Goal: Task Accomplishment & Management: Complete application form

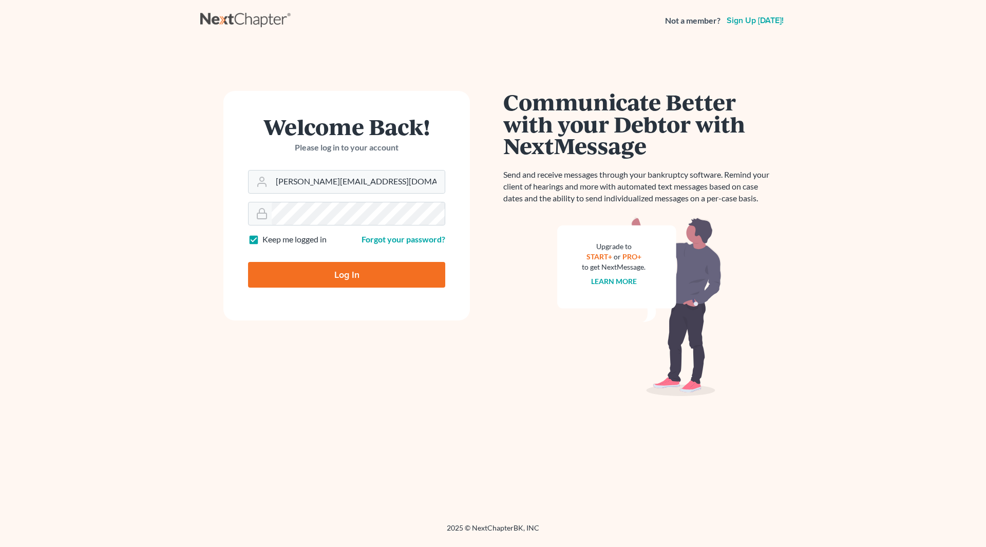
type input "Thinking..."
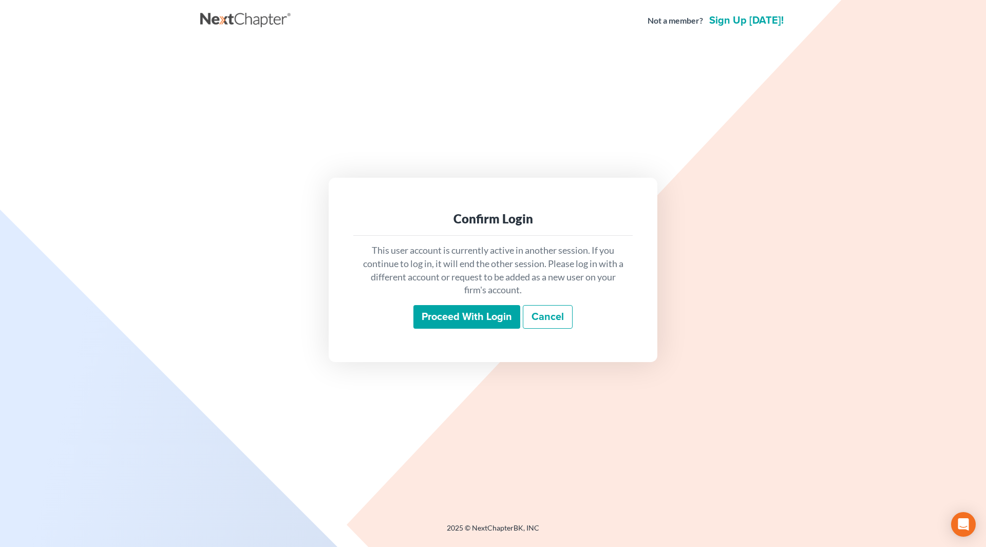
click at [471, 318] on input "Proceed with login" at bounding box center [466, 317] width 107 height 24
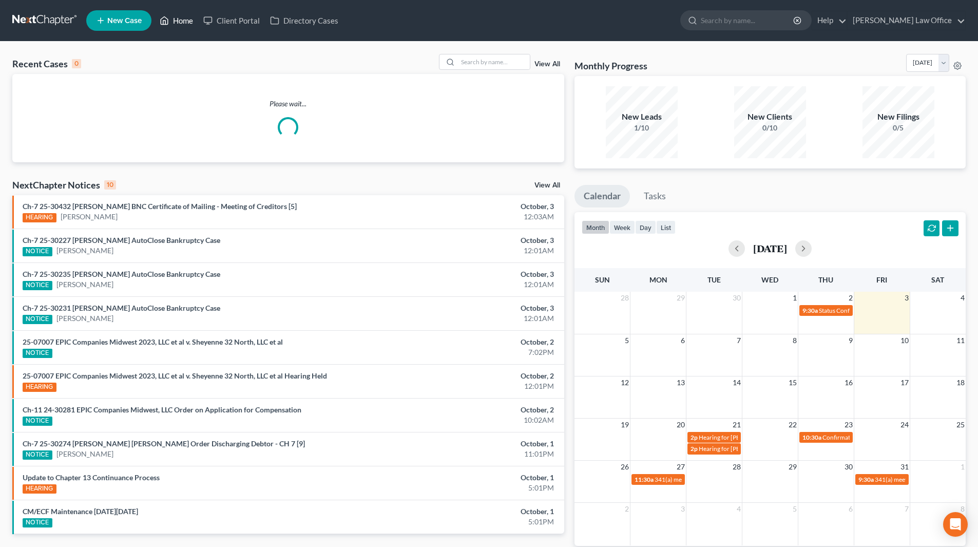
click at [176, 16] on link "Home" at bounding box center [177, 20] width 44 height 18
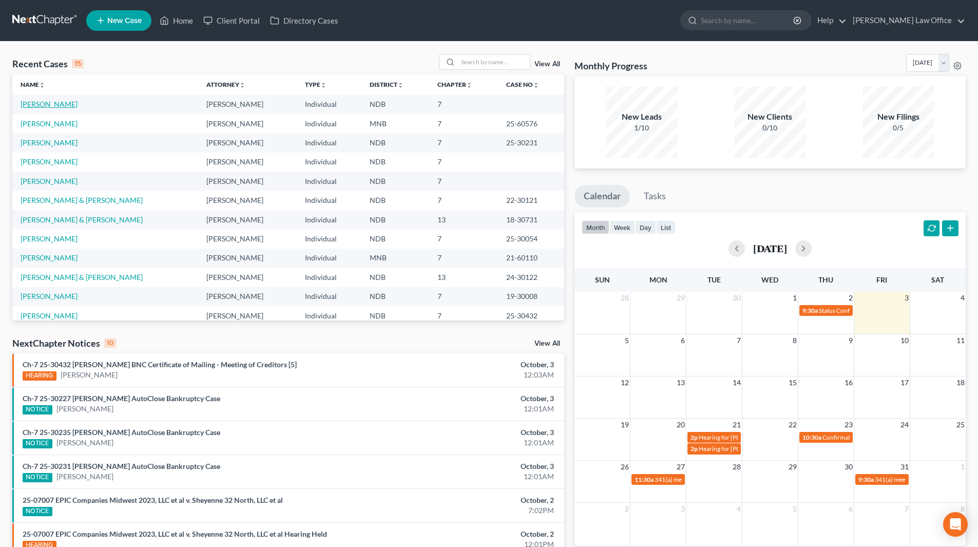
click at [42, 106] on link "Meece, Ashley" at bounding box center [49, 104] width 57 height 9
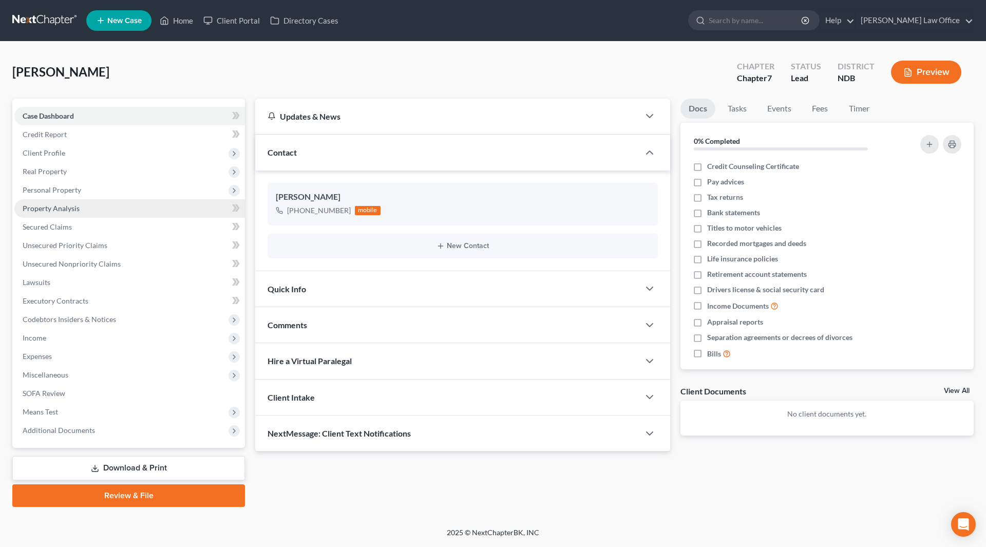
click at [59, 203] on link "Property Analysis" at bounding box center [129, 208] width 230 height 18
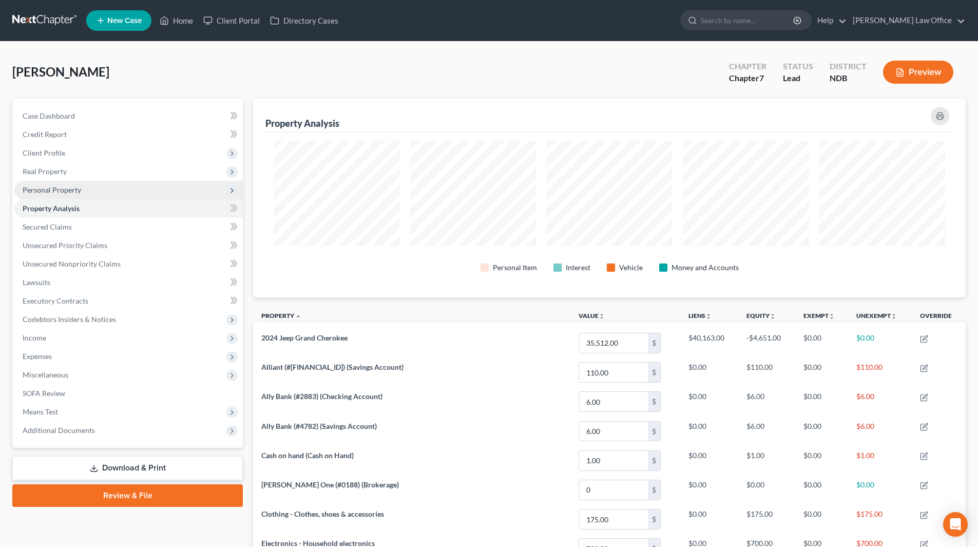
scroll to position [199, 712]
click at [60, 190] on span "Personal Property" at bounding box center [52, 189] width 59 height 9
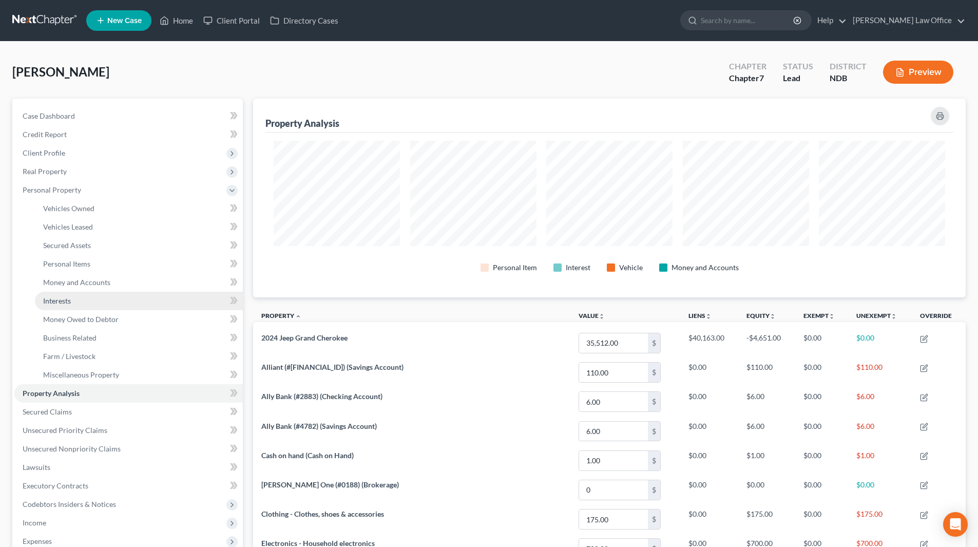
click at [64, 302] on span "Interests" at bounding box center [57, 300] width 28 height 9
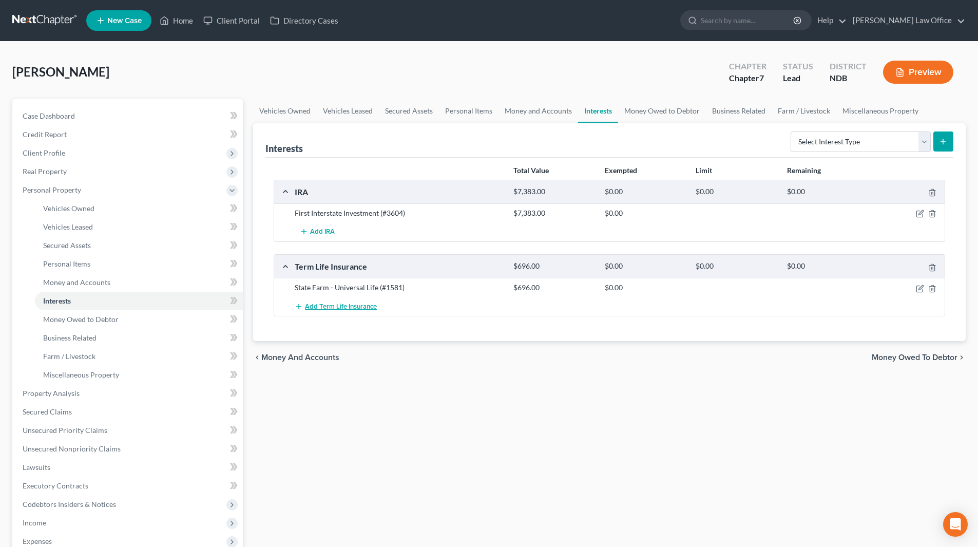
click at [337, 305] on span "Add Term Life Insurance" at bounding box center [341, 306] width 72 height 8
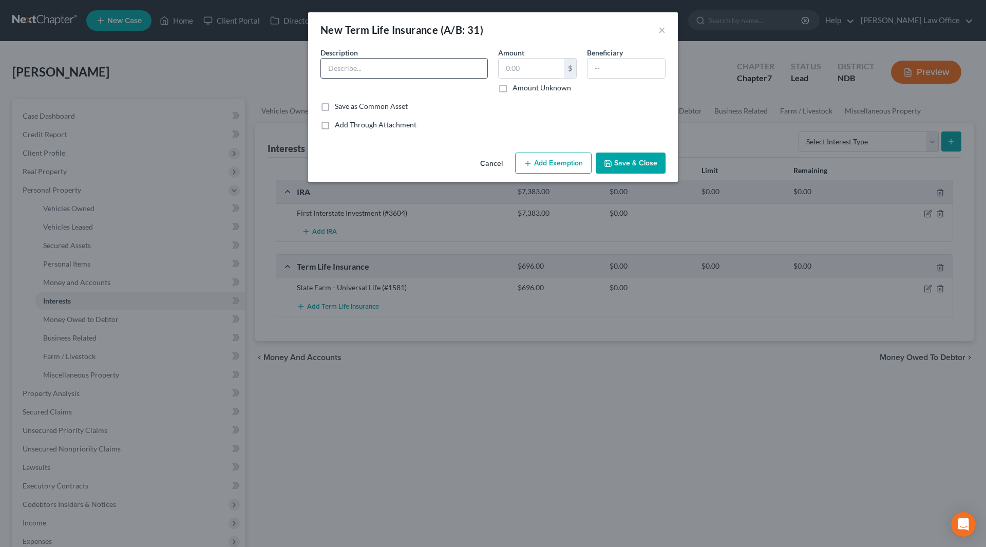
click at [382, 70] on input "text" at bounding box center [404, 69] width 166 height 20
click at [430, 72] on input "State Farm - Term Life Insurance (no cash value)" at bounding box center [404, 69] width 166 height 20
type input "State Farm - Term Life Insurance #1073 (no cash value)"
click at [530, 69] on input "text" at bounding box center [530, 69] width 65 height 20
type input "0.00"
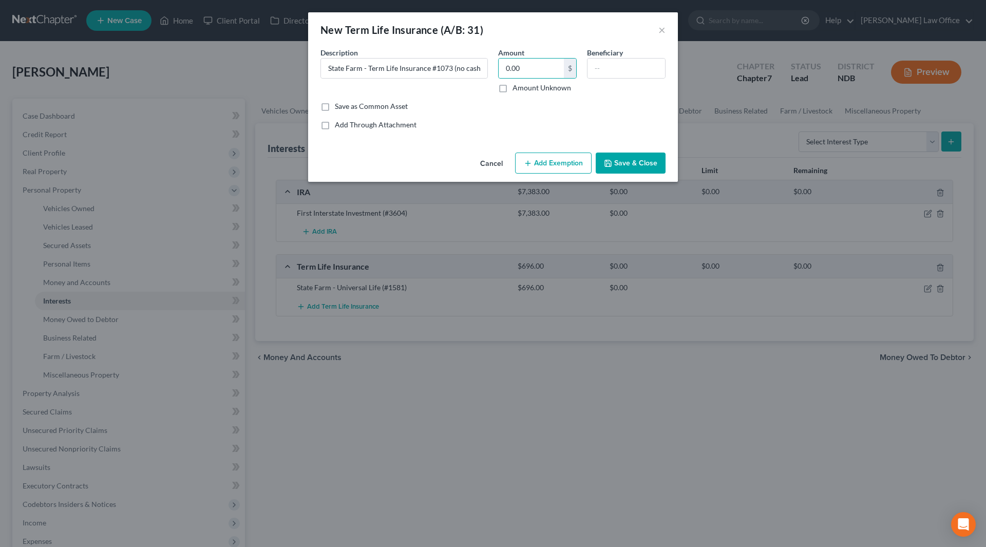
click at [614, 168] on button "Save & Close" at bounding box center [630, 163] width 70 height 22
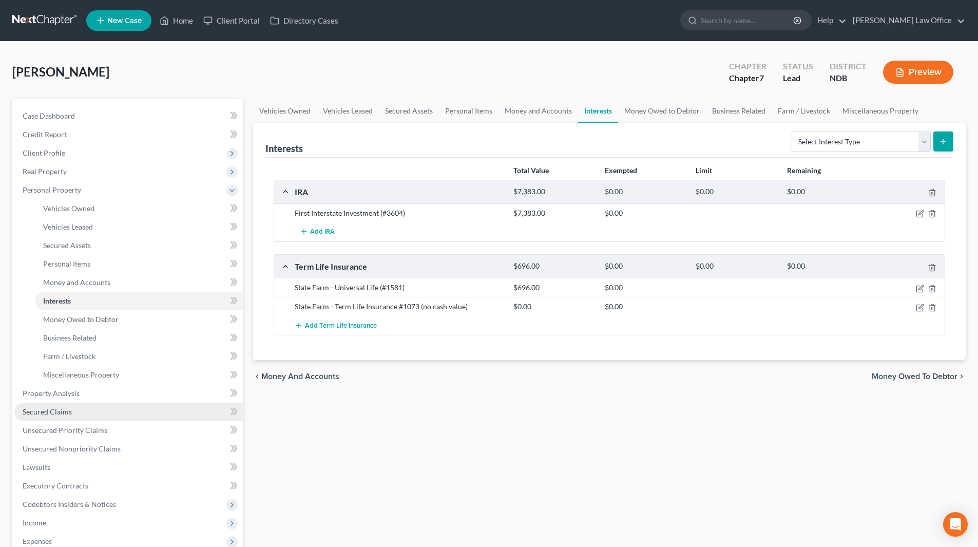
click at [62, 411] on span "Secured Claims" at bounding box center [47, 411] width 49 height 9
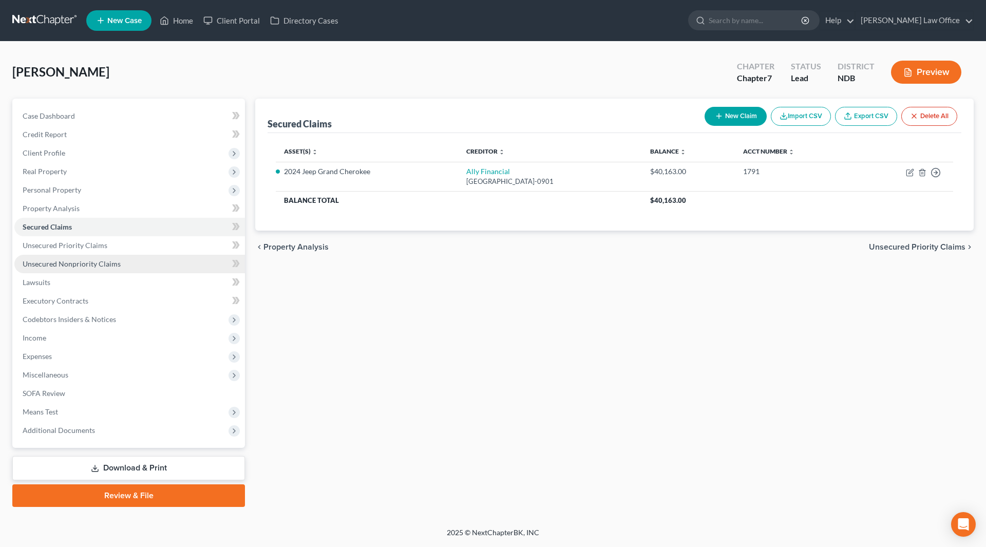
click at [92, 264] on span "Unsecured Nonpriority Claims" at bounding box center [72, 263] width 98 height 9
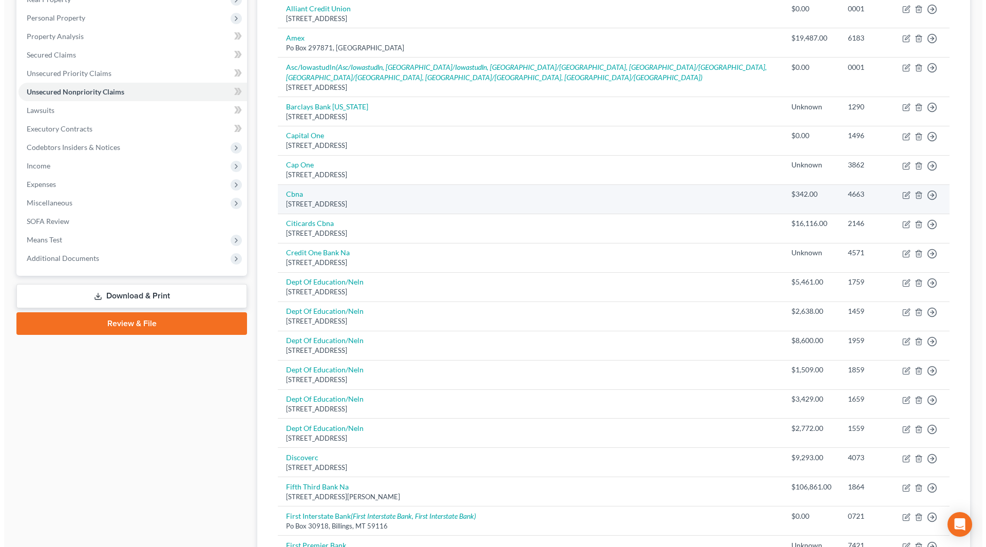
scroll to position [205, 0]
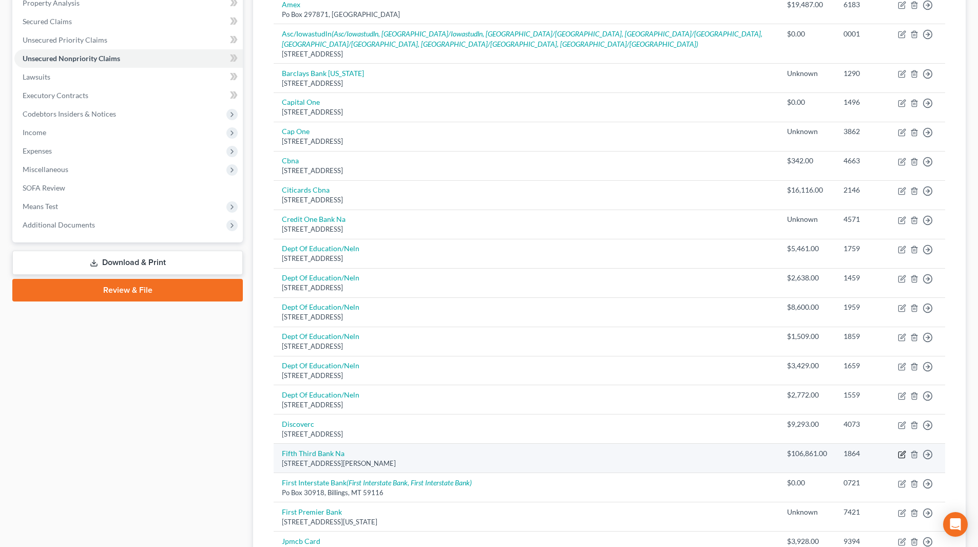
click at [902, 450] on icon "button" at bounding box center [902, 454] width 8 height 8
select select "36"
select select "0"
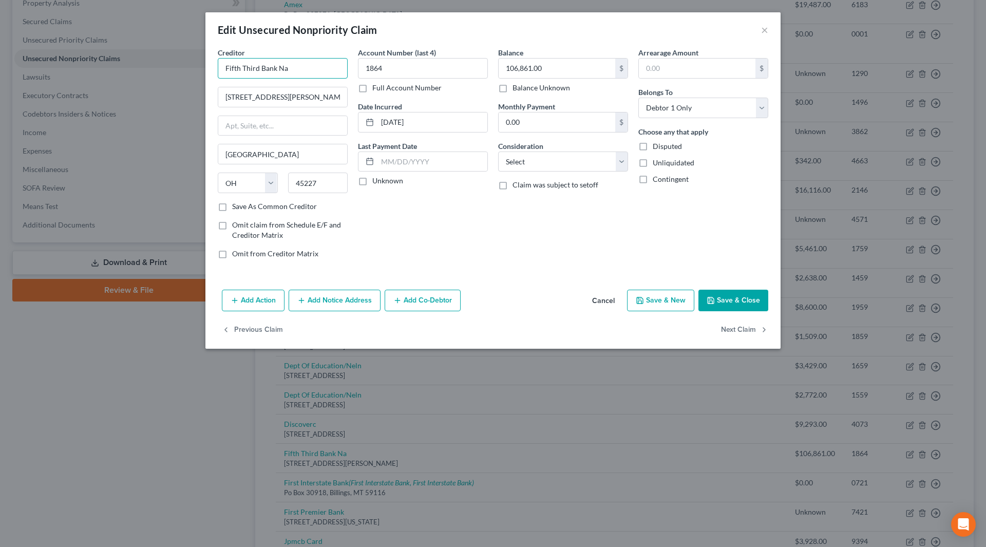
drag, startPoint x: 293, startPoint y: 65, endPoint x: 181, endPoint y: 63, distance: 111.4
click at [181, 63] on div "Edit Unsecured Nonpriority Claim × Creditor * Fifth Third Bank Na 5050 Kingsley…" at bounding box center [493, 273] width 986 height 547
click at [236, 88] on div "Fifth Third Bank" at bounding box center [279, 86] width 107 height 10
type input "Fifth Third Bank"
type input "PO Box 9013"
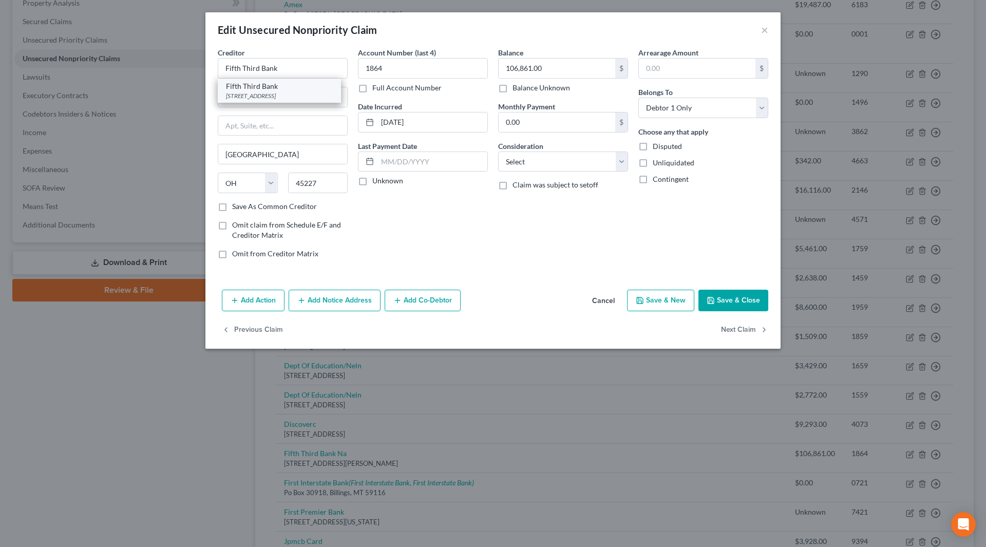
type input "Addison"
select select "45"
type input "75001"
drag, startPoint x: 454, startPoint y: 124, endPoint x: 368, endPoint y: 111, distance: 87.8
click at [368, 111] on div "Date Incurred 03-19-2023" at bounding box center [423, 116] width 130 height 31
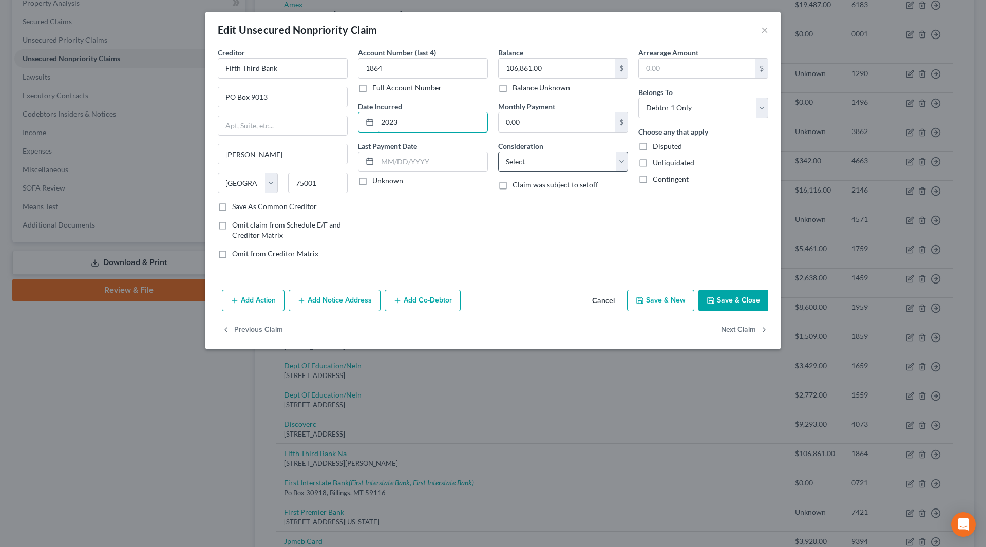
type input "2023"
click at [578, 157] on select "Select Cable / Satellite Services Collection Agency Credit Card Debt Debt Couns…" at bounding box center [563, 161] width 130 height 21
select select "14"
click at [498, 151] on select "Select Cable / Satellite Services Collection Agency Credit Card Debt Debt Couns…" at bounding box center [563, 161] width 130 height 21
click at [534, 200] on input "text" at bounding box center [562, 201] width 129 height 20
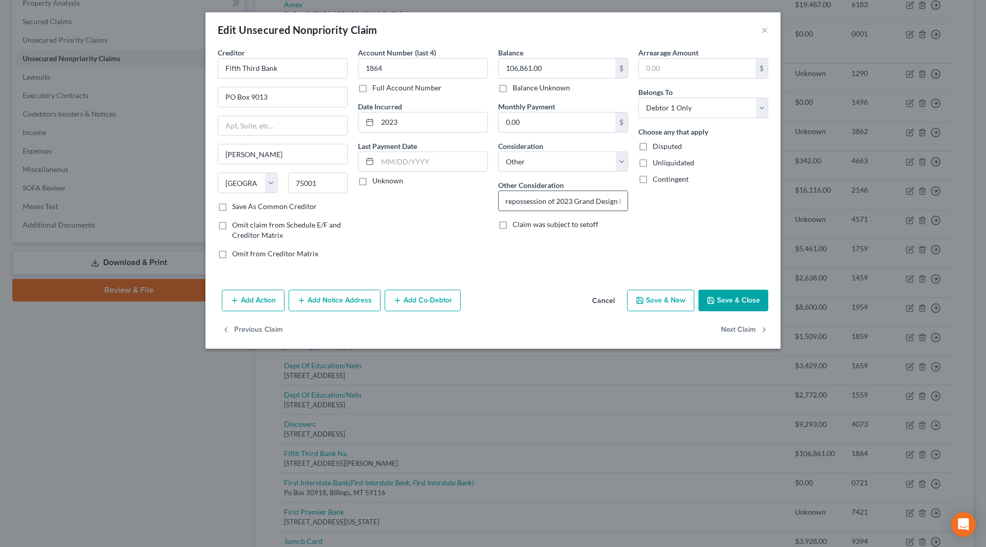
scroll to position [0, 76]
type input "Deficiency balance on repossession of 2023 Grand Design RV"
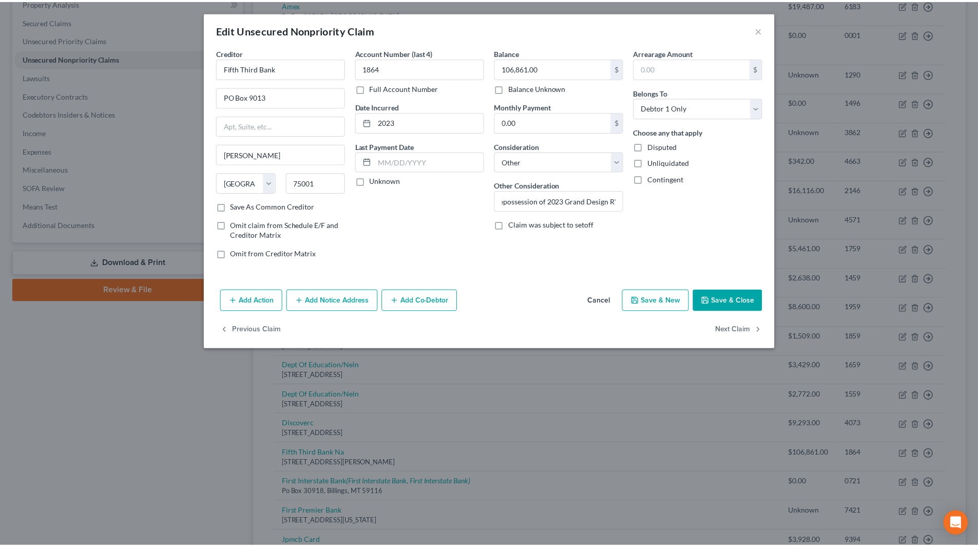
scroll to position [0, 0]
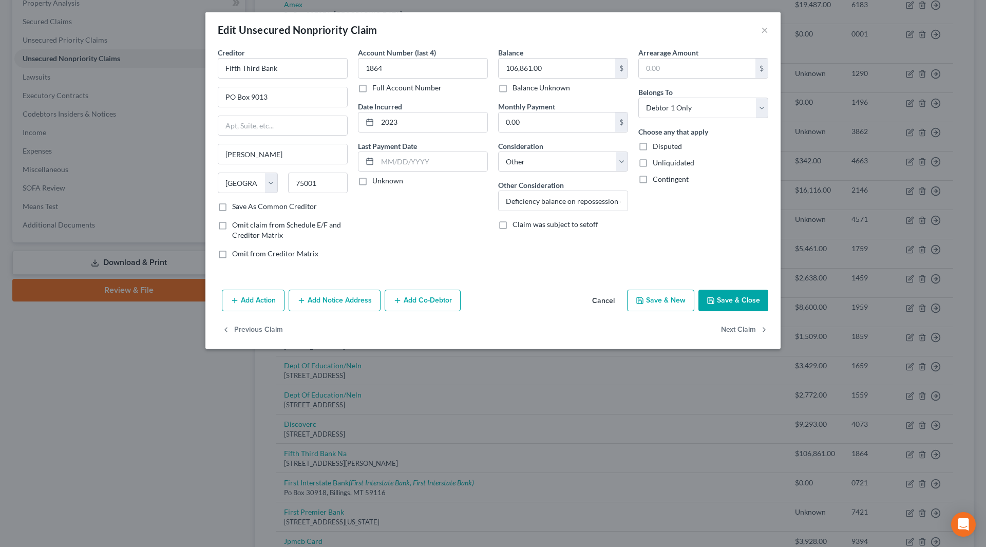
click at [721, 295] on button "Save & Close" at bounding box center [733, 301] width 70 height 22
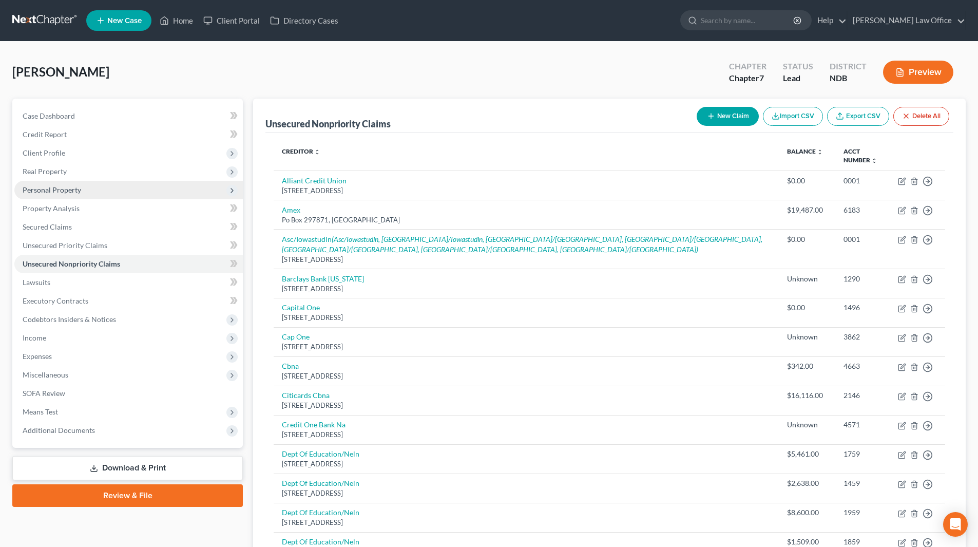
click at [70, 192] on span "Personal Property" at bounding box center [52, 189] width 59 height 9
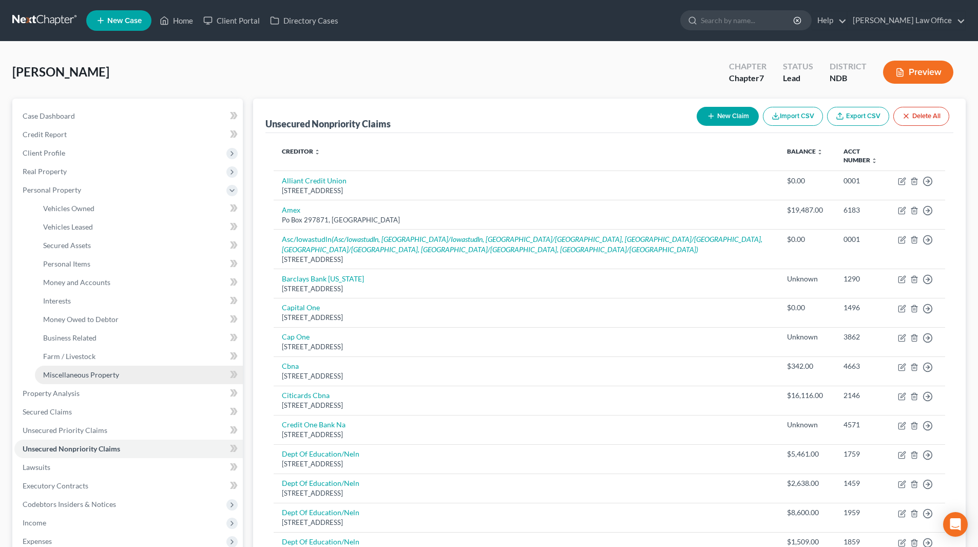
click at [63, 375] on span "Miscellaneous Property" at bounding box center [81, 374] width 76 height 9
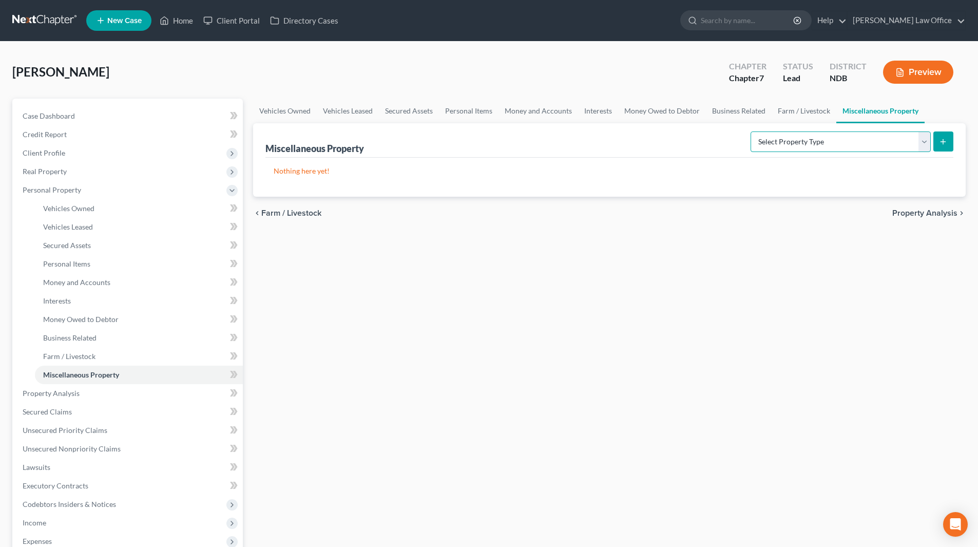
click at [850, 143] on select "Select Property Type Assigned for Creditor Benefit Within 1 Year (SOFA: 12) Hol…" at bounding box center [840, 141] width 180 height 21
select select "transferred"
click at [750, 131] on select "Select Property Type Assigned for Creditor Benefit Within 1 Year (SOFA: 12) Hol…" at bounding box center [840, 141] width 180 height 21
click at [937, 140] on button "submit" at bounding box center [943, 141] width 20 height 20
select select "Ordinary (within 2 years)"
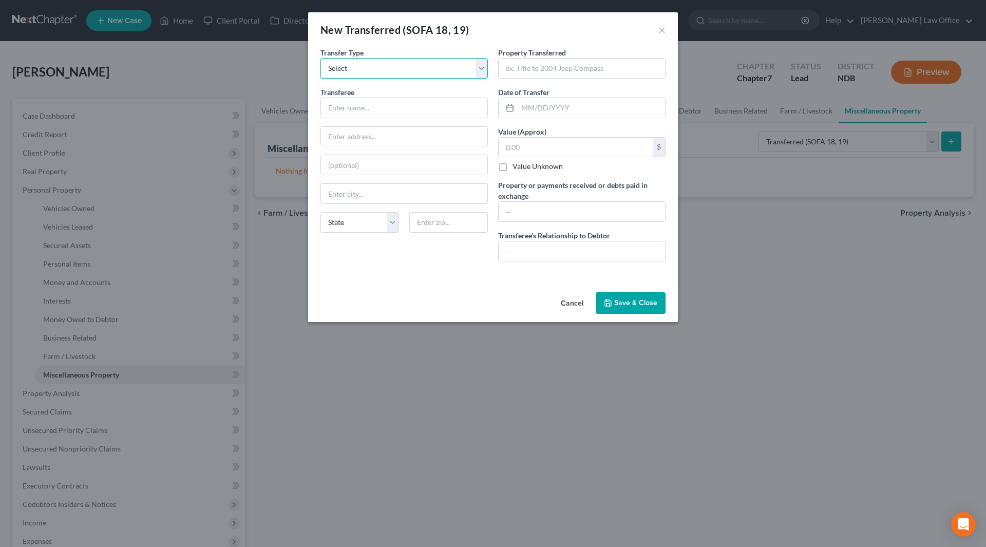
click at [401, 71] on select "Select Ordinary (within 2 years) Within 10 Years" at bounding box center [403, 68] width 167 height 21
click at [373, 108] on input "text" at bounding box center [404, 108] width 166 height 20
type input "K"
type input "Phillip and Kymberl Van Pelt"
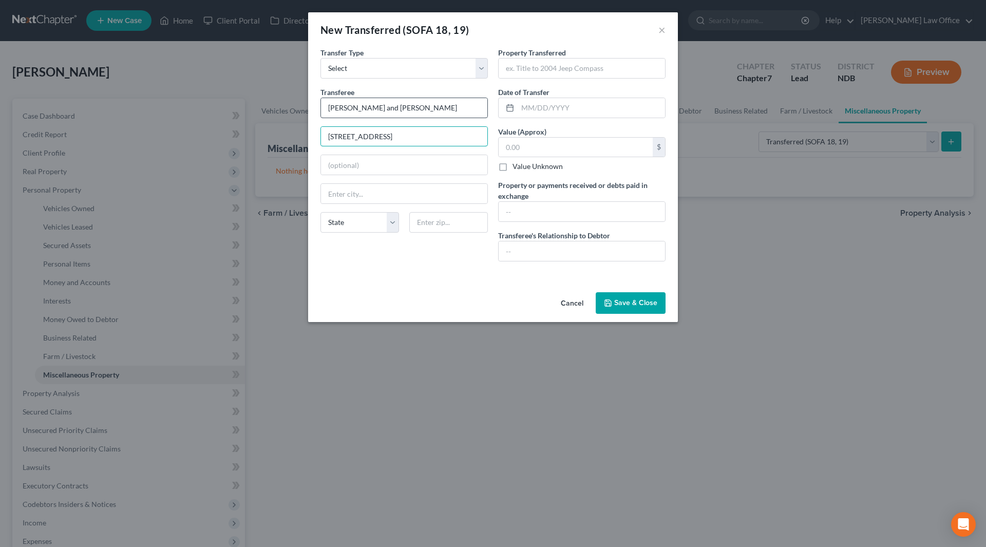
type input "2139 Largo Circle"
type input "Billings"
select select "27"
type input "59105"
click at [580, 67] on input "text" at bounding box center [581, 69] width 166 height 20
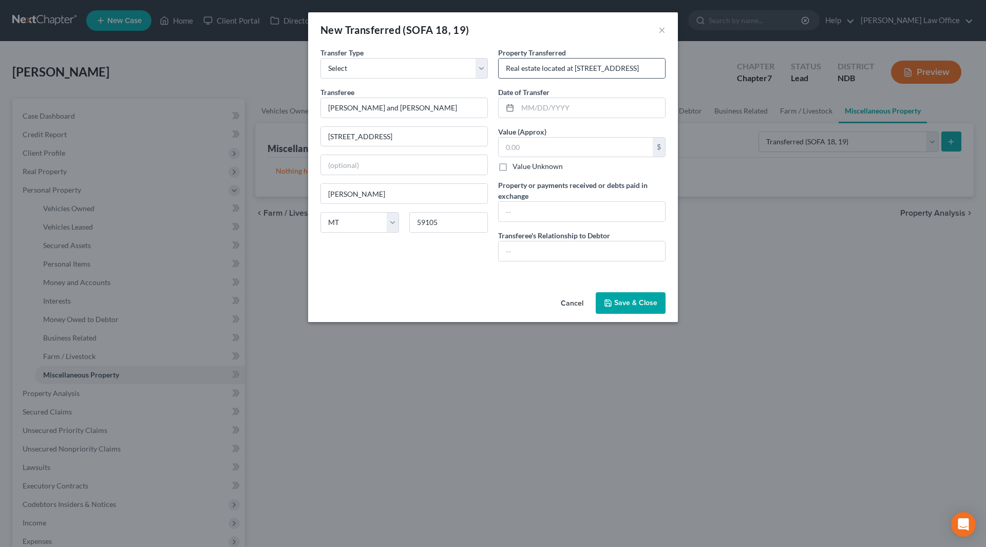
scroll to position [0, 33]
type input "Real estate located at 2139 Largo Circle, Billings MT 59102"
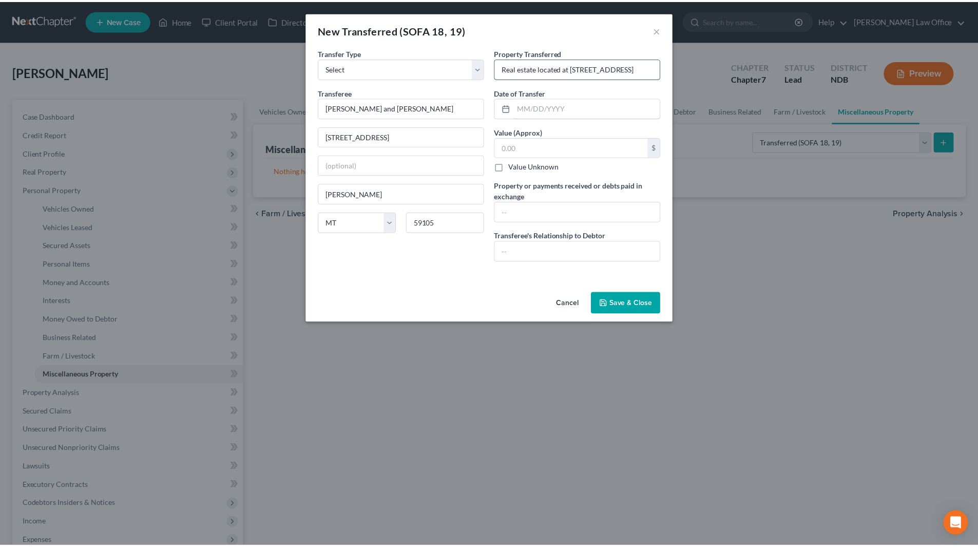
scroll to position [0, 0]
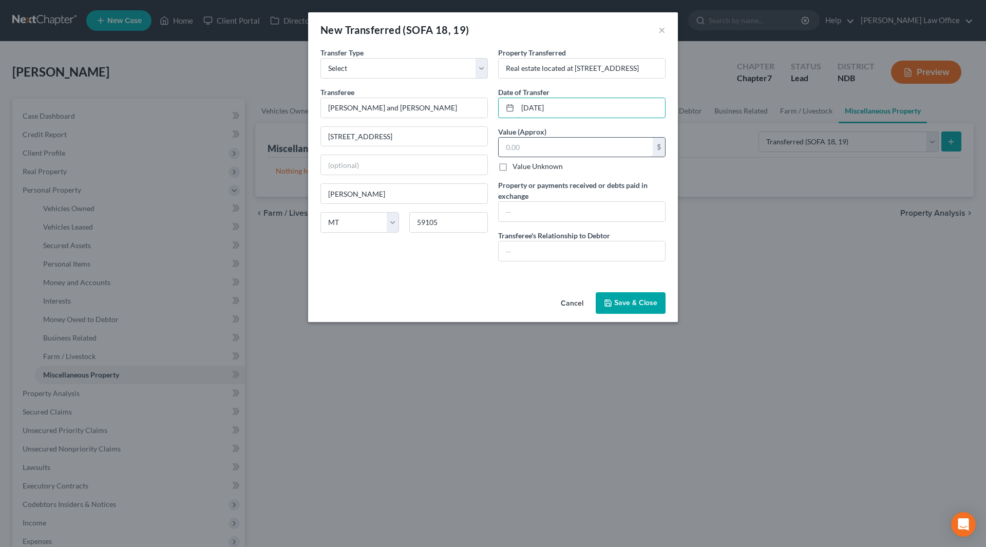
type input "10/05/2023"
click at [539, 141] on input "text" at bounding box center [575, 148] width 154 height 20
type input "325,000"
click at [568, 213] on input "text" at bounding box center [581, 212] width 166 height 20
type input "$132,481"
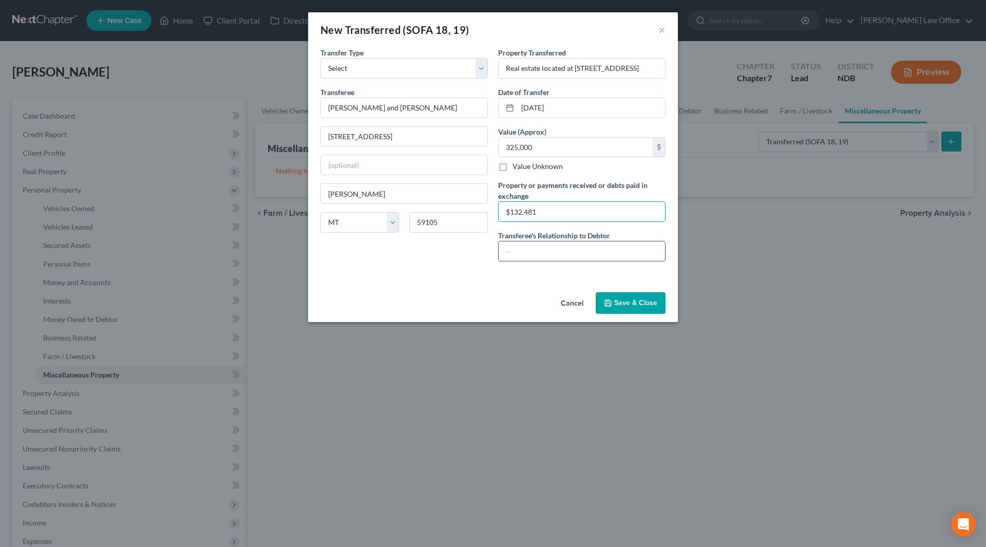
click at [561, 250] on input "text" at bounding box center [581, 251] width 166 height 20
type input "None"
click at [624, 306] on button "Save & Close" at bounding box center [630, 303] width 70 height 22
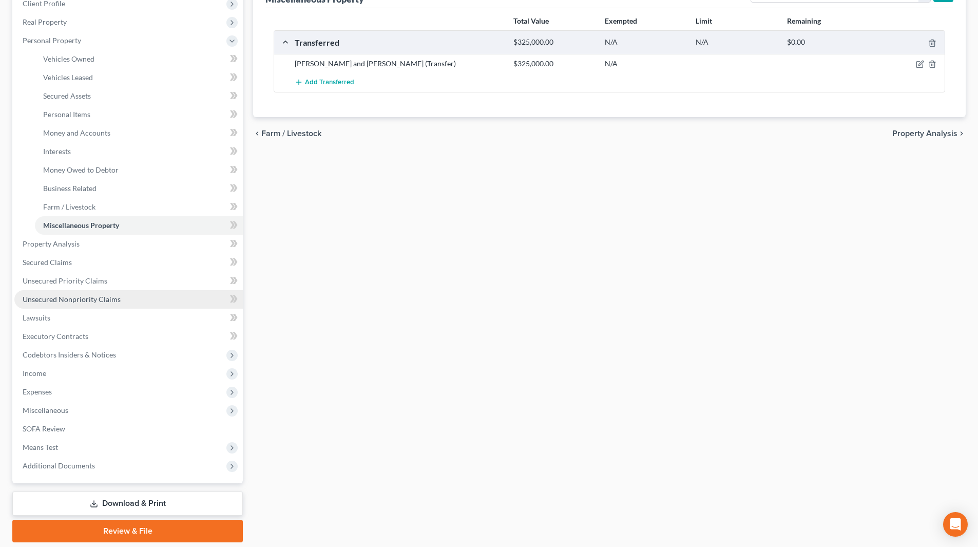
scroll to position [154, 0]
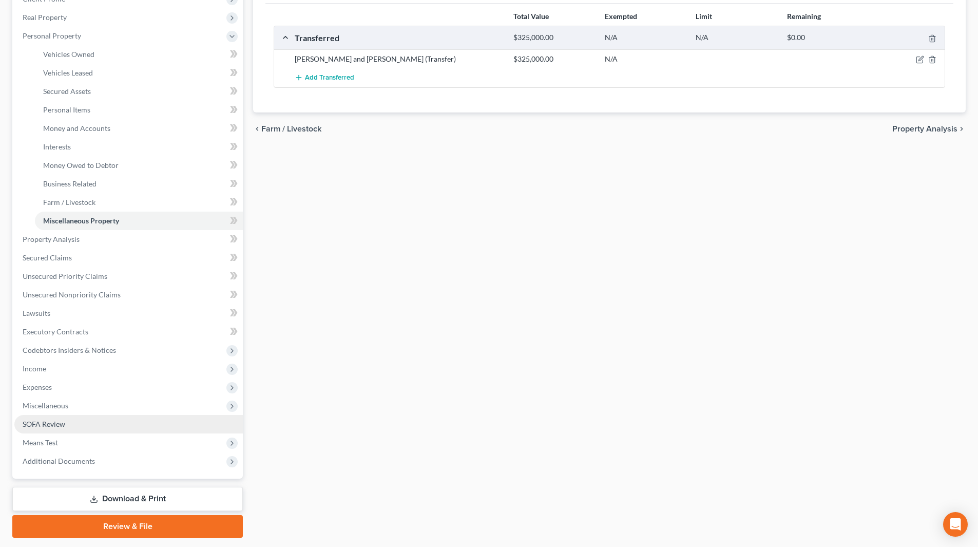
click at [69, 422] on link "SOFA Review" at bounding box center [128, 424] width 228 height 18
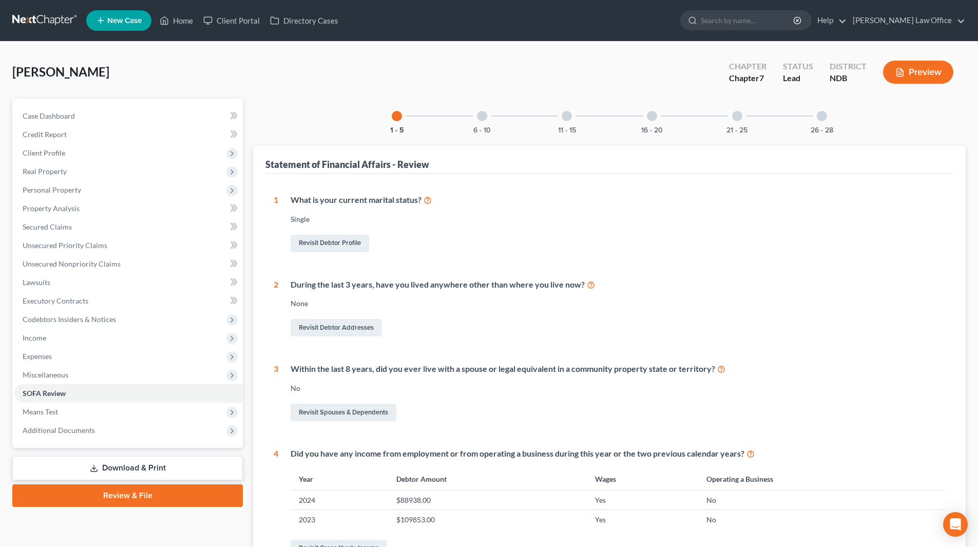
click at [568, 115] on div at bounding box center [567, 116] width 10 height 10
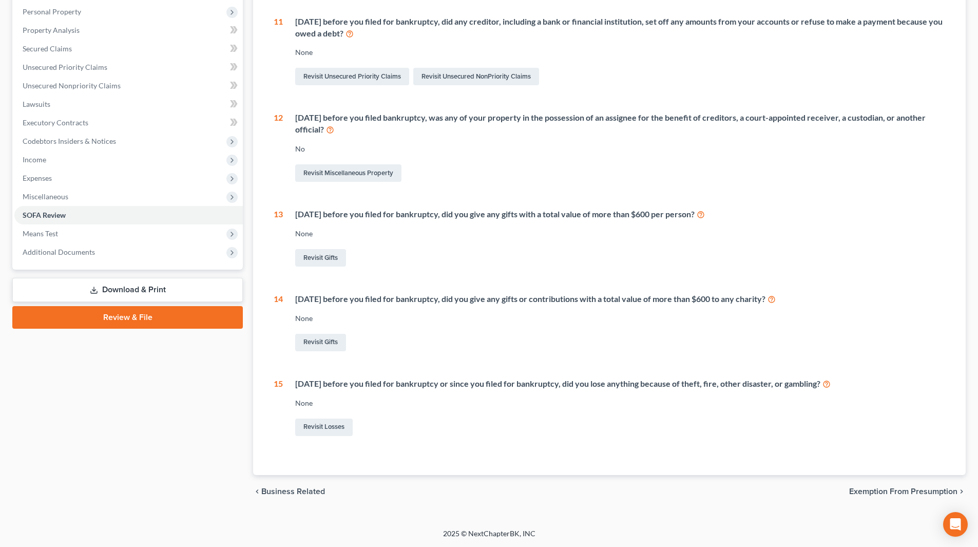
scroll to position [24, 0]
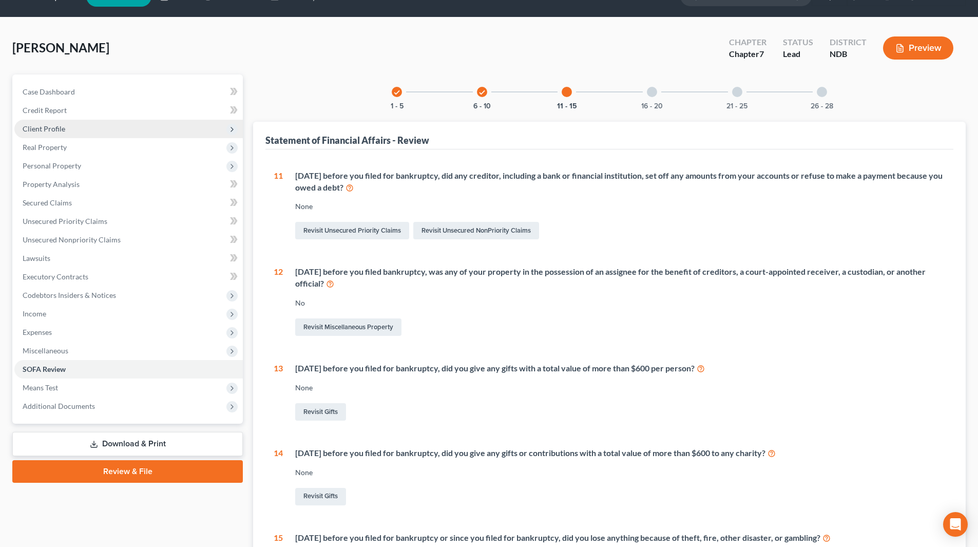
click at [65, 131] on span "Client Profile" at bounding box center [128, 129] width 228 height 18
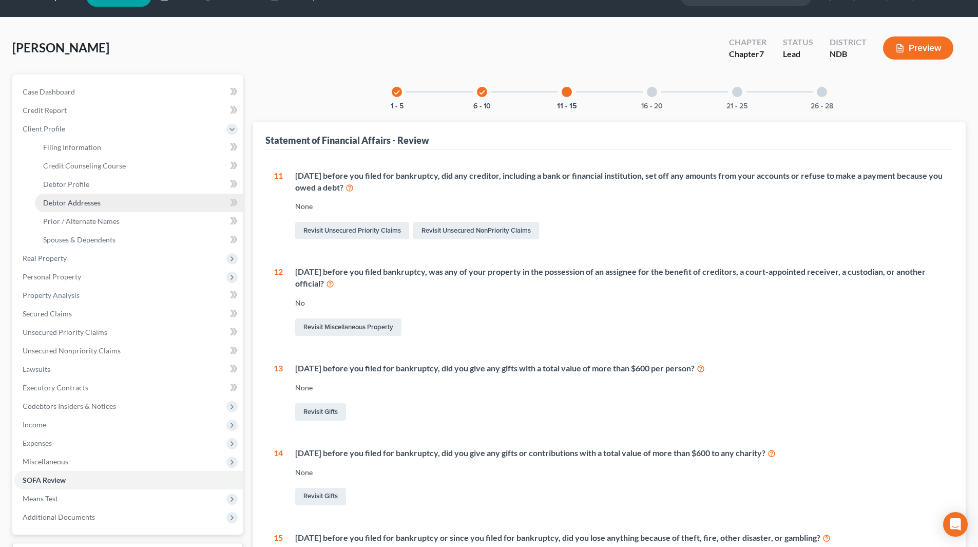
click at [79, 202] on span "Debtor Addresses" at bounding box center [71, 202] width 57 height 9
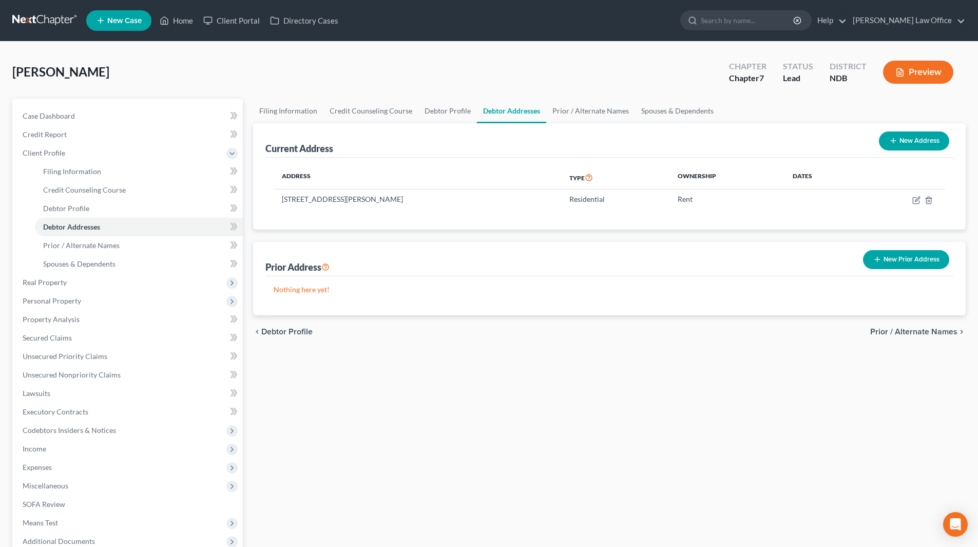
click at [903, 259] on button "New Prior Address" at bounding box center [906, 259] width 86 height 19
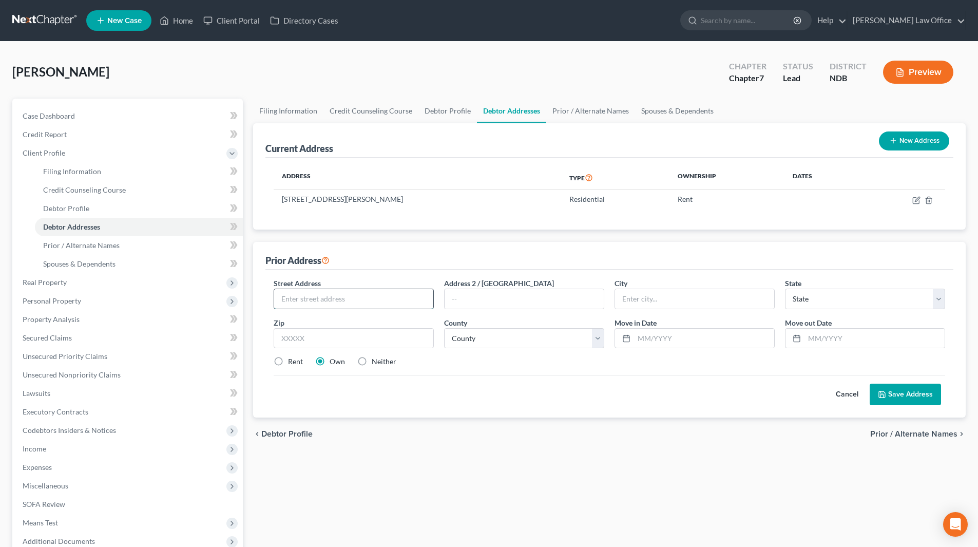
click at [389, 297] on input "text" at bounding box center [353, 299] width 159 height 20
type input "6309 Absoloka Lane"
type input "Billings"
select select "27"
type input "59106"
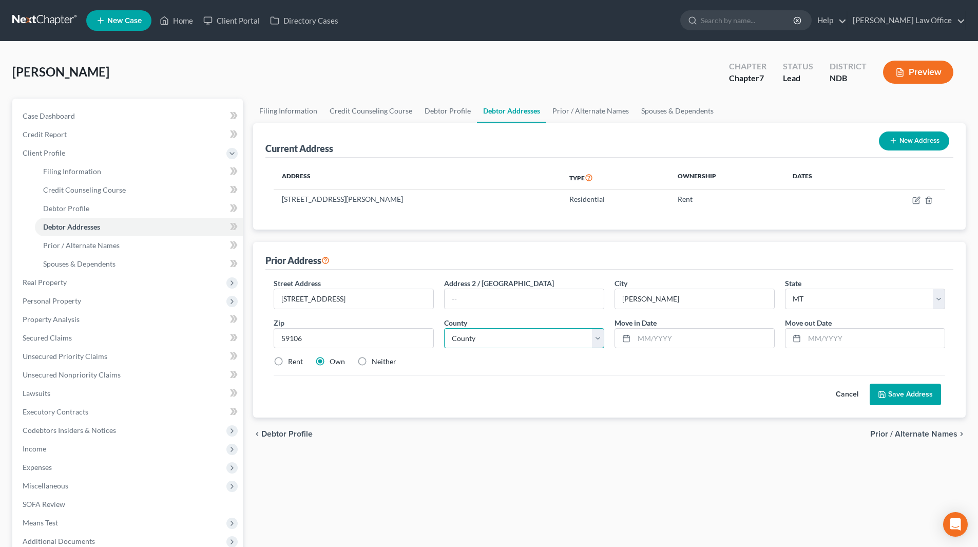
click at [592, 335] on select "County Beaverhead County Big Horn County Blaine County Broadwater County Carbon…" at bounding box center [524, 338] width 160 height 21
select select "55"
click at [444, 328] on select "County Beaverhead County Big Horn County Blaine County Broadwater County Carbon…" at bounding box center [524, 338] width 160 height 21
click at [288, 360] on label "Rent" at bounding box center [295, 361] width 15 height 10
click at [292, 360] on input "Rent" at bounding box center [295, 359] width 7 height 7
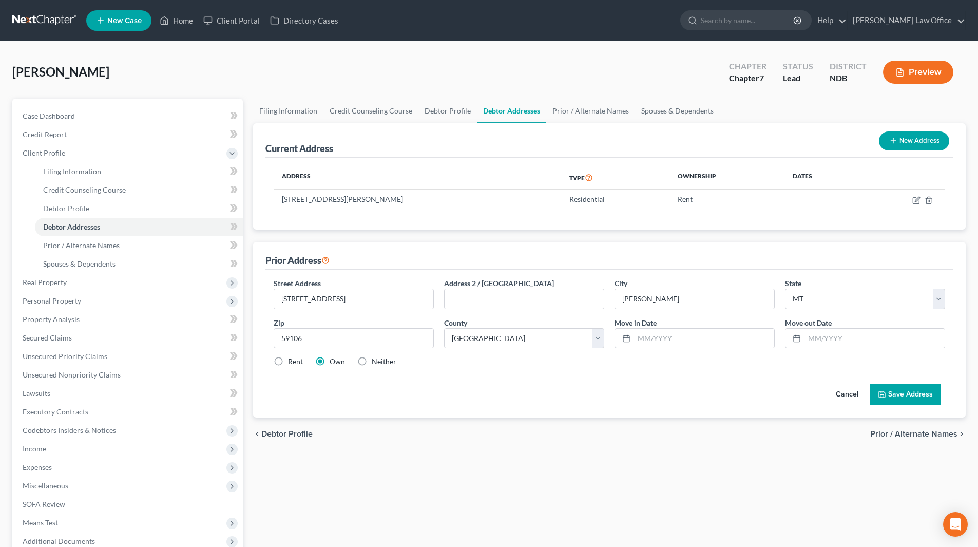
radio input "true"
click at [905, 395] on button "Save Address" at bounding box center [905, 394] width 71 height 22
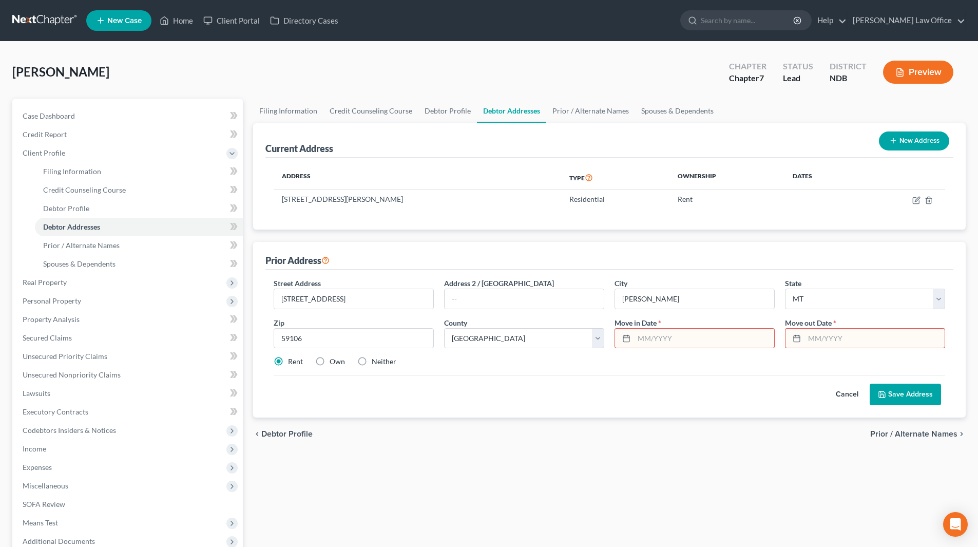
click at [682, 339] on input "text" at bounding box center [704, 339] width 140 height 20
type input "07/01/2024"
click at [841, 342] on input "text" at bounding box center [874, 339] width 140 height 20
type input "9"
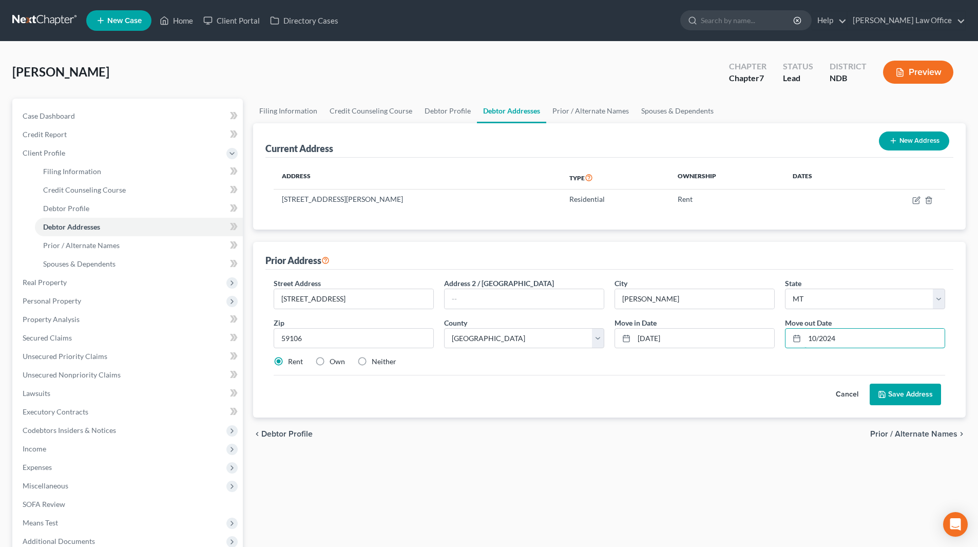
type input "10/2024"
click at [906, 393] on button "Save Address" at bounding box center [905, 394] width 71 height 22
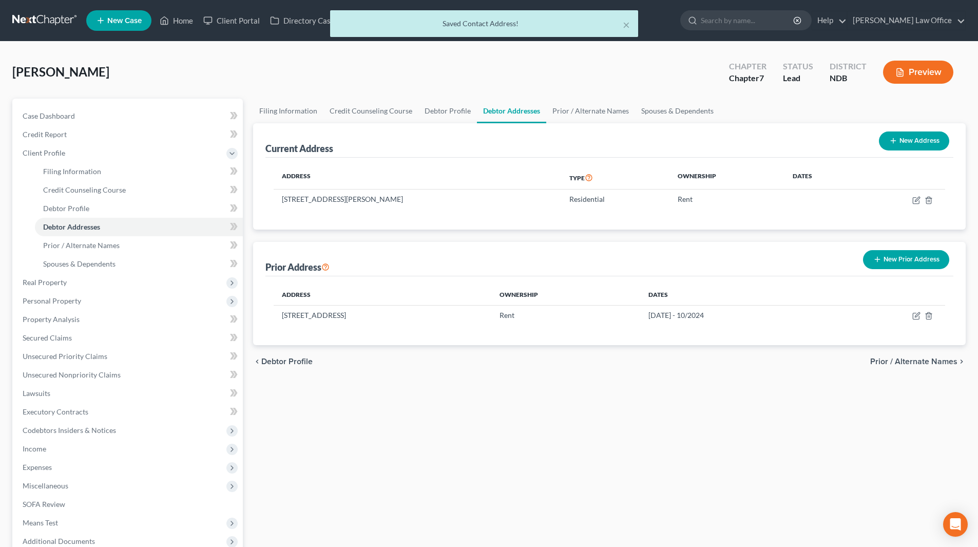
click at [877, 259] on line "button" at bounding box center [877, 259] width 5 height 0
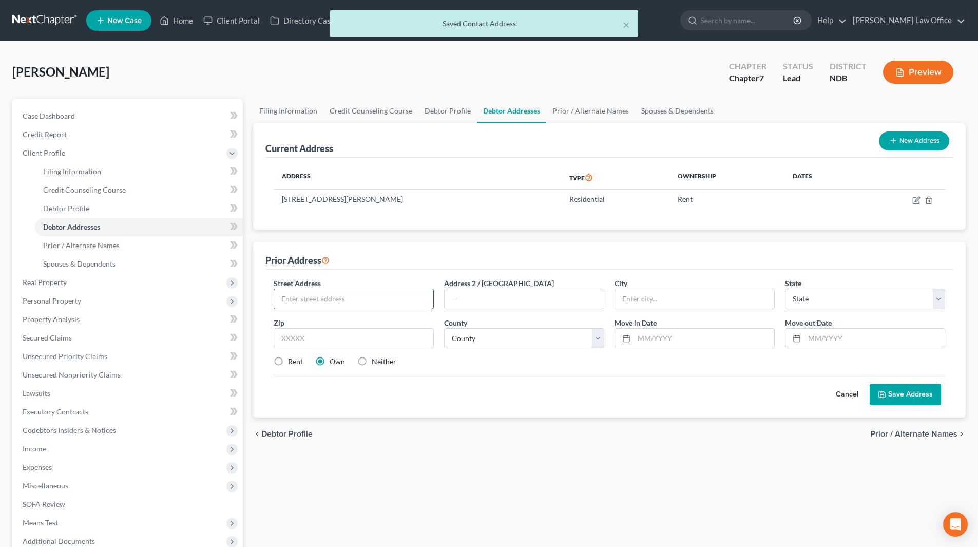
click at [379, 298] on input "text" at bounding box center [353, 299] width 159 height 20
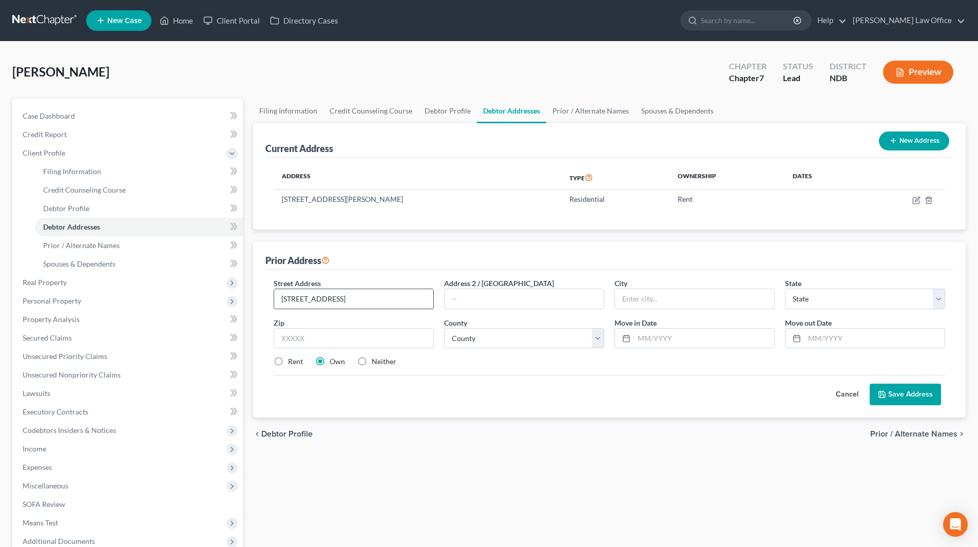
type input "4450 Altary Drive, #207"
type input "Billings"
select select "27"
type input "59106"
select select "55"
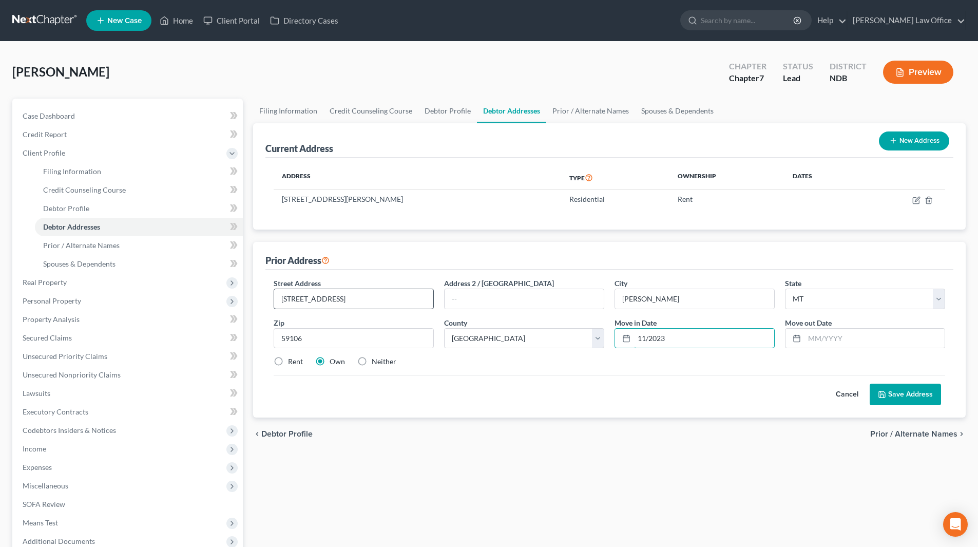
type input "11/2023"
type input "06/2024"
click at [907, 391] on button "Save Address" at bounding box center [905, 394] width 71 height 22
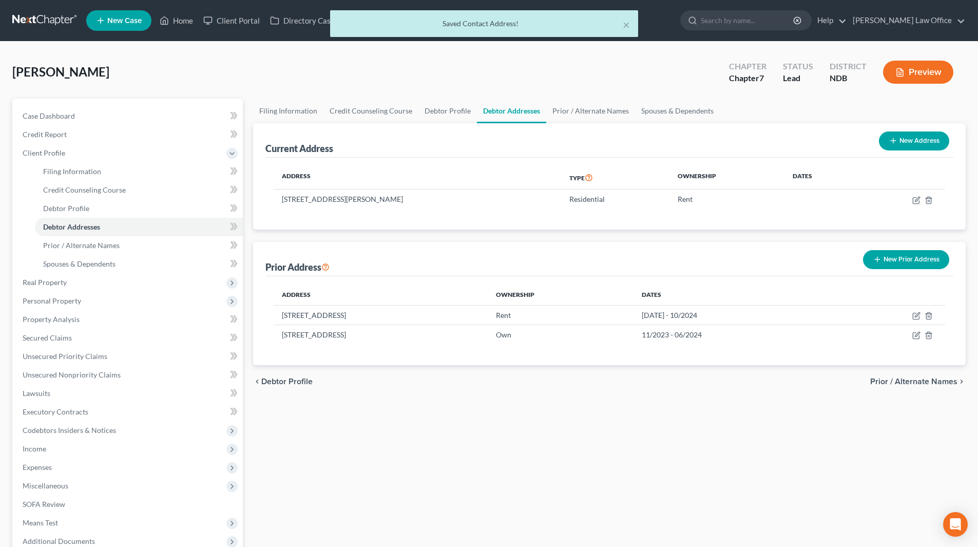
click at [910, 255] on button "New Prior Address" at bounding box center [906, 259] width 86 height 19
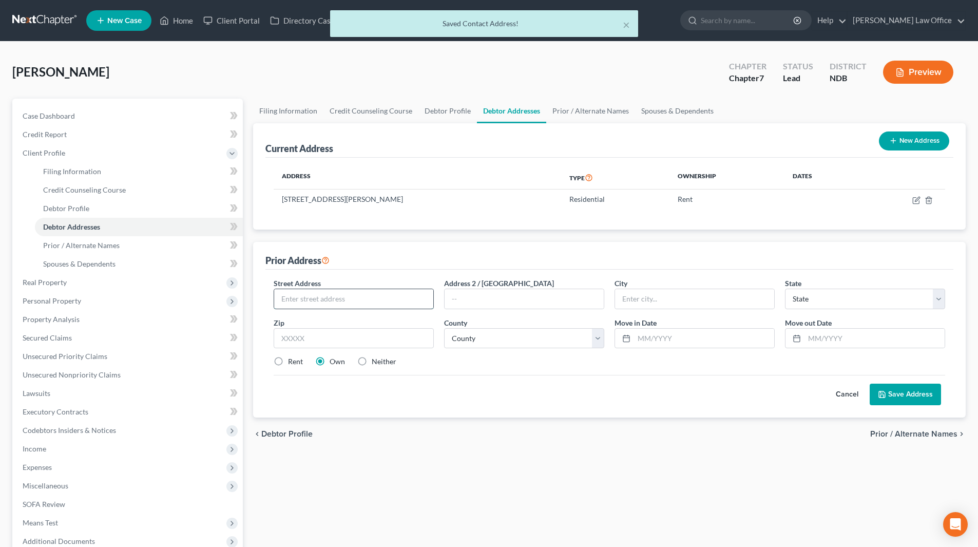
click at [343, 296] on input "text" at bounding box center [353, 299] width 159 height 20
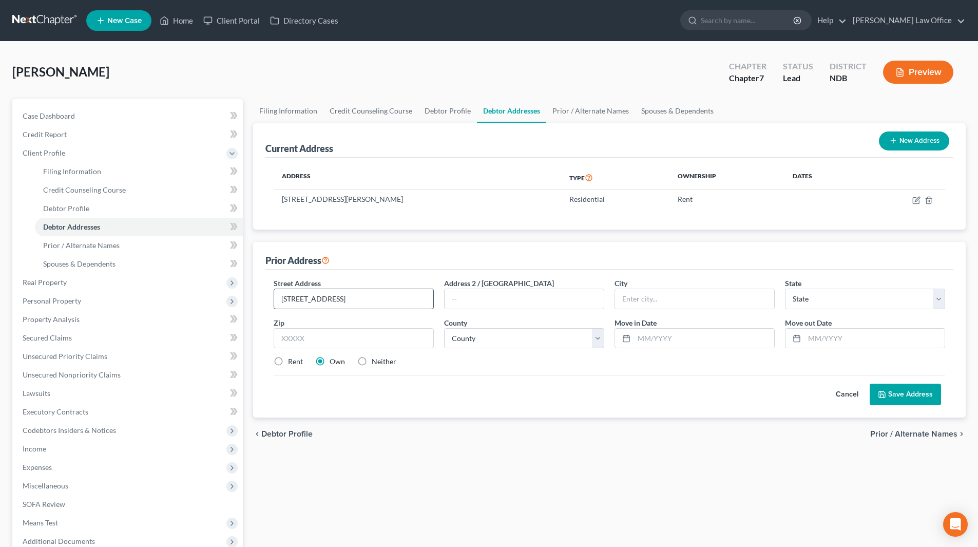
type input "2139 Largo Circle"
type input "Billings"
select select "27"
type input "59105"
select select "55"
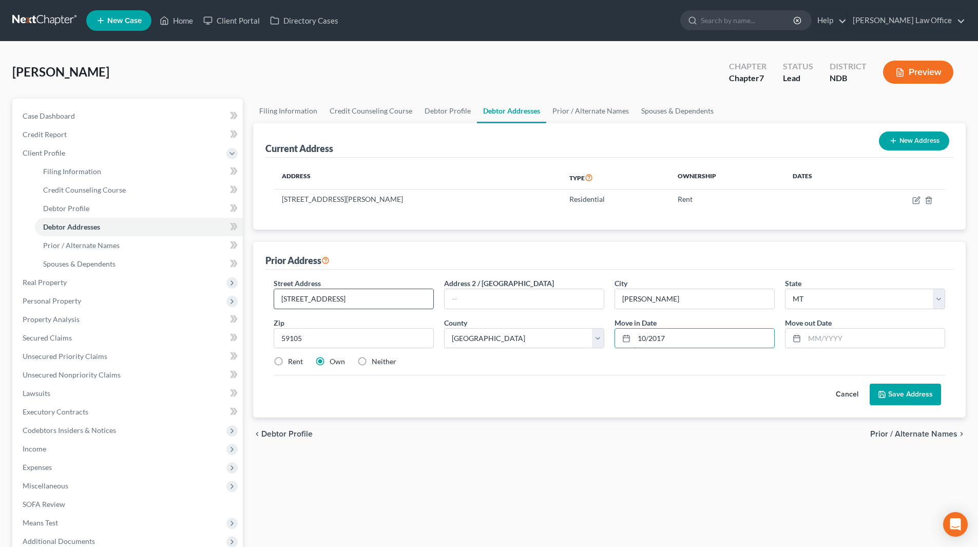
type input "10/2017"
type input "10/2023"
click at [902, 400] on button "Save Address" at bounding box center [905, 394] width 71 height 22
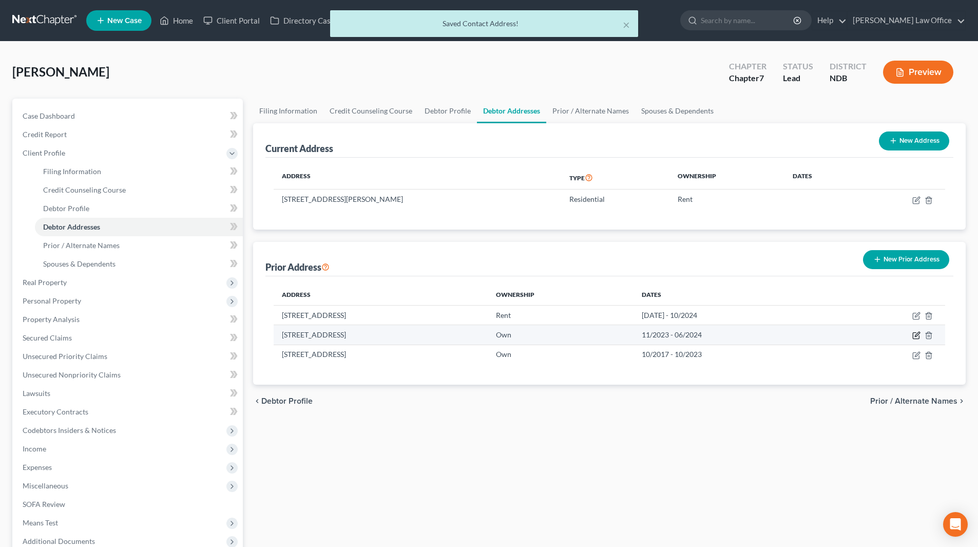
click at [918, 337] on icon "button" at bounding box center [916, 335] width 8 height 8
select select "27"
select select "55"
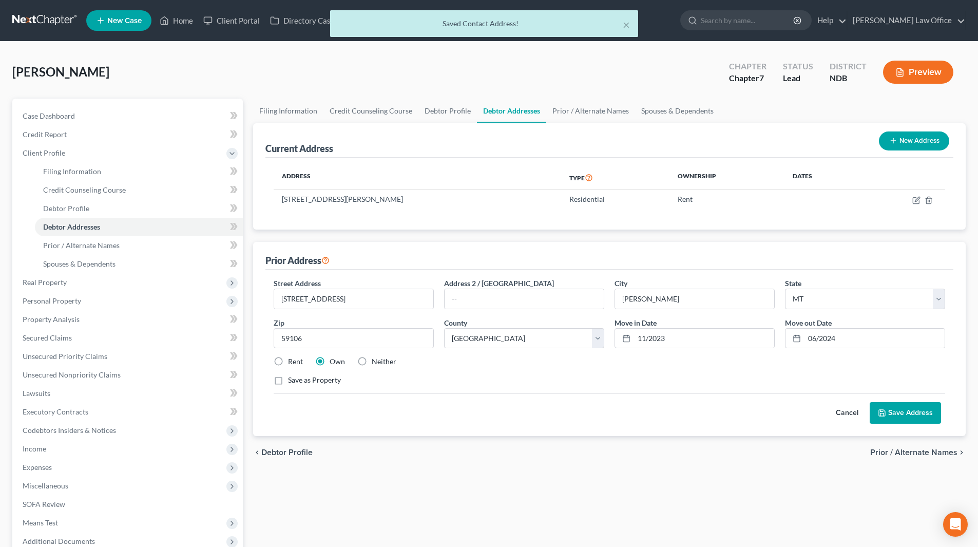
click at [288, 362] on label "Rent" at bounding box center [295, 361] width 15 height 10
click at [292, 362] on input "Rent" at bounding box center [295, 359] width 7 height 7
radio input "true"
click at [916, 416] on button "Save Address" at bounding box center [905, 413] width 71 height 22
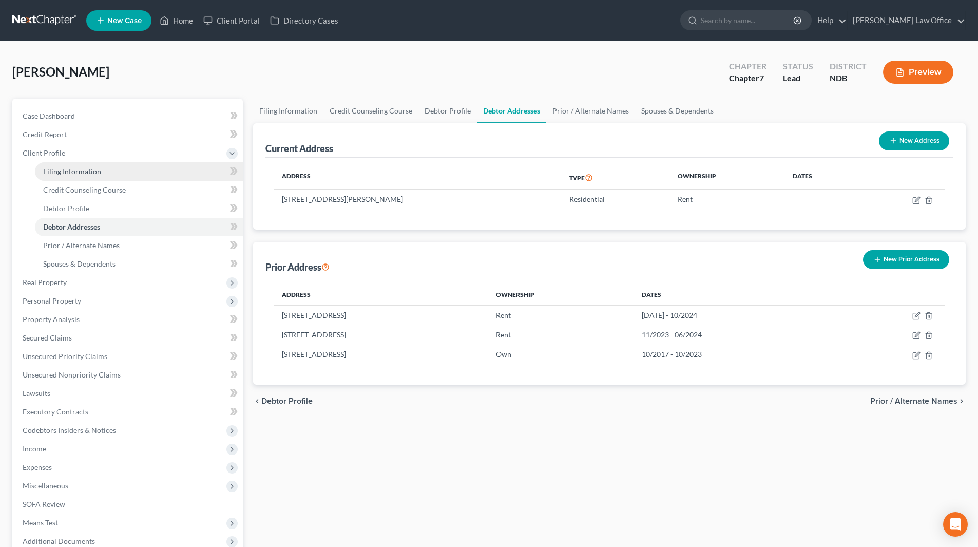
click at [83, 177] on link "Filing Information" at bounding box center [139, 171] width 208 height 18
select select "1"
select select "0"
select select "29"
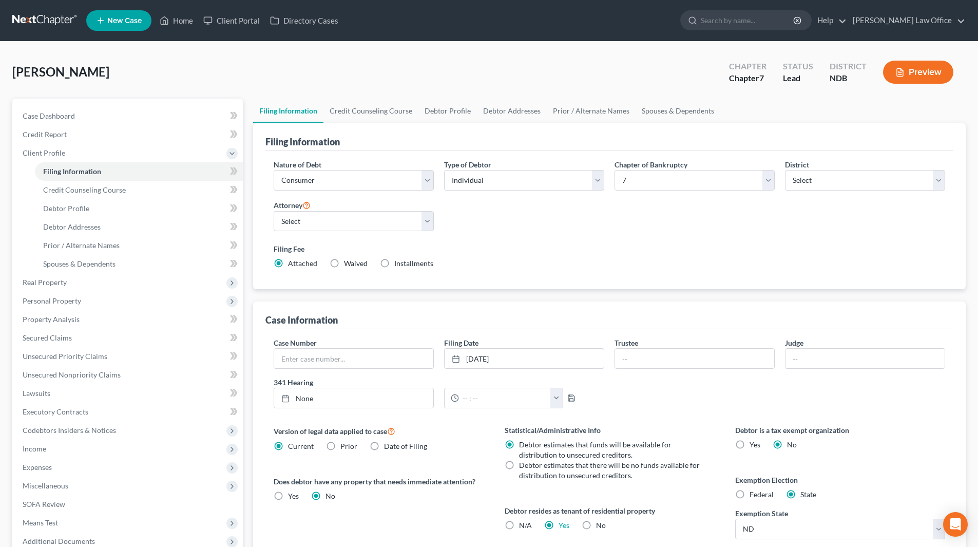
click at [749, 493] on label "Federal" at bounding box center [761, 494] width 24 height 10
click at [754, 493] on input "Federal" at bounding box center [757, 492] width 7 height 7
radio input "true"
radio input "false"
click at [51, 503] on span "SOFA Review" at bounding box center [44, 503] width 43 height 9
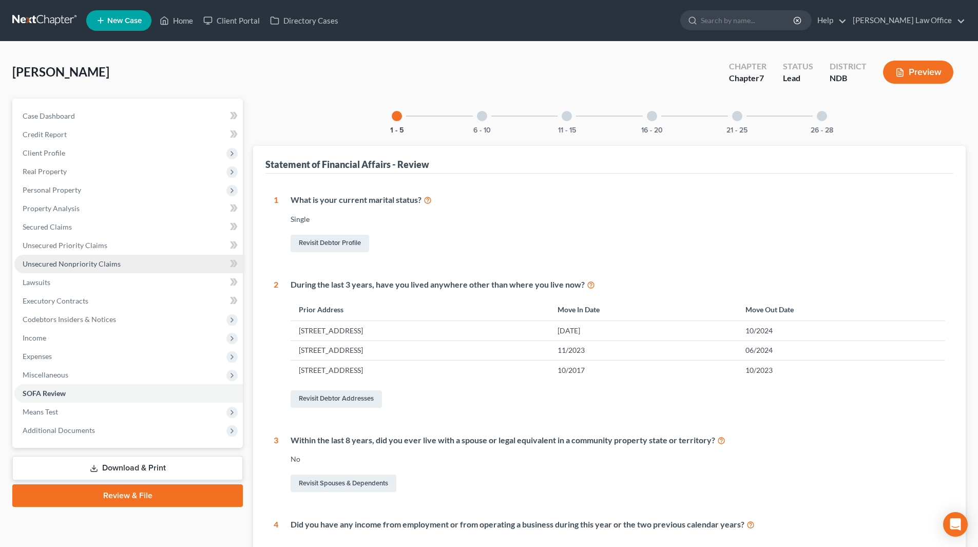
click at [66, 266] on span "Unsecured Nonpriority Claims" at bounding box center [72, 263] width 98 height 9
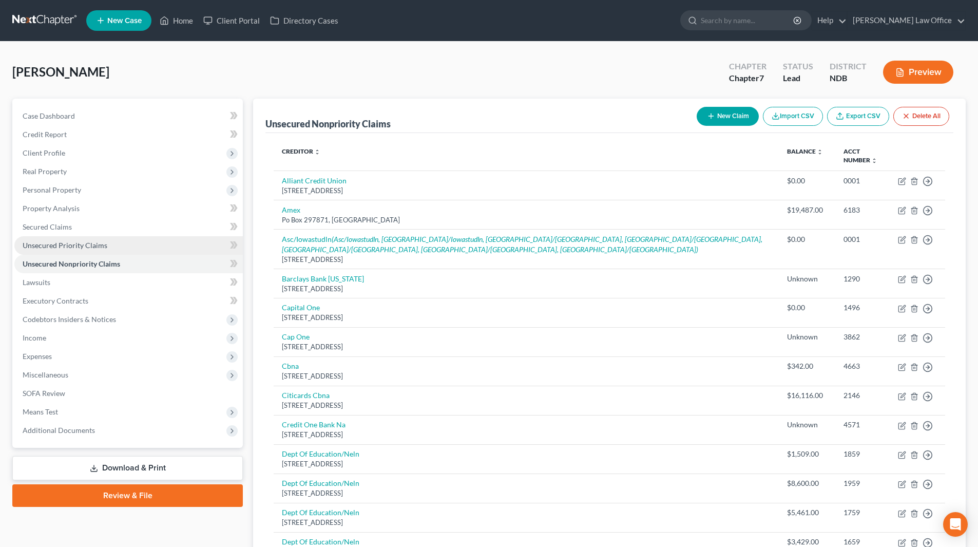
click at [62, 241] on span "Unsecured Priority Claims" at bounding box center [65, 245] width 85 height 9
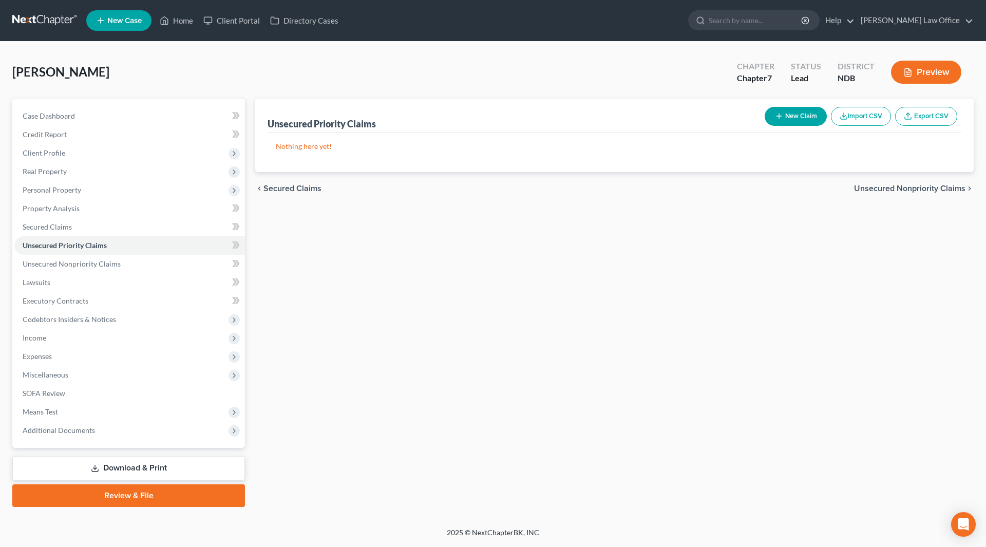
click at [799, 117] on button "New Claim" at bounding box center [795, 116] width 62 height 19
select select "0"
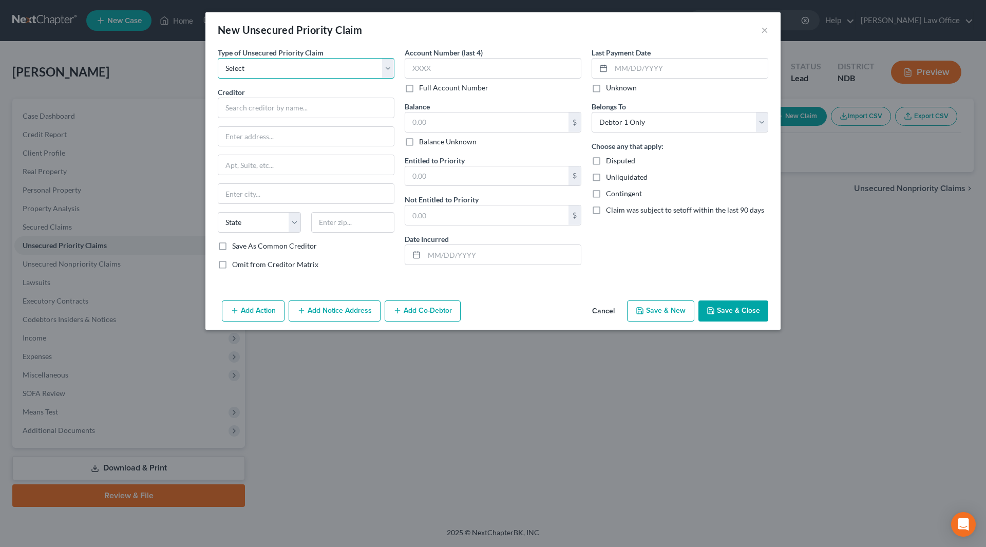
click at [372, 69] on select "Select Taxes & Other Government Units Domestic Support Obligations Extensions o…" at bounding box center [306, 68] width 177 height 21
select select "0"
click at [218, 58] on select "Select Taxes & Other Government Units Domestic Support Obligations Extensions o…" at bounding box center [306, 68] width 177 height 21
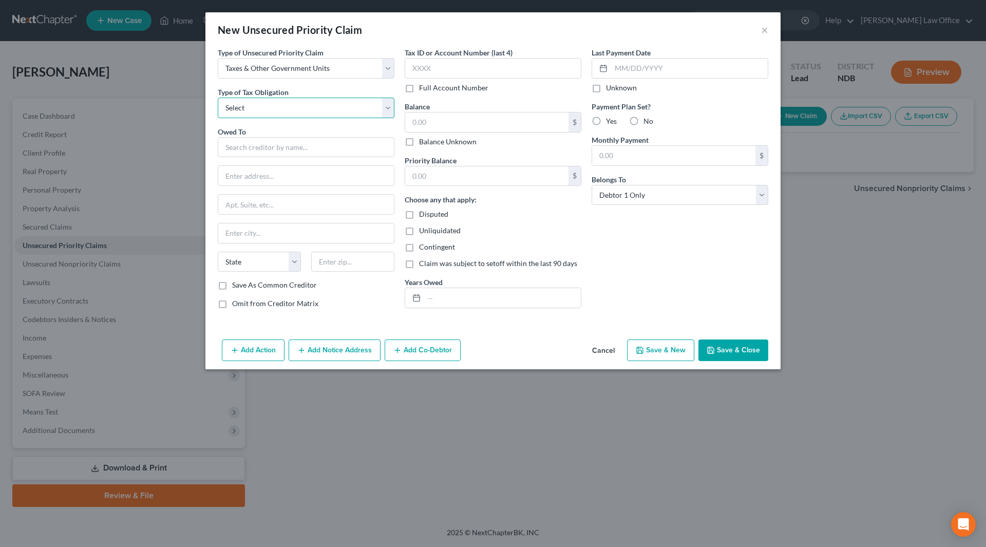
click at [354, 104] on select "Select Federal City State Franchise Tax Board Other" at bounding box center [306, 108] width 177 height 21
select select "0"
click at [218, 98] on select "Select Federal City State Franchise Tax Board Other" at bounding box center [306, 108] width 177 height 21
click at [333, 142] on input "text" at bounding box center [306, 147] width 177 height 21
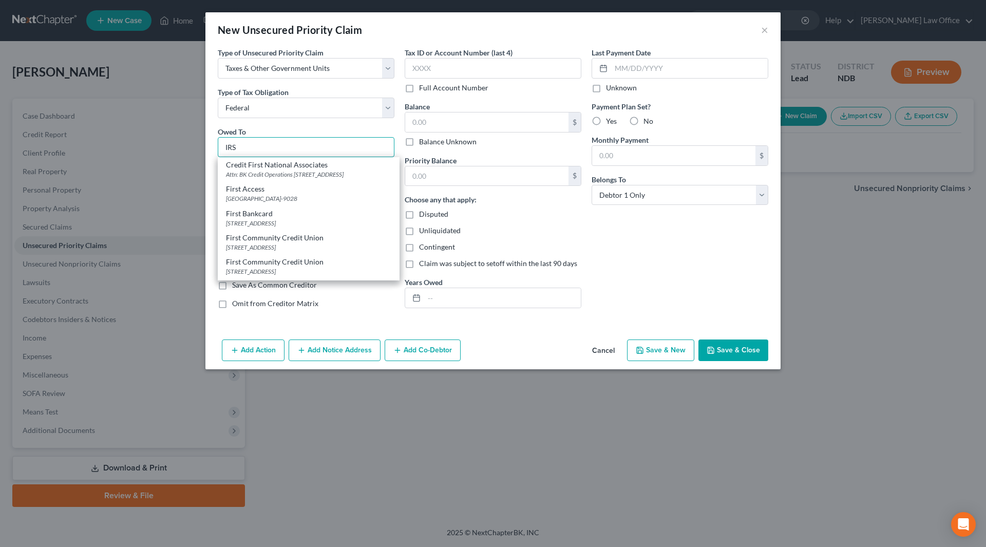
type input "IRS"
click at [335, 248] on div "Centralized Insolvency Op. PO Box 7346, Philadelphia, PA 19101-7346" at bounding box center [308, 249] width 165 height 9
type input "Centralized Insolvency Op."
type input "PO Box 7346"
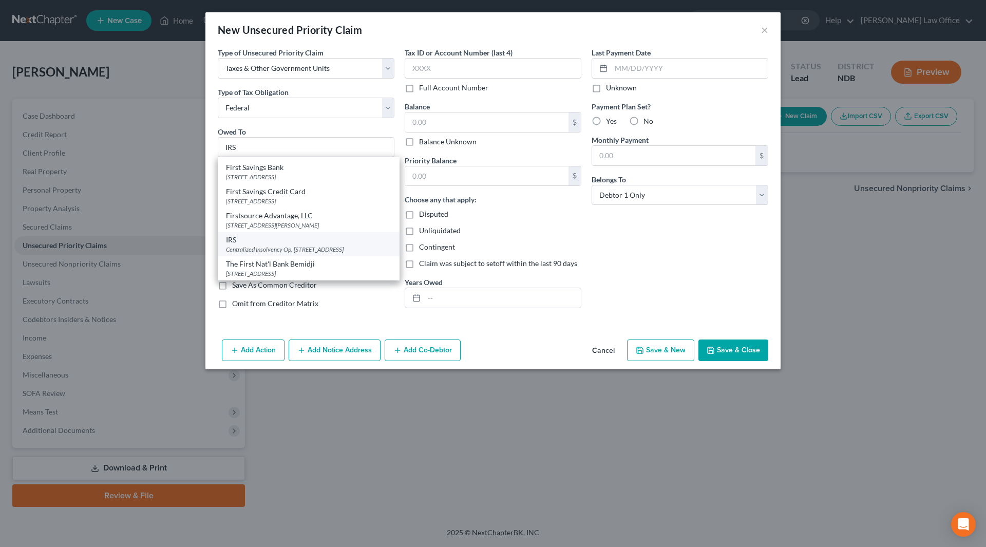
type input "Philadelphia"
select select "39"
type input "19101-7346"
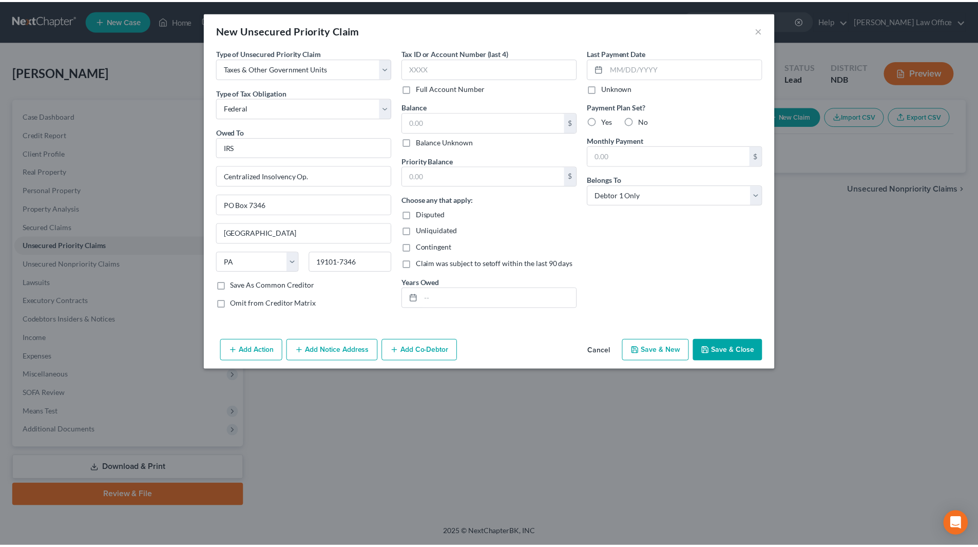
scroll to position [0, 0]
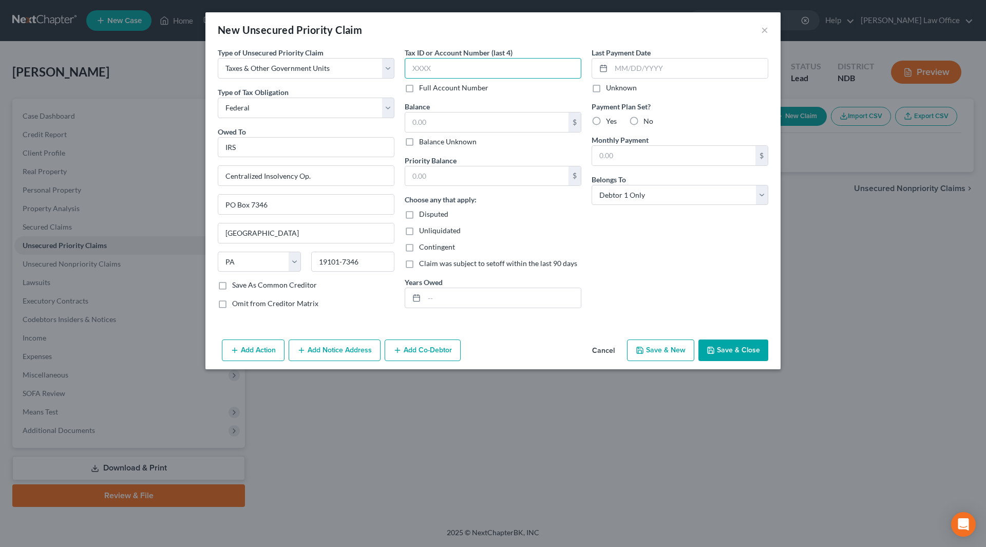
click at [420, 69] on input "text" at bounding box center [492, 68] width 177 height 21
type input "7358"
click at [451, 122] on input "text" at bounding box center [486, 122] width 163 height 20
type input "0.00"
click at [470, 172] on input "text" at bounding box center [486, 176] width 163 height 20
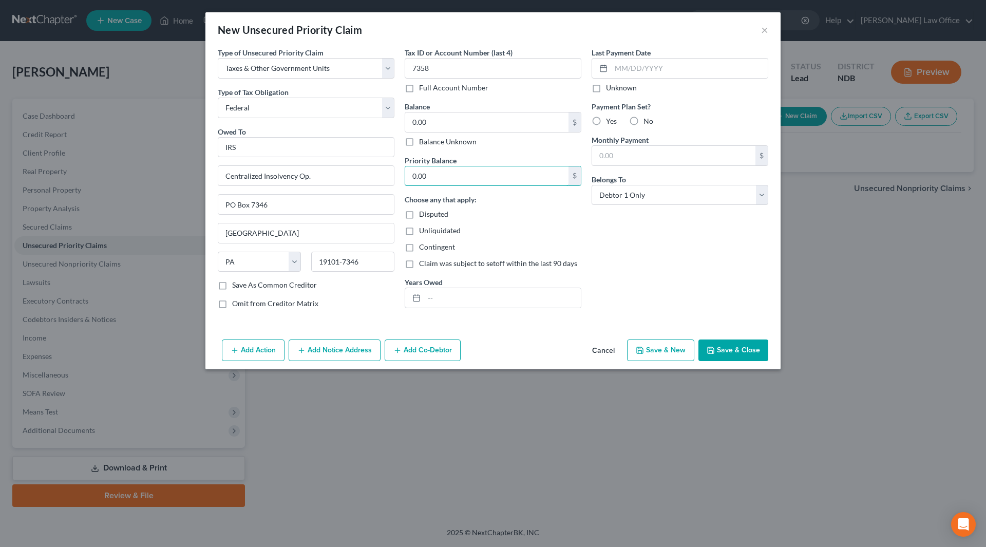
type input "0.00"
click at [728, 344] on button "Save & Close" at bounding box center [733, 350] width 70 height 22
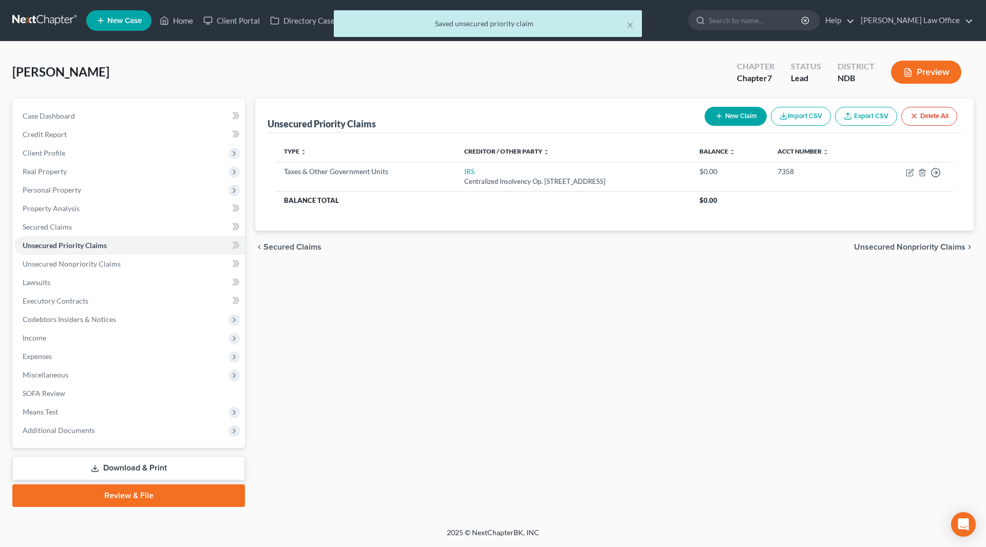
click at [725, 125] on button "New Claim" at bounding box center [735, 116] width 62 height 19
select select "0"
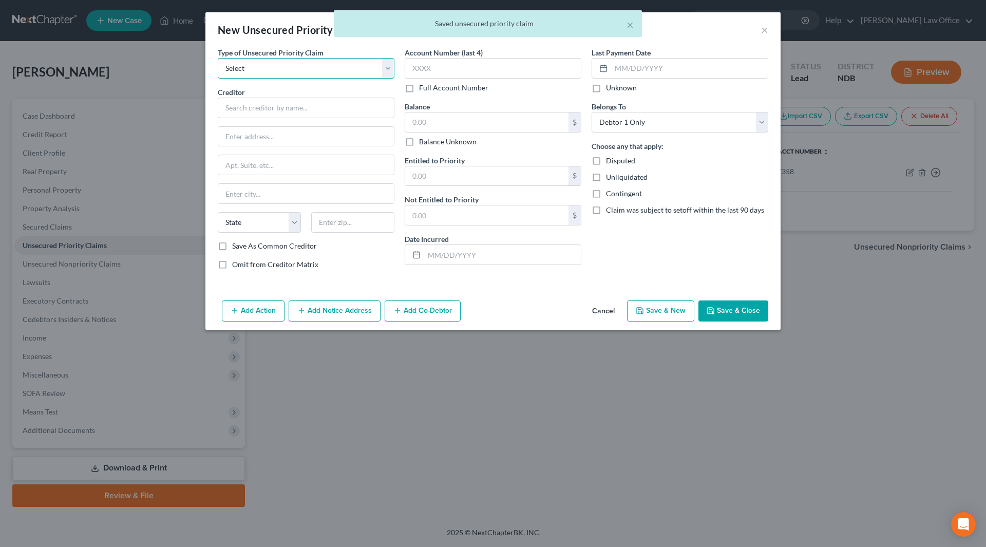
click at [278, 72] on select "Select Taxes & Other Government Units Domestic Support Obligations Extensions o…" at bounding box center [306, 68] width 177 height 21
select select "0"
click at [218, 58] on select "Select Taxes & Other Government Units Domestic Support Obligations Extensions o…" at bounding box center [306, 68] width 177 height 21
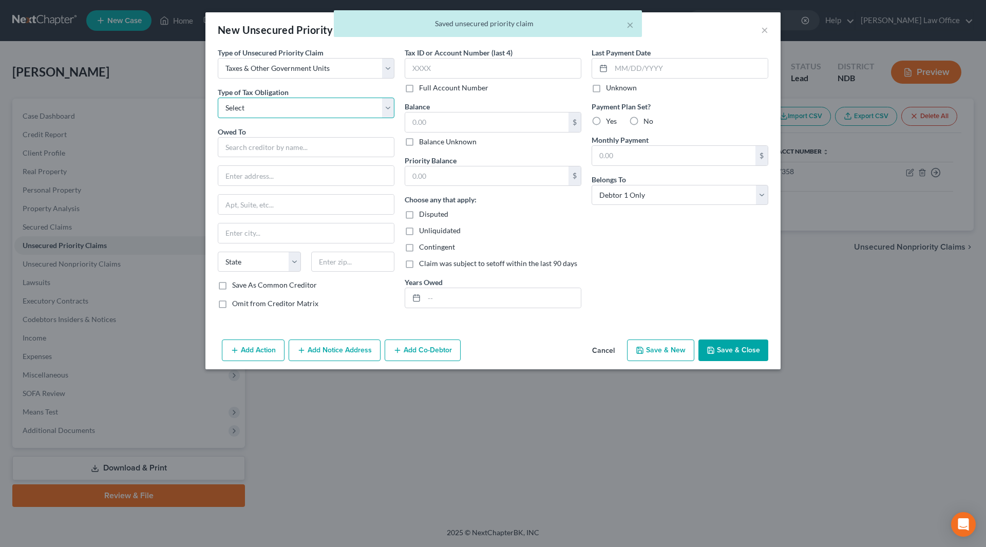
click at [265, 108] on select "Select Federal City State Franchise Tax Board Other" at bounding box center [306, 108] width 177 height 21
select select "2"
click at [218, 98] on select "Select Federal City State Franchise Tax Board Other" at bounding box center [306, 108] width 177 height 21
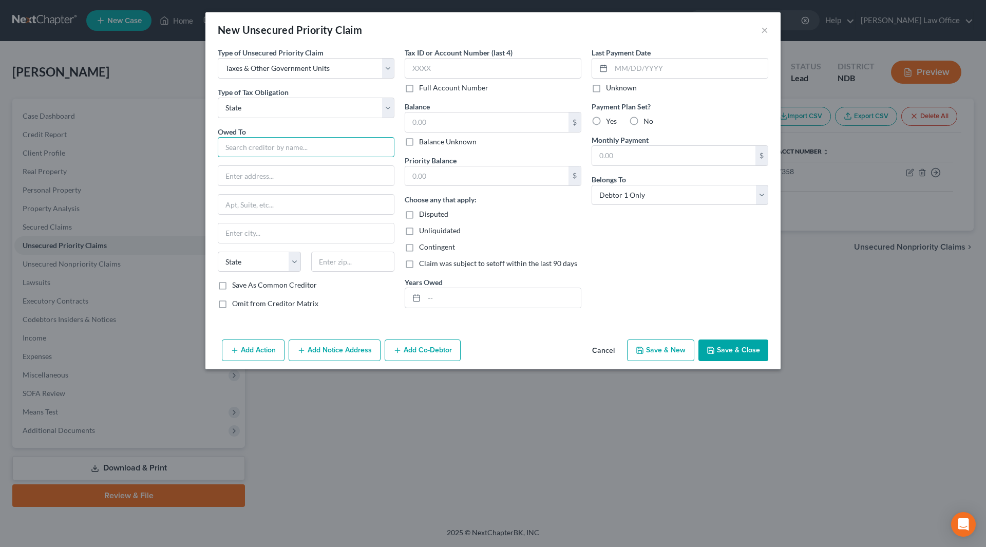
click at [254, 143] on input "text" at bounding box center [306, 147] width 177 height 21
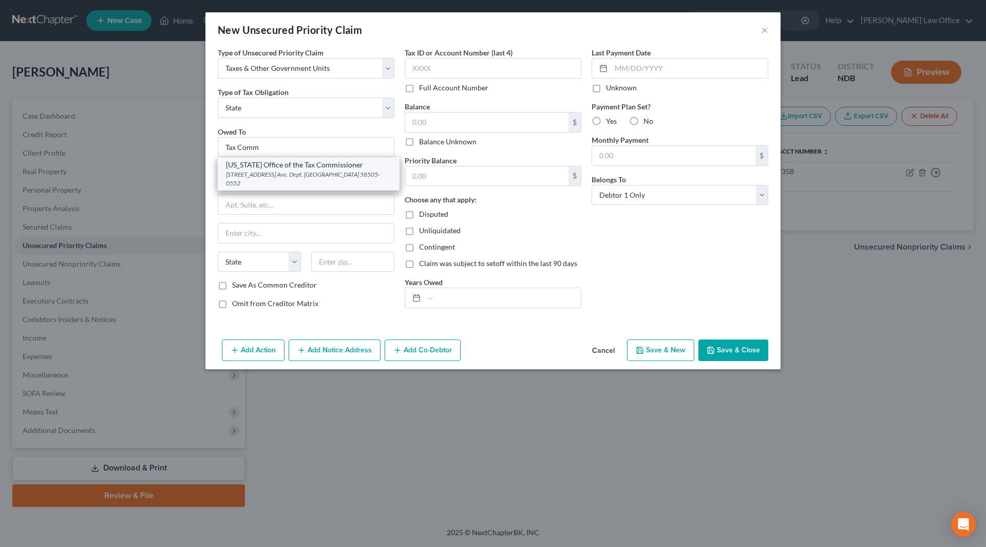
click at [296, 163] on div "North Dakota Office of the Tax Commissioner" at bounding box center [308, 165] width 165 height 10
type input "North Dakota Office of the Tax Commissioner"
type input "600 E. Blvd. Ave."
type input "Dept. 127"
type input "Bismarck"
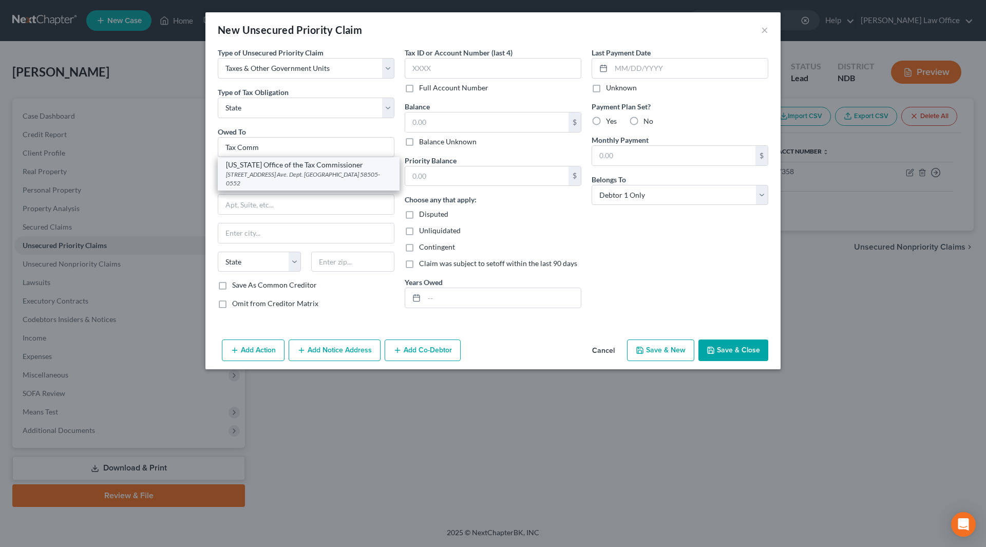
select select "29"
type input "58505-0552"
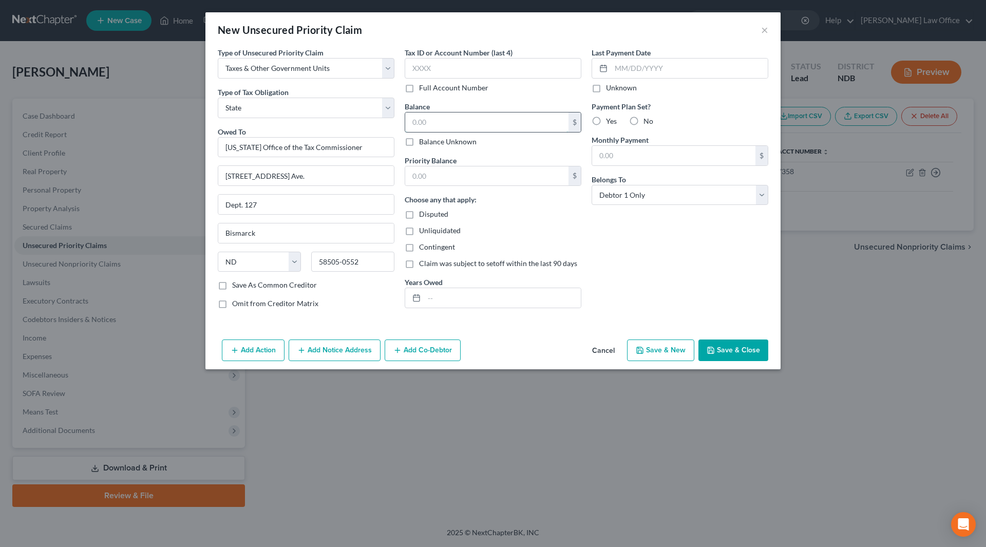
click at [453, 120] on input "text" at bounding box center [486, 122] width 163 height 20
type input "0.00"
click at [451, 179] on input "text" at bounding box center [486, 176] width 163 height 20
type input "0.00"
click at [739, 355] on button "Save & Close" at bounding box center [733, 350] width 70 height 22
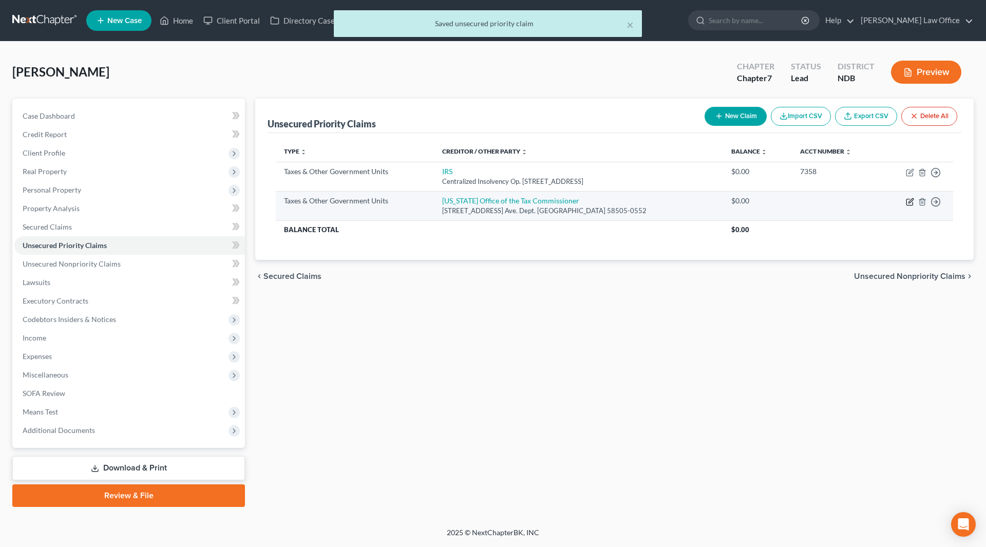
click at [908, 202] on icon "button" at bounding box center [909, 202] width 8 height 8
select select "2"
select select "29"
select select "0"
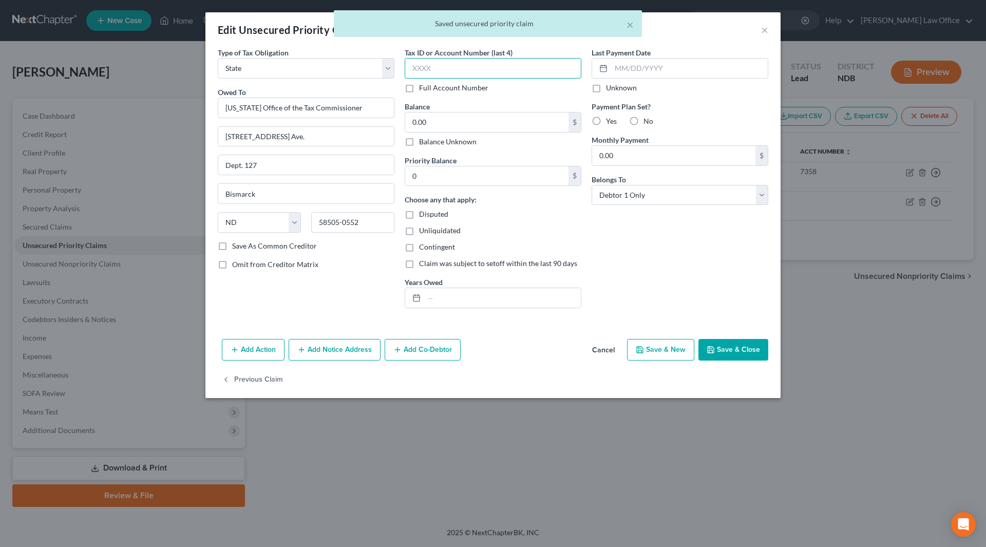
click at [436, 69] on input "text" at bounding box center [492, 68] width 177 height 21
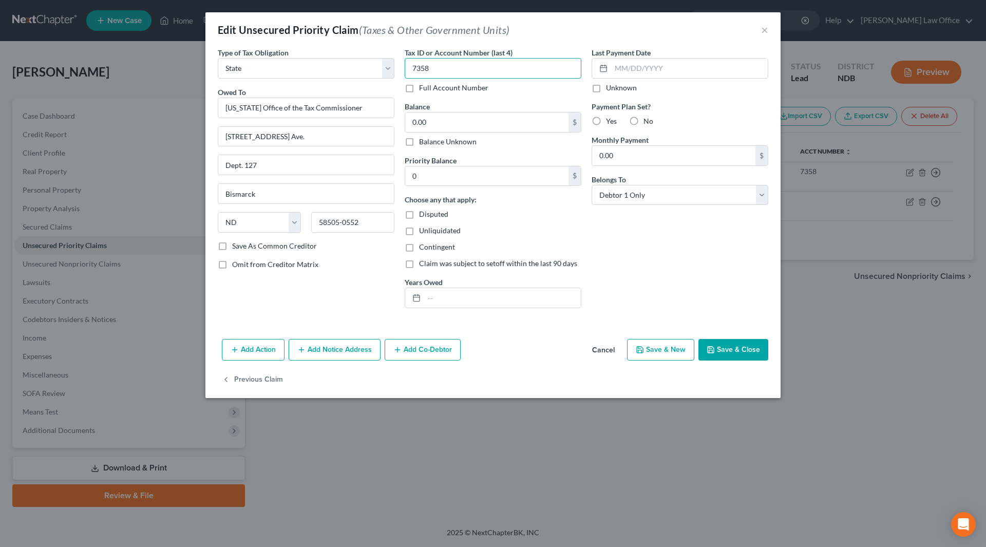
type input "7358"
click at [719, 342] on button "Save & Close" at bounding box center [733, 350] width 70 height 22
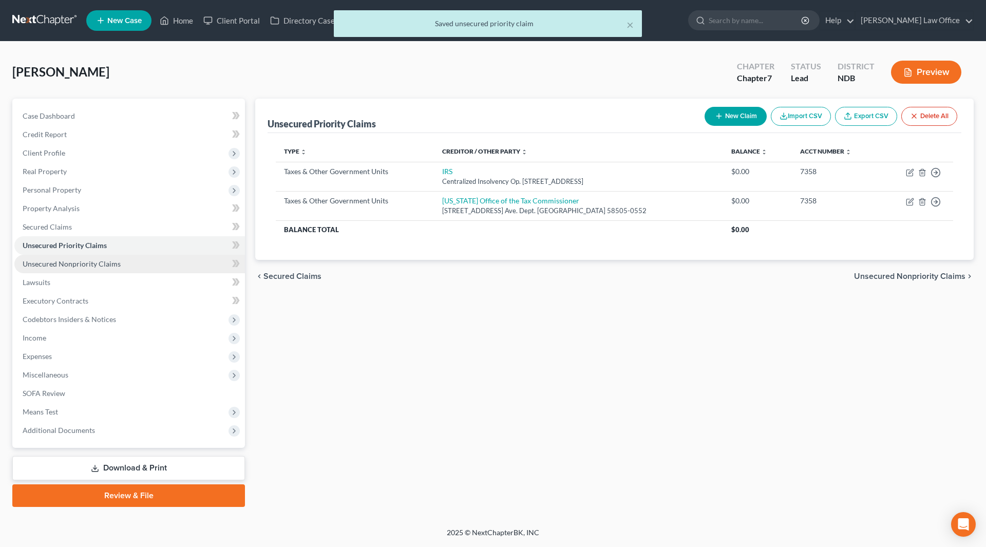
click at [101, 259] on span "Unsecured Nonpriority Claims" at bounding box center [72, 263] width 98 height 9
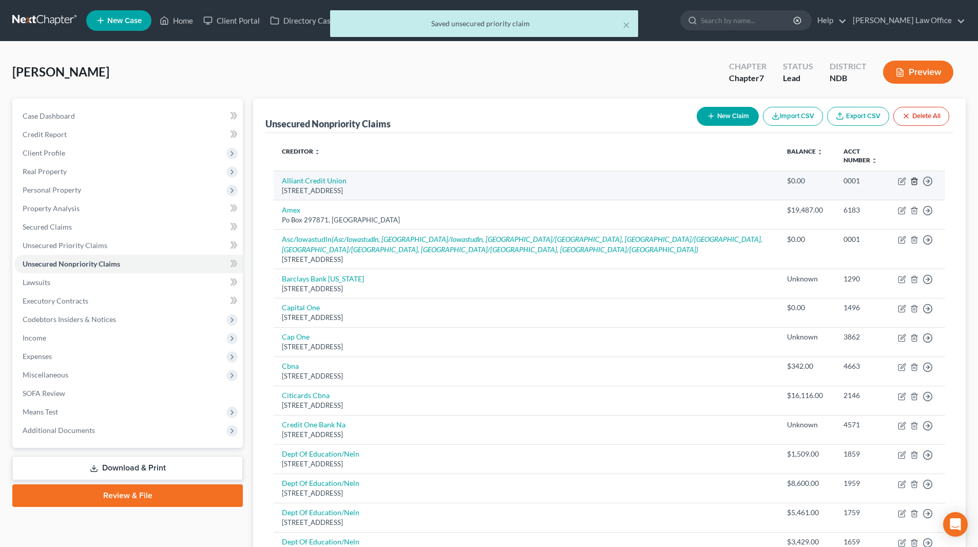
click at [915, 177] on icon "button" at bounding box center [914, 181] width 8 height 8
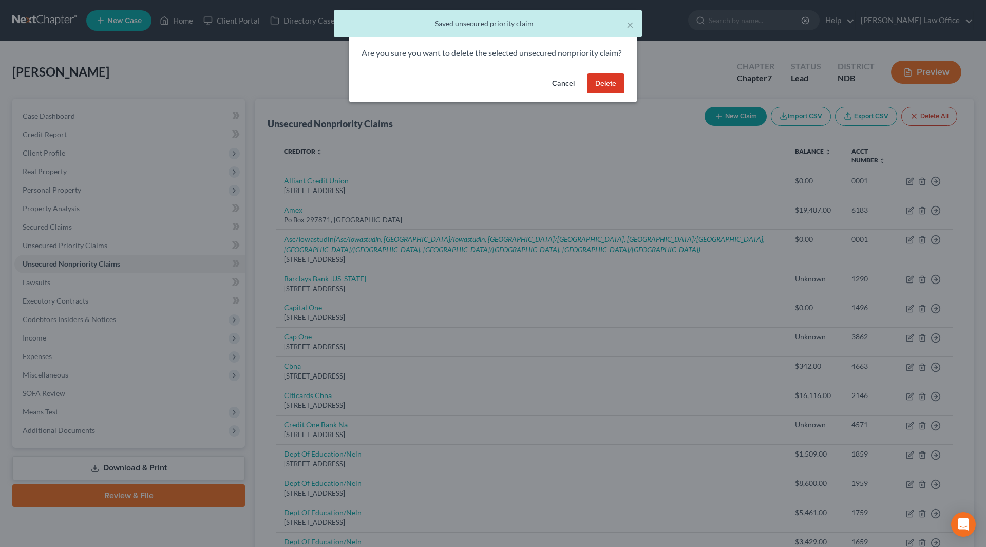
click at [606, 91] on button "Delete" at bounding box center [605, 83] width 37 height 21
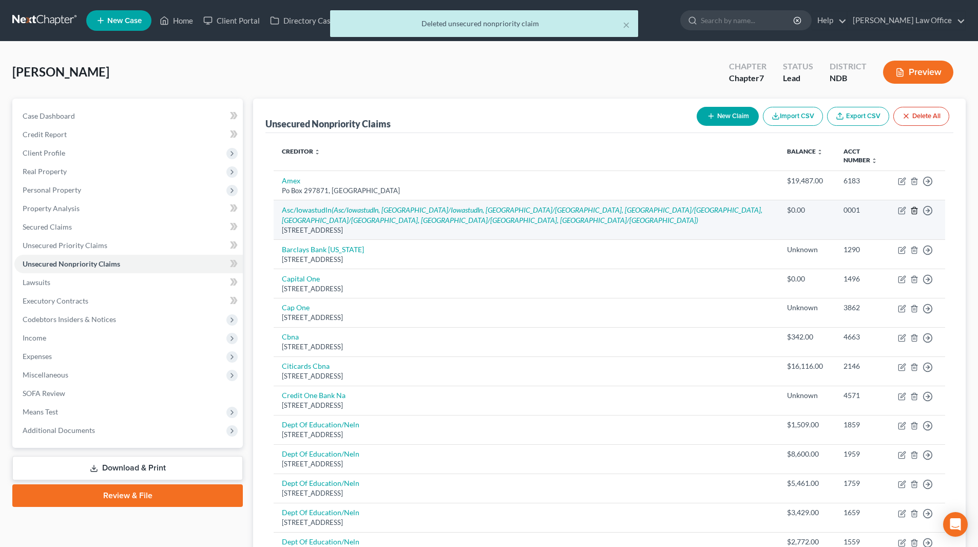
click at [915, 206] on icon "button" at bounding box center [914, 210] width 8 height 8
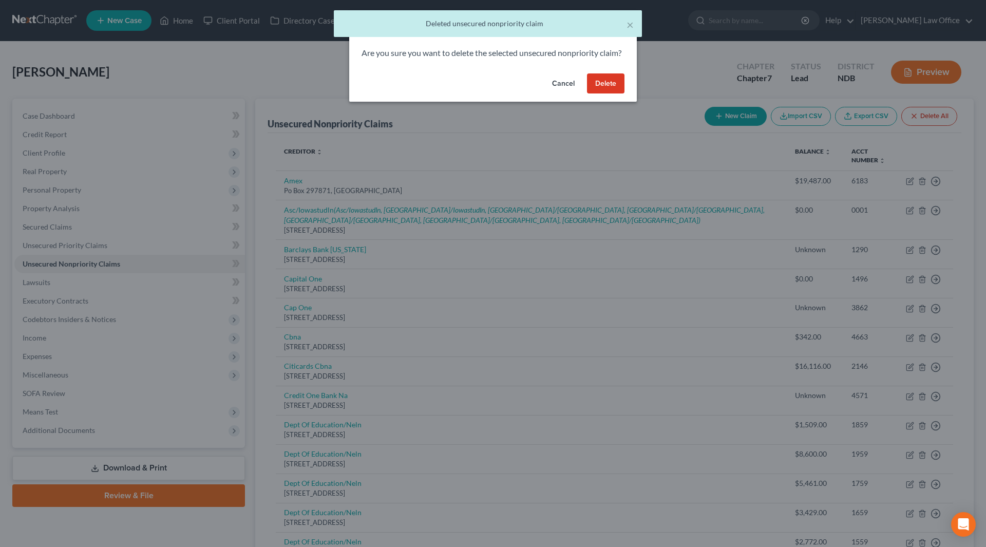
click at [614, 92] on button "Delete" at bounding box center [605, 83] width 37 height 21
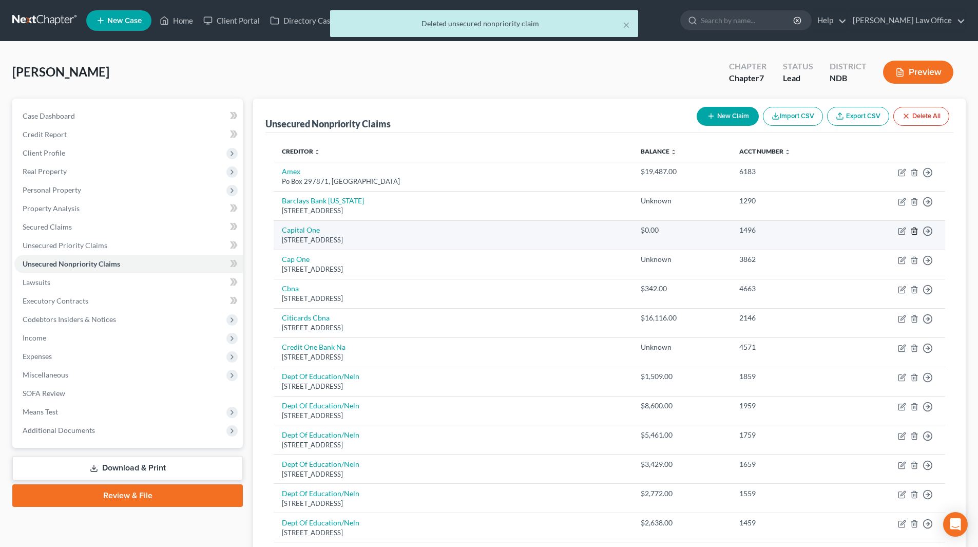
click at [914, 231] on icon "button" at bounding box center [914, 231] width 8 height 8
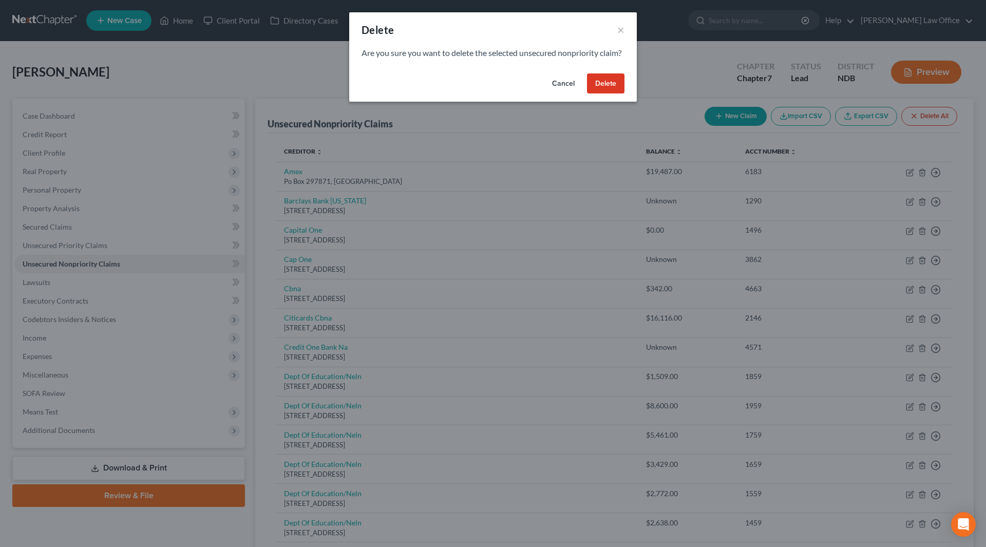
click at [606, 92] on button "Delete" at bounding box center [605, 83] width 37 height 21
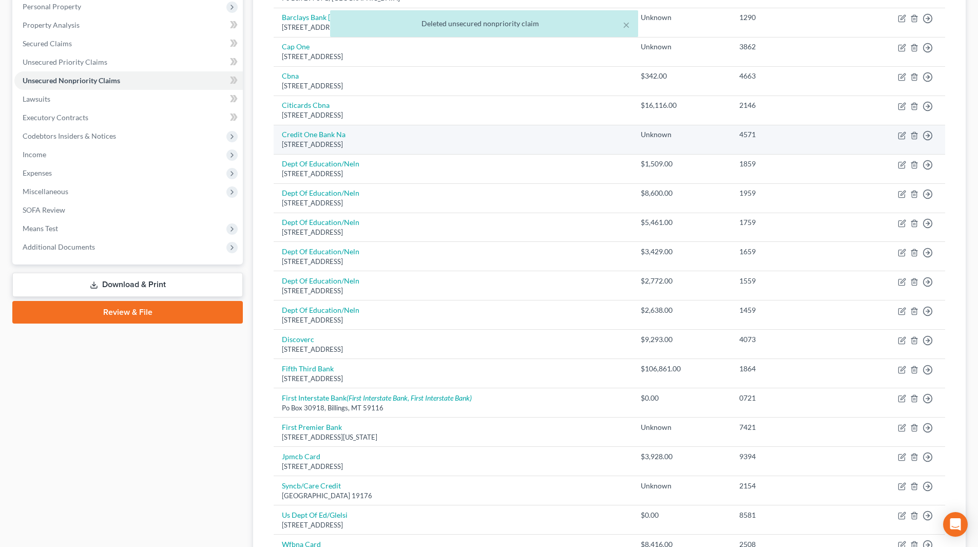
scroll to position [205, 0]
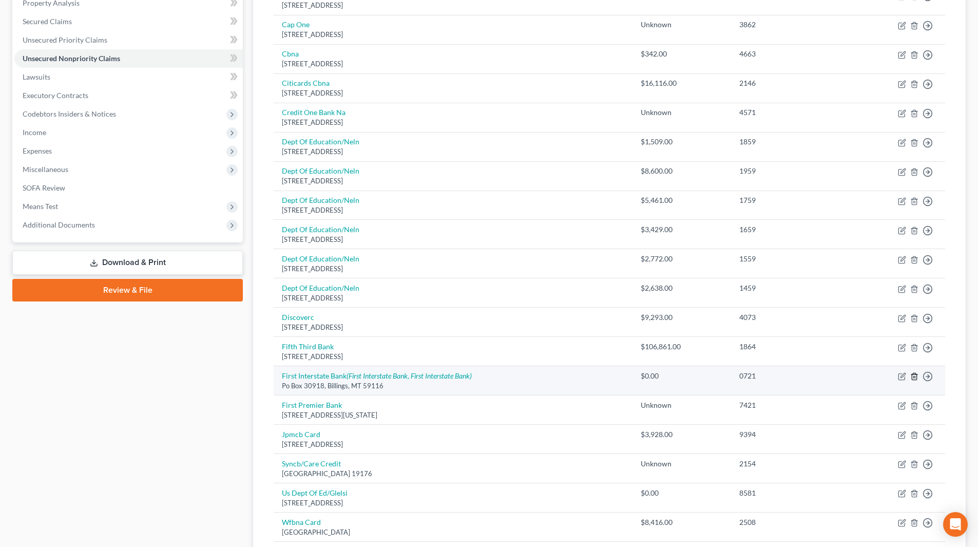
click at [912, 377] on icon "button" at bounding box center [914, 376] width 5 height 7
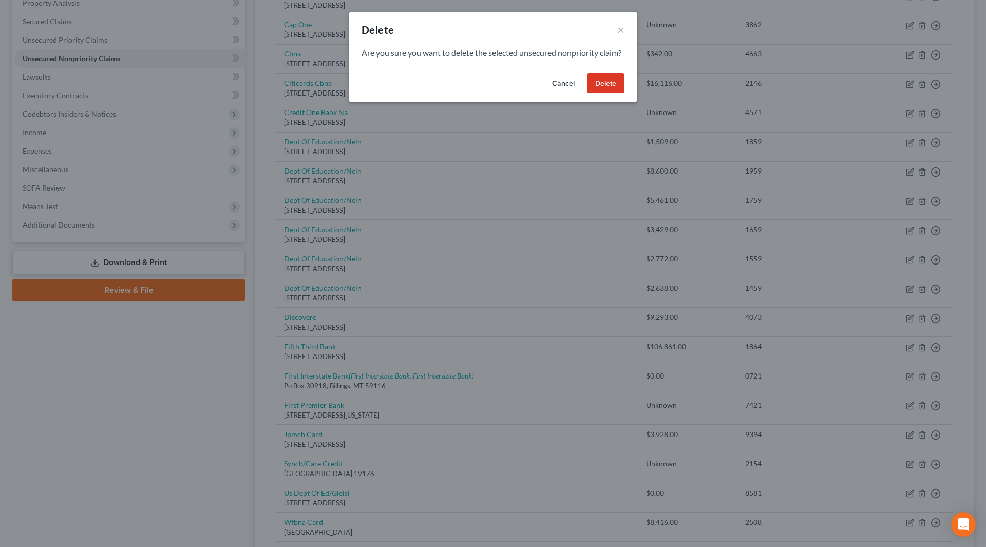
click at [610, 94] on button "Delete" at bounding box center [605, 83] width 37 height 21
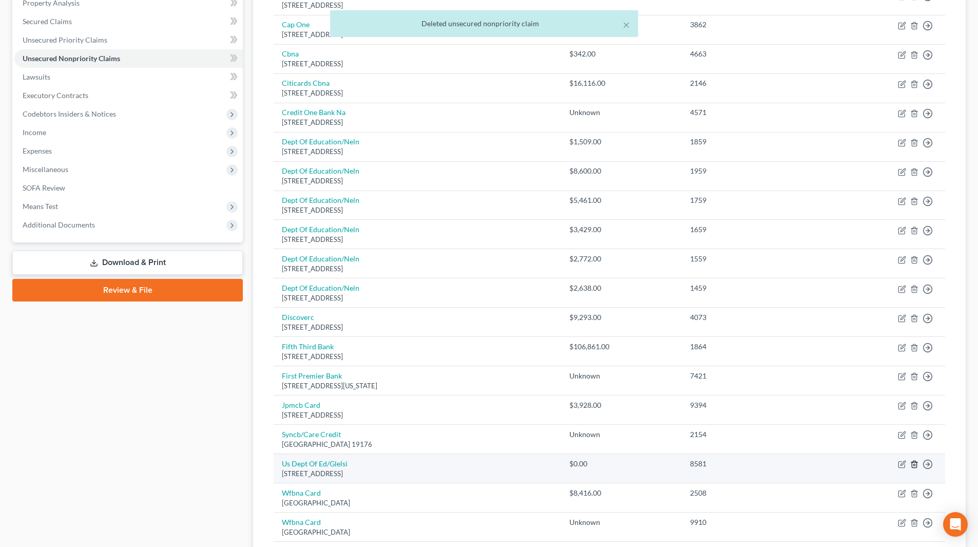
click at [914, 465] on line "button" at bounding box center [914, 465] width 0 height 2
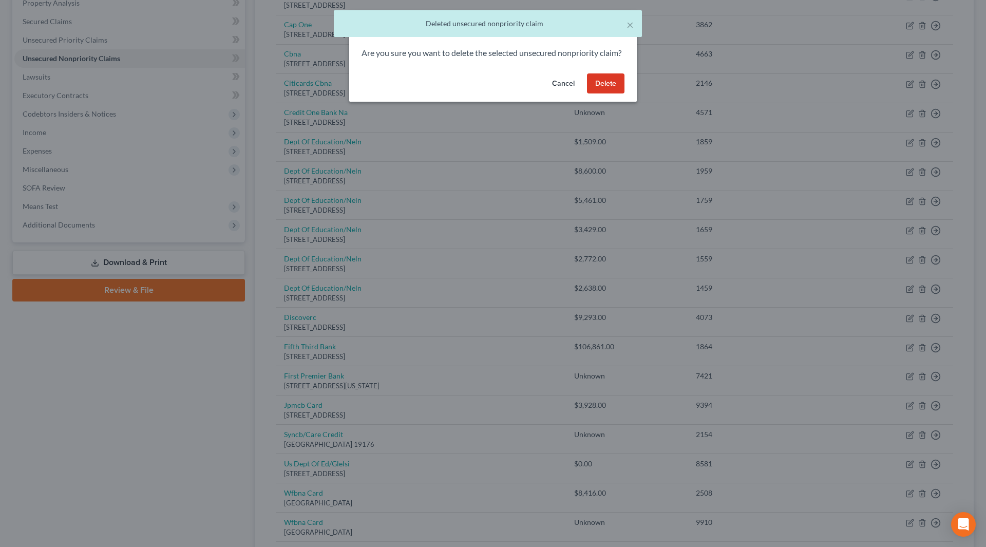
click at [607, 88] on button "Delete" at bounding box center [605, 83] width 37 height 21
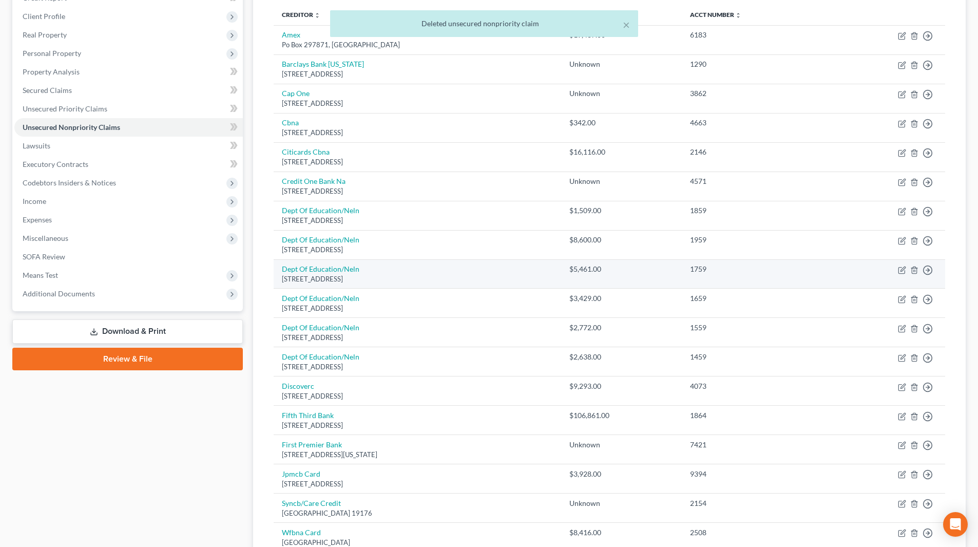
scroll to position [0, 0]
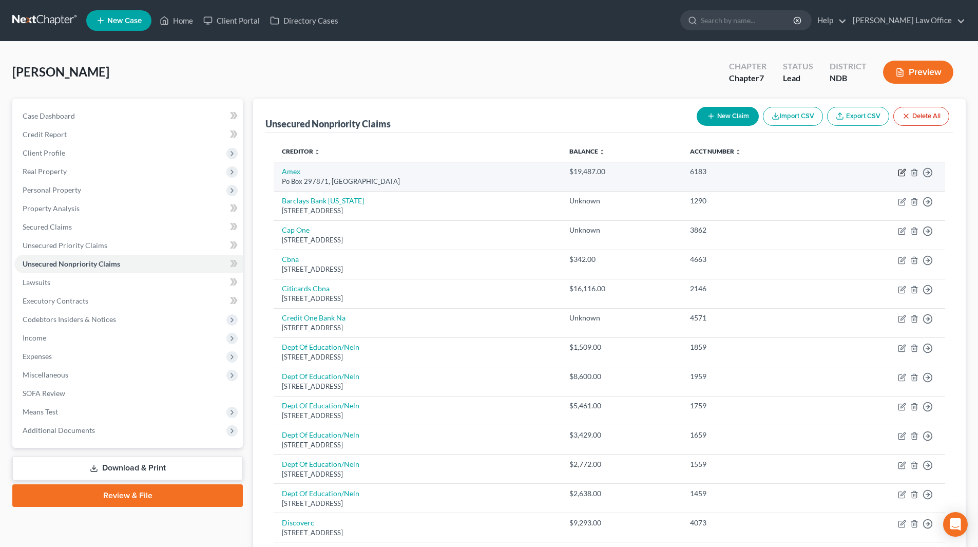
click at [902, 171] on icon "button" at bounding box center [902, 171] width 5 height 5
select select "9"
select select "2"
select select "0"
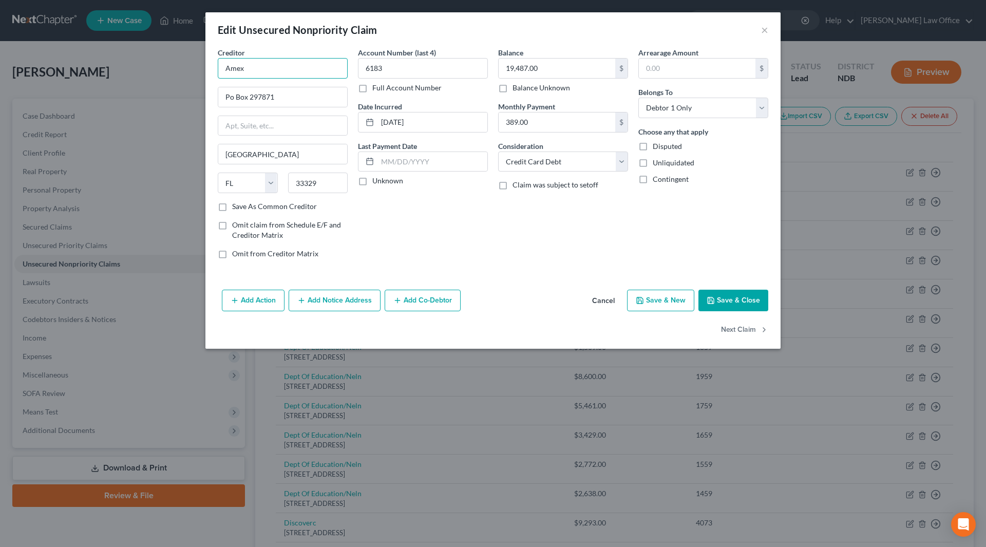
drag, startPoint x: 261, startPoint y: 65, endPoint x: 195, endPoint y: 31, distance: 74.6
click at [207, 64] on div "Creditor * Amex Po Box 297871 Fort Lauderdale State AL AK AR AZ CA CO CT DE DC …" at bounding box center [492, 166] width 575 height 238
type input "American Express"
click at [275, 100] on div "Attn: Correspondence PO Box 981535, El Paso, TX 79998-1535" at bounding box center [285, 95] width 118 height 9
type input "Attn: Correspondence"
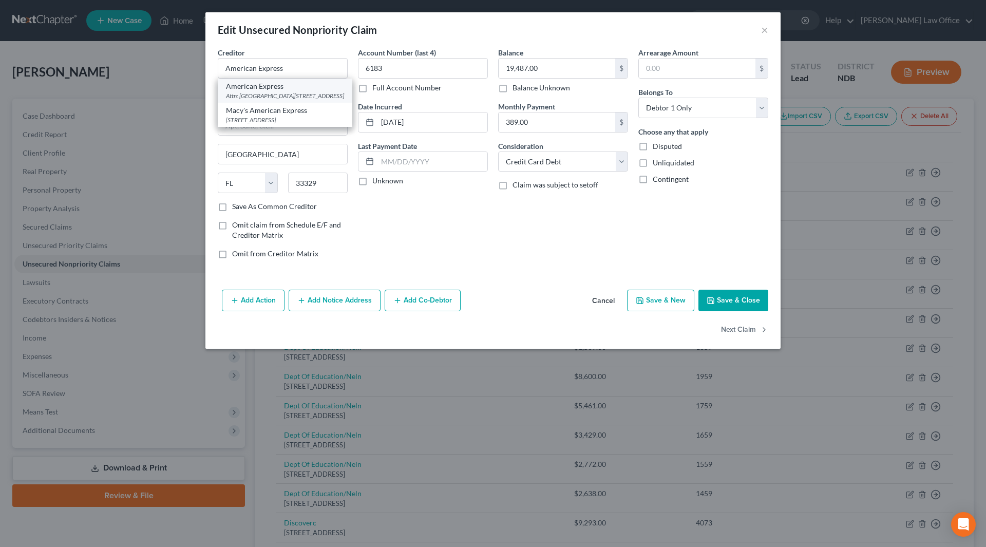
type input "PO Box 981535"
type input "El Paso"
select select "45"
type input "79998-1535"
drag, startPoint x: 435, startPoint y: 123, endPoint x: 381, endPoint y: 124, distance: 53.9
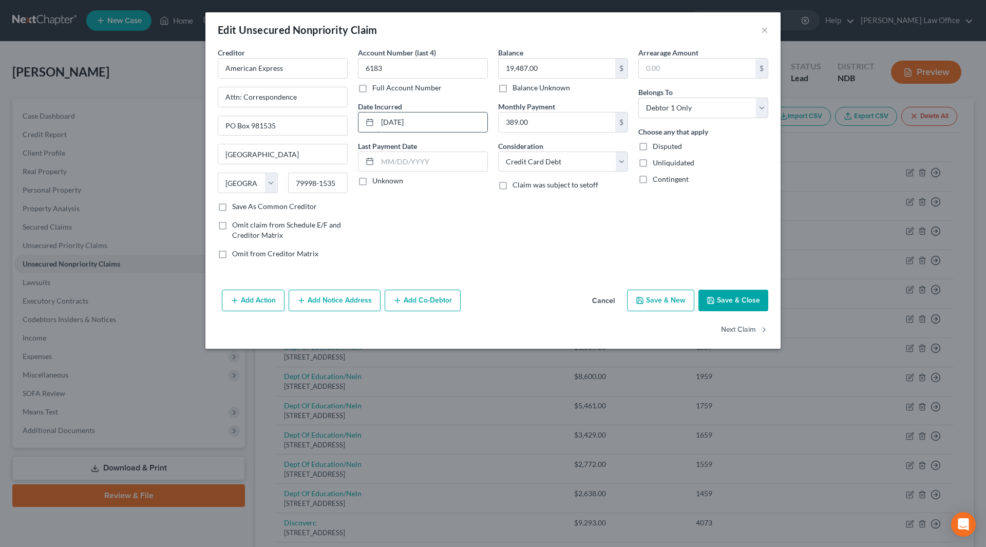
click at [381, 124] on input "03-10-2021" at bounding box center [432, 122] width 110 height 20
type input "2025"
click at [552, 124] on input "389.00" at bounding box center [556, 122] width 117 height 20
click at [760, 302] on button "Save & Close" at bounding box center [733, 301] width 70 height 22
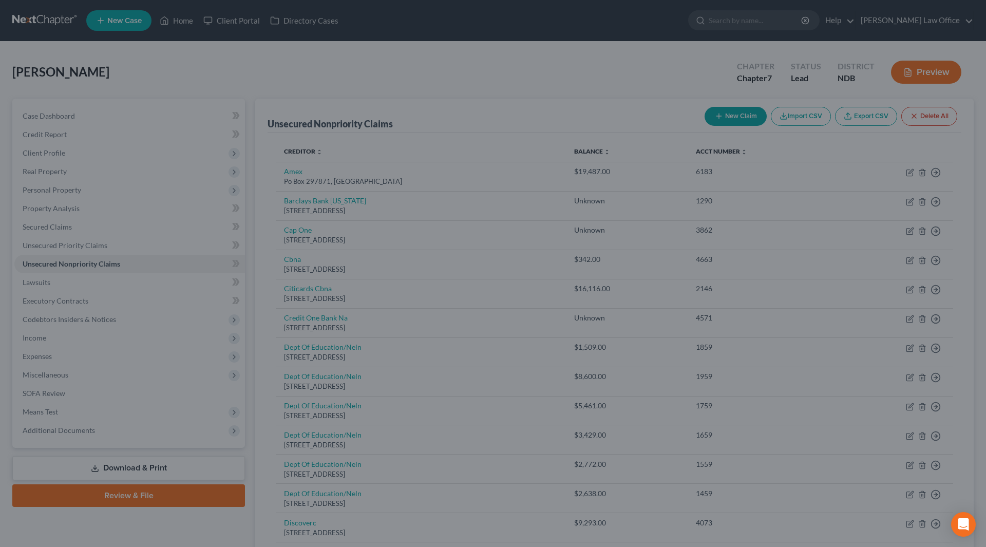
type input "0"
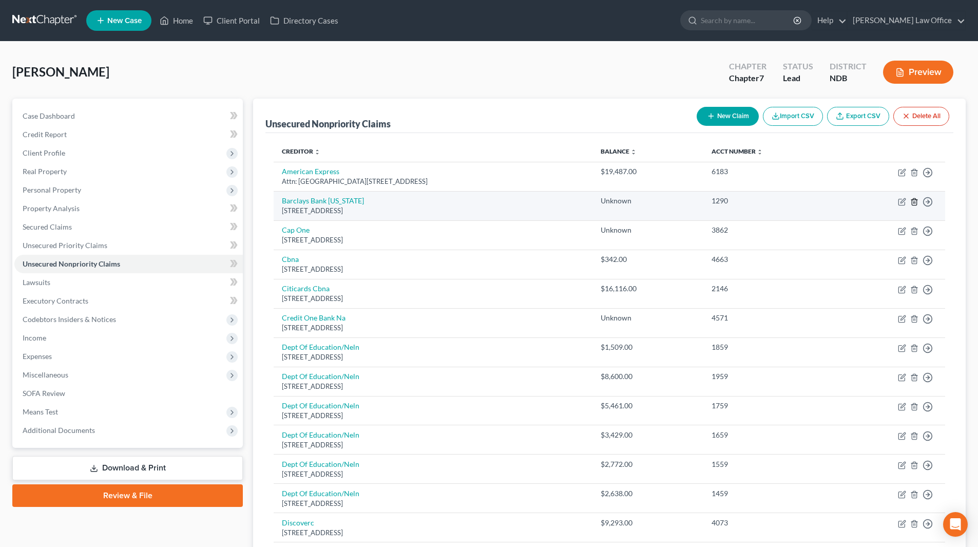
click at [914, 199] on icon "button" at bounding box center [914, 202] width 8 height 8
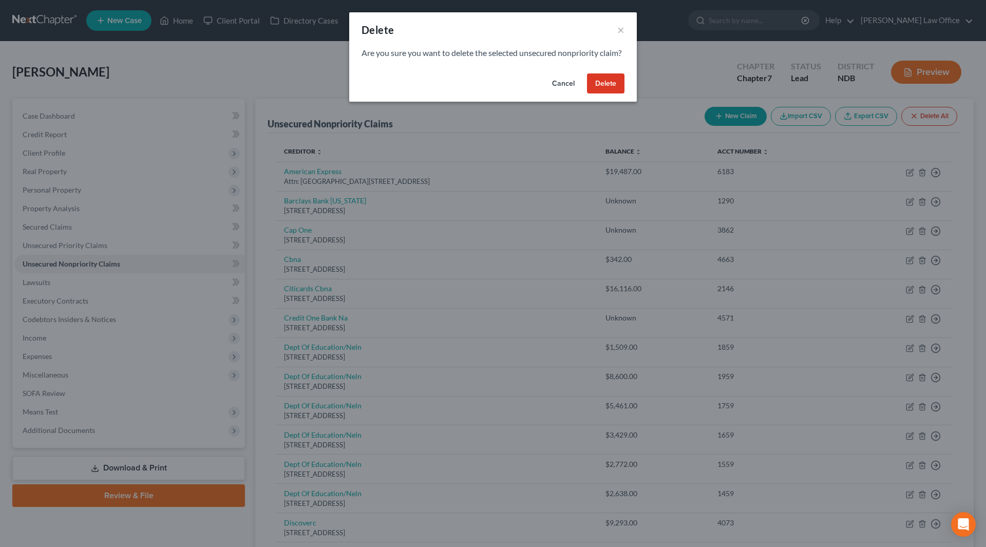
click at [615, 92] on button "Delete" at bounding box center [605, 83] width 37 height 21
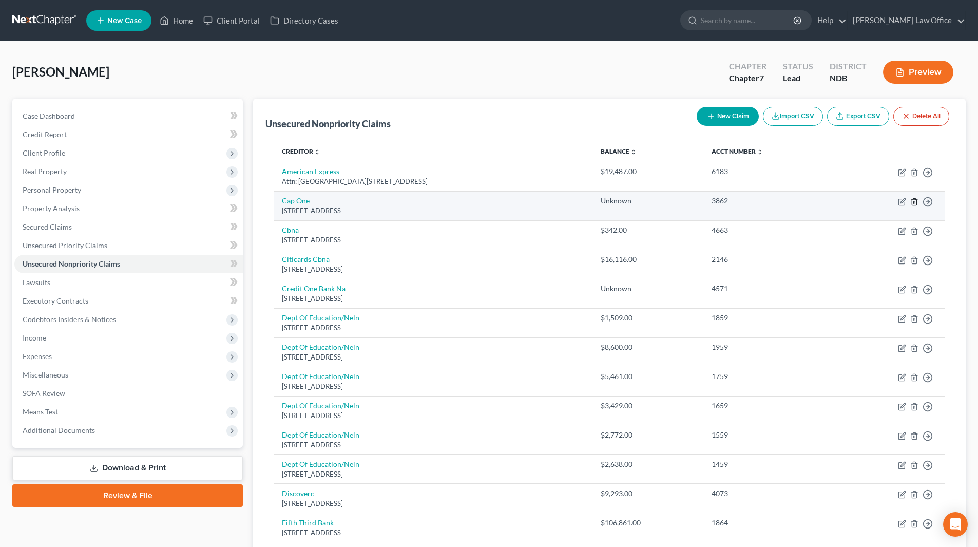
click at [914, 202] on line "button" at bounding box center [914, 202] width 0 height 2
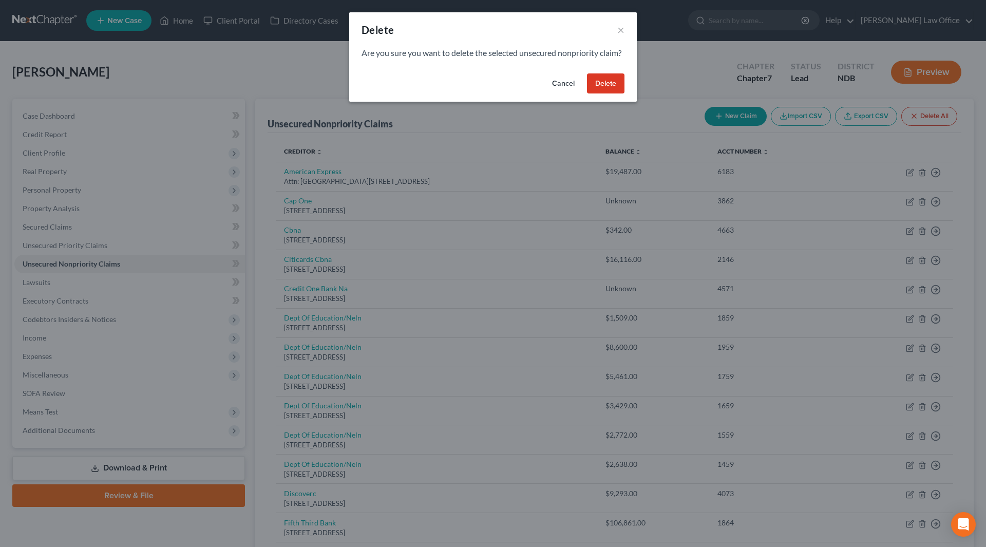
click at [611, 94] on button "Delete" at bounding box center [605, 83] width 37 height 21
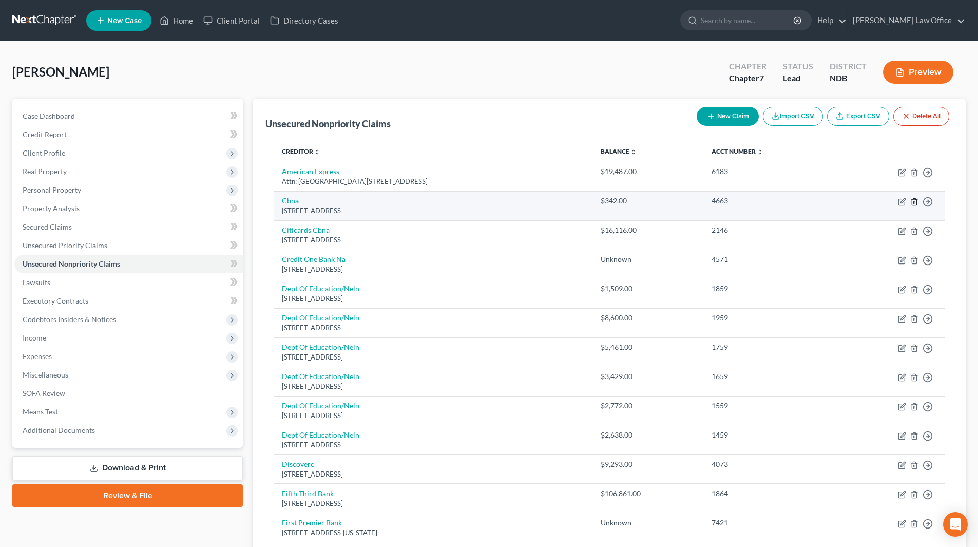
click at [913, 202] on icon "button" at bounding box center [914, 202] width 8 height 8
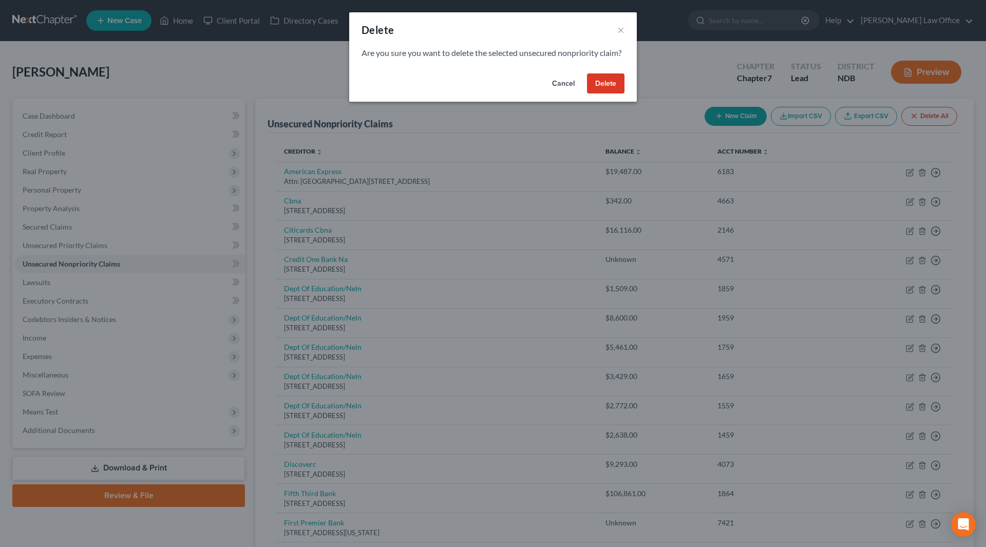
click at [597, 88] on button "Delete" at bounding box center [605, 83] width 37 height 21
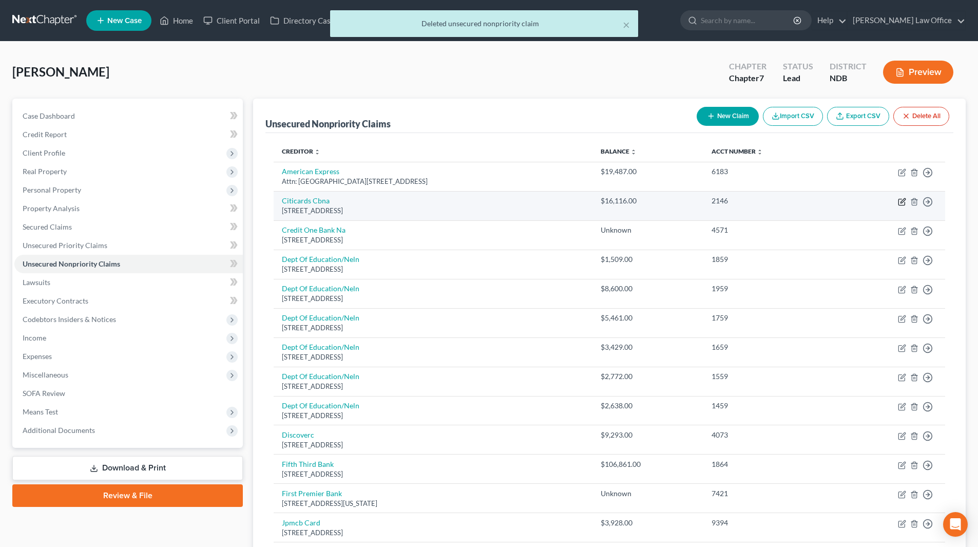
click at [901, 202] on icon "button" at bounding box center [902, 200] width 5 height 5
select select "43"
select select "0"
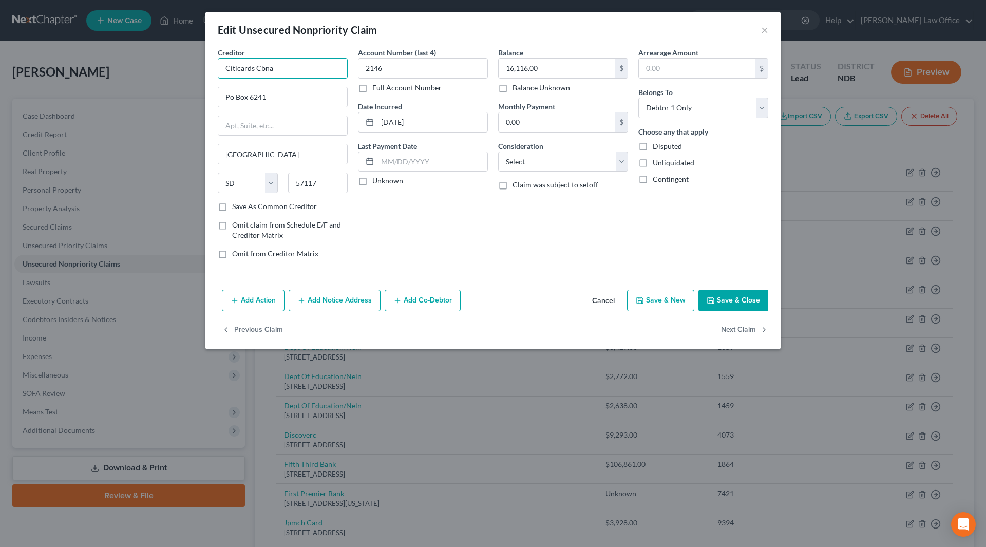
drag, startPoint x: 298, startPoint y: 72, endPoint x: 215, endPoint y: 70, distance: 83.7
click at [215, 70] on div "Creditor * Citicards Cbna Po Box 6241 Sioux Falls State AL AK AR AZ CA CO CT DE…" at bounding box center [283, 157] width 140 height 220
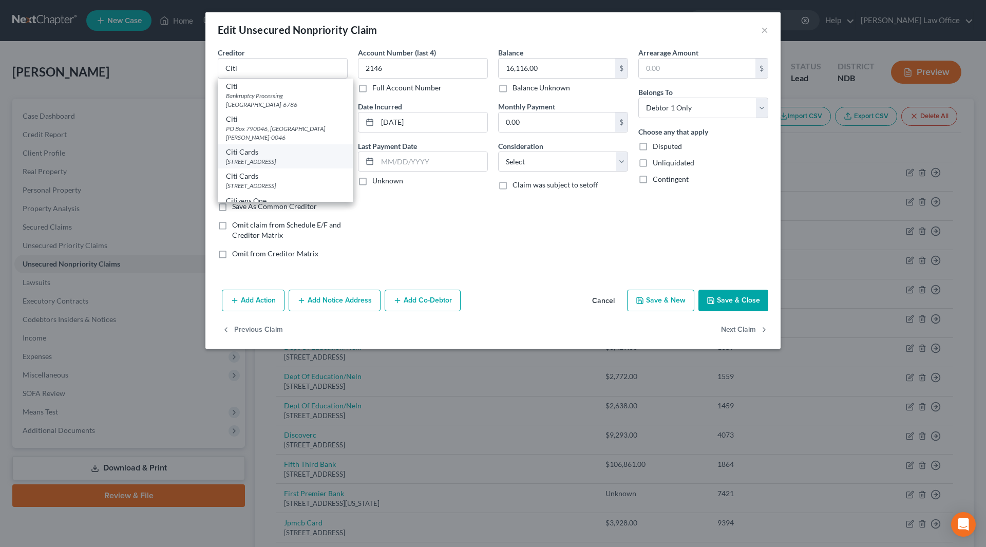
click at [247, 162] on div "PO Box 6500, Sioux Falls, SD 57117" at bounding box center [285, 161] width 119 height 9
type input "Citi Cards"
type input "PO Box 6500"
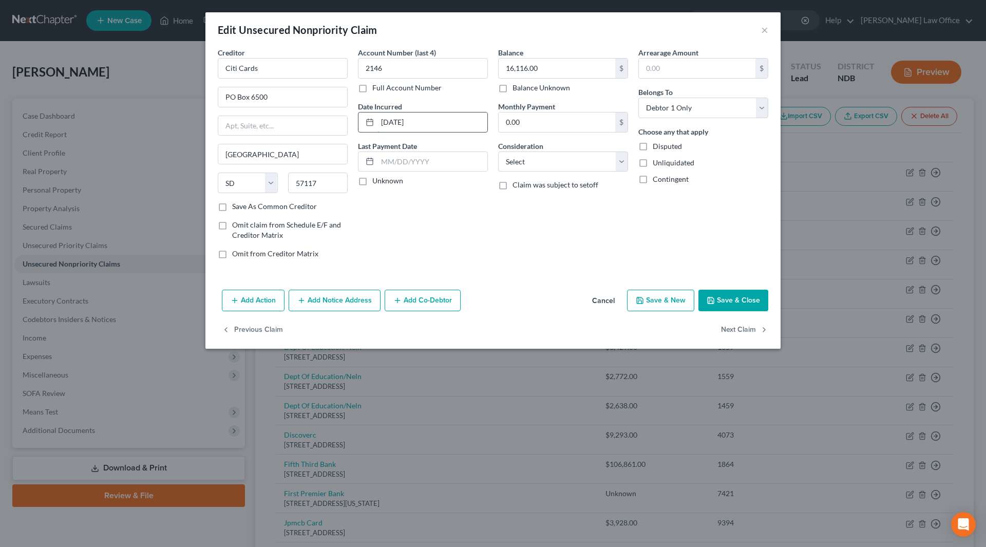
click at [424, 122] on input "05-15-2024" at bounding box center [432, 122] width 110 height 20
drag, startPoint x: 424, startPoint y: 122, endPoint x: 377, endPoint y: 123, distance: 47.7
click at [377, 123] on div "05-15-2024" at bounding box center [423, 122] width 130 height 21
type input "2024"
click at [571, 161] on select "Select Cable / Satellite Services Collection Agency Credit Card Debt Debt Couns…" at bounding box center [563, 161] width 130 height 21
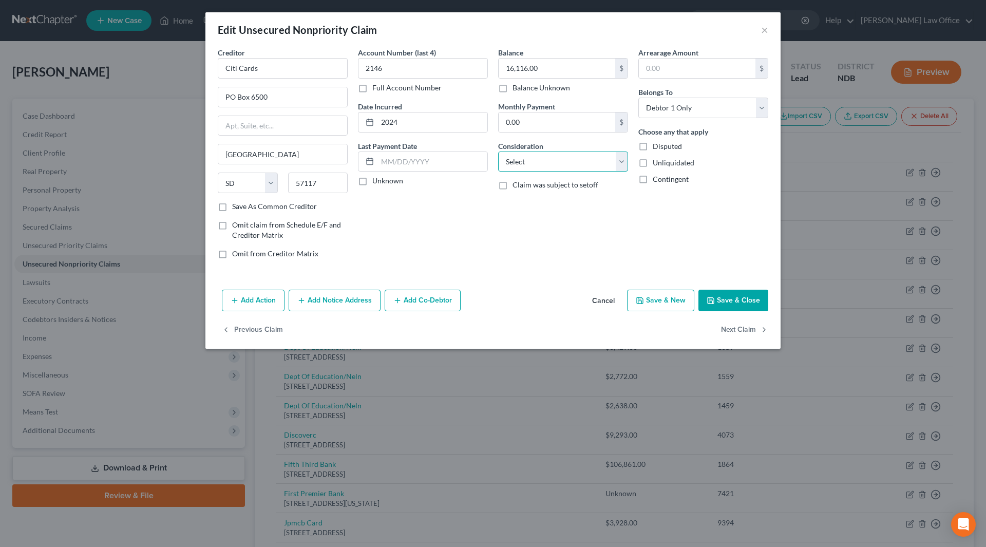
select select "2"
click at [498, 151] on select "Select Cable / Satellite Services Collection Agency Credit Card Debt Debt Couns…" at bounding box center [563, 161] width 130 height 21
click at [720, 290] on button "Save & Close" at bounding box center [733, 301] width 70 height 22
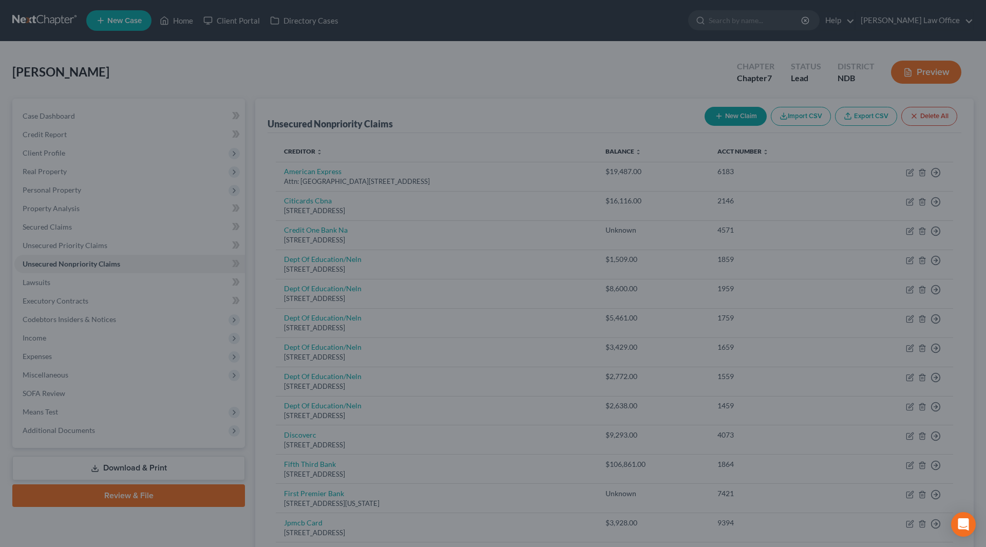
type input "0"
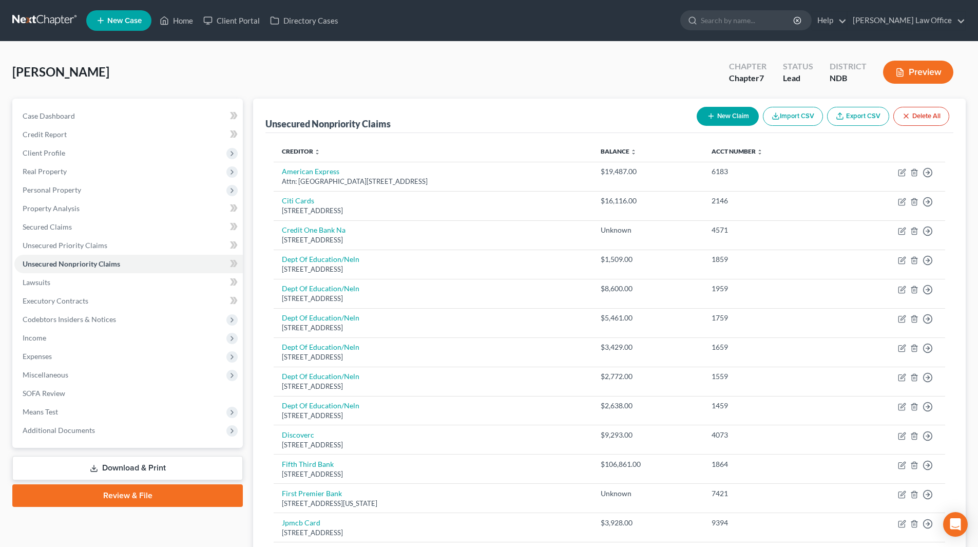
click at [729, 115] on button "New Claim" at bounding box center [728, 116] width 62 height 19
select select "0"
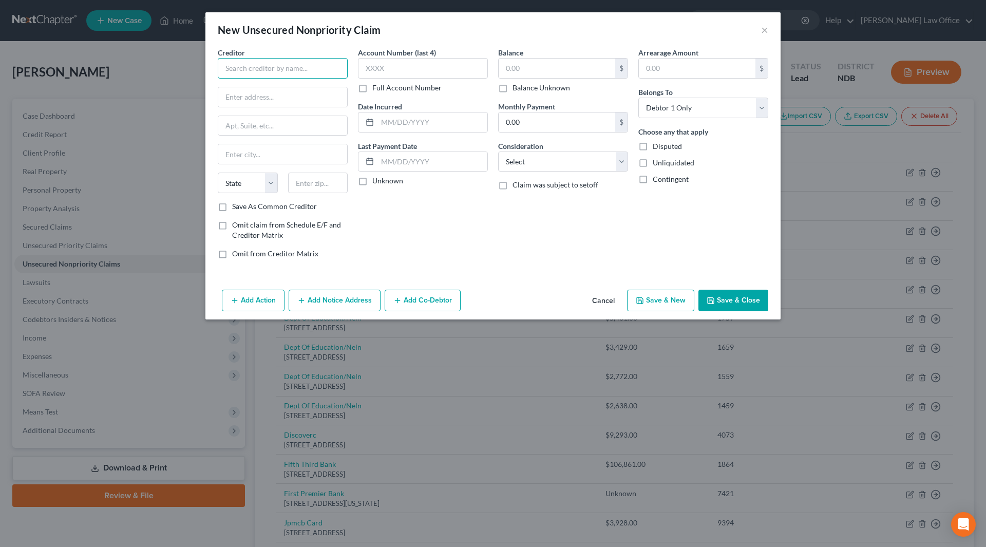
click at [300, 72] on input "text" at bounding box center [283, 68] width 130 height 21
drag, startPoint x: 472, startPoint y: 24, endPoint x: 476, endPoint y: 58, distance: 34.1
click at [475, 66] on div "New Unsecured Nonpriority Claim × Creditor * Citi State AL AK AR AZ CA CO CT DE…" at bounding box center [492, 165] width 575 height 307
click at [277, 68] on input "Citi" at bounding box center [283, 68] width 130 height 21
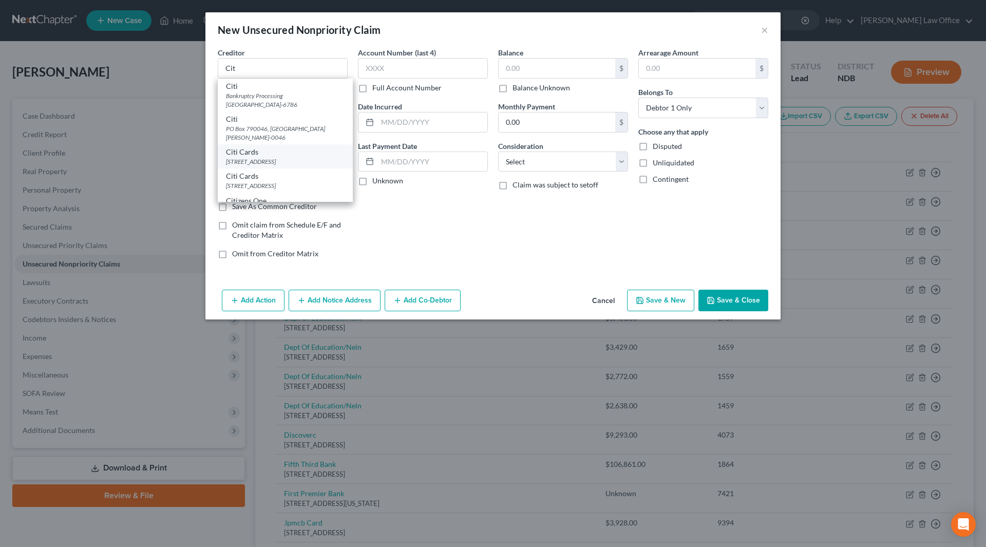
click at [279, 151] on div "Citi Cards" at bounding box center [285, 152] width 119 height 10
type input "Citi Cards"
type input "PO Box 6500"
type input "Sioux Falls"
select select "43"
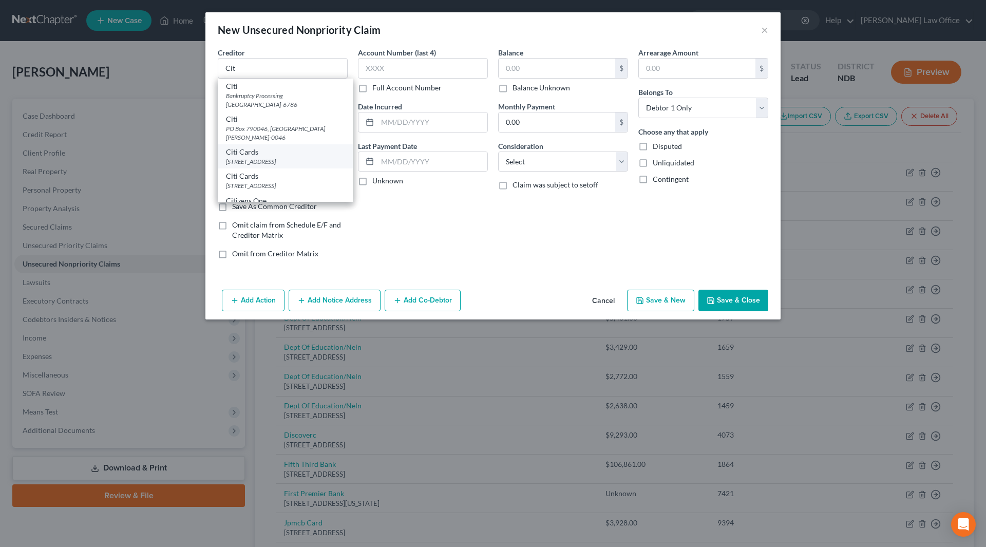
type input "57117"
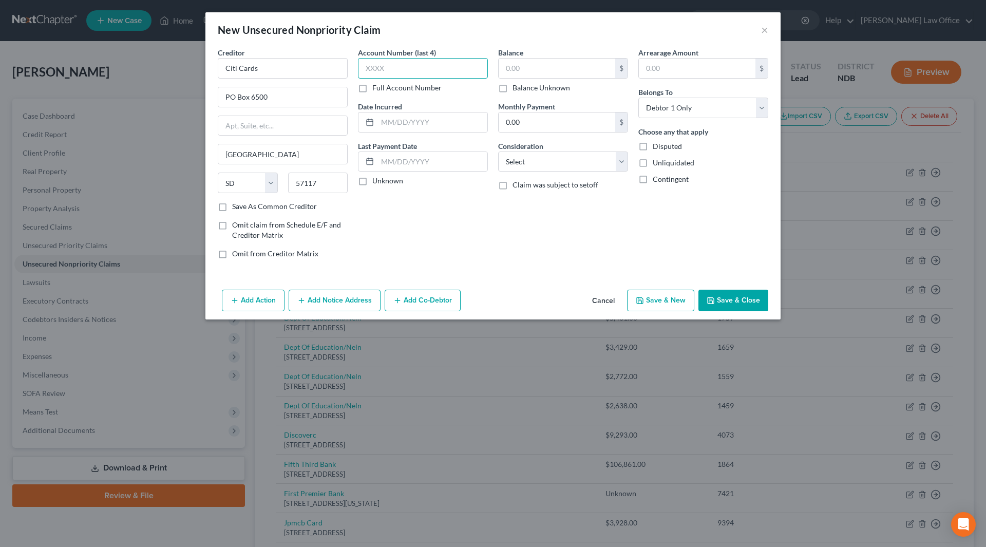
click at [388, 68] on input "text" at bounding box center [423, 68] width 130 height 21
type input "2836"
click at [420, 123] on input "text" at bounding box center [432, 122] width 110 height 20
type input "2025"
click at [603, 300] on button "Cancel" at bounding box center [603, 301] width 39 height 21
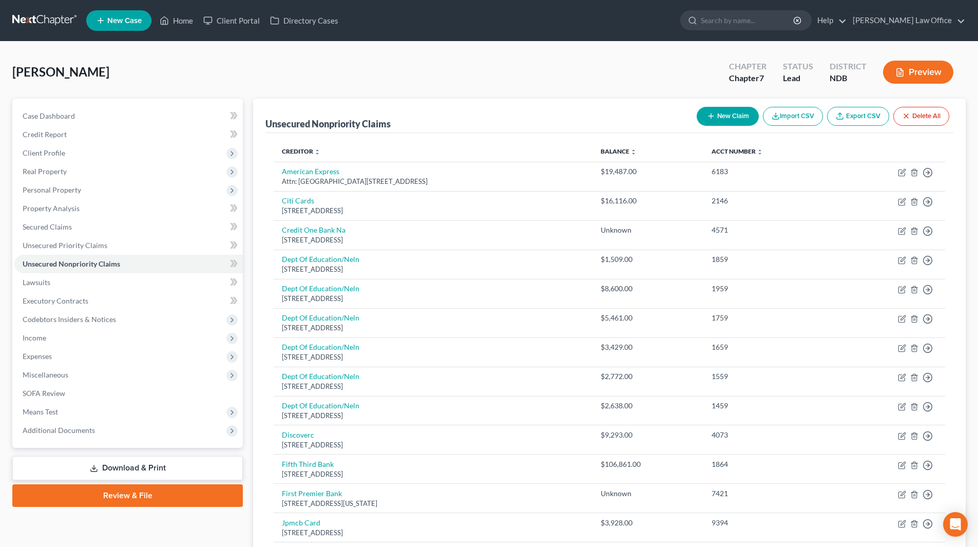
click at [728, 117] on button "New Claim" at bounding box center [728, 116] width 62 height 19
select select "0"
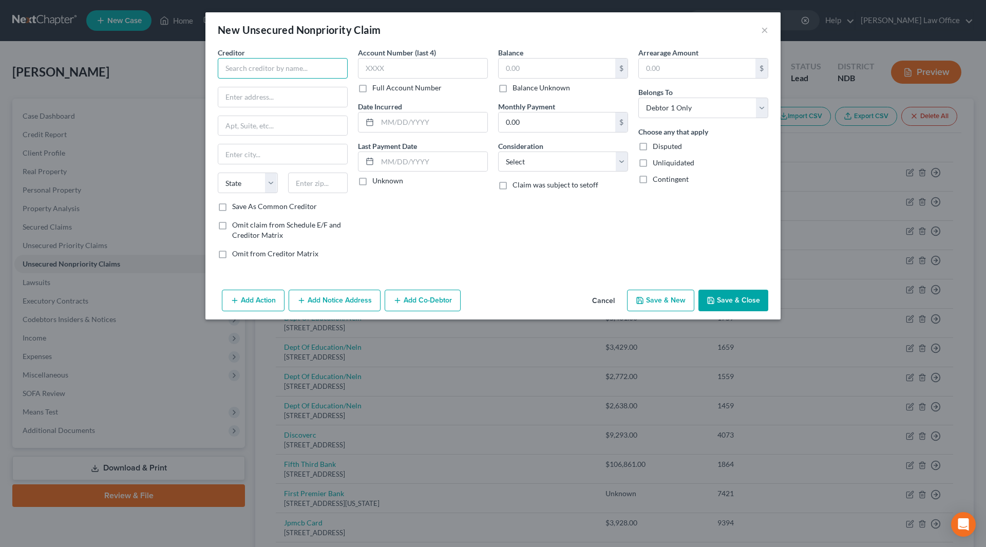
click at [294, 74] on input "text" at bounding box center [283, 68] width 130 height 21
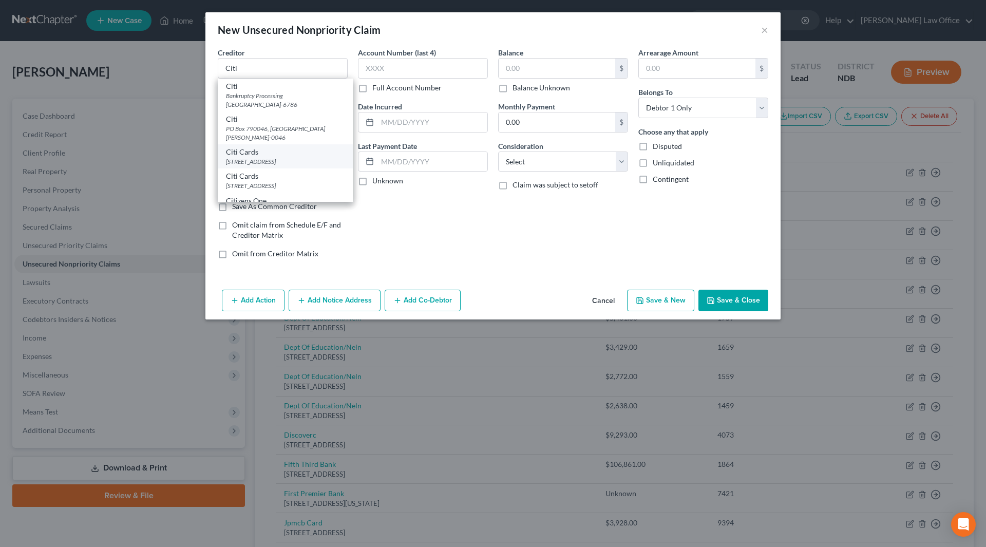
click at [286, 162] on div "PO Box 6500, Sioux Falls, SD 57117" at bounding box center [285, 161] width 119 height 9
type input "Citi Cards"
type input "PO Box 6500"
type input "Sioux Falls"
select select "43"
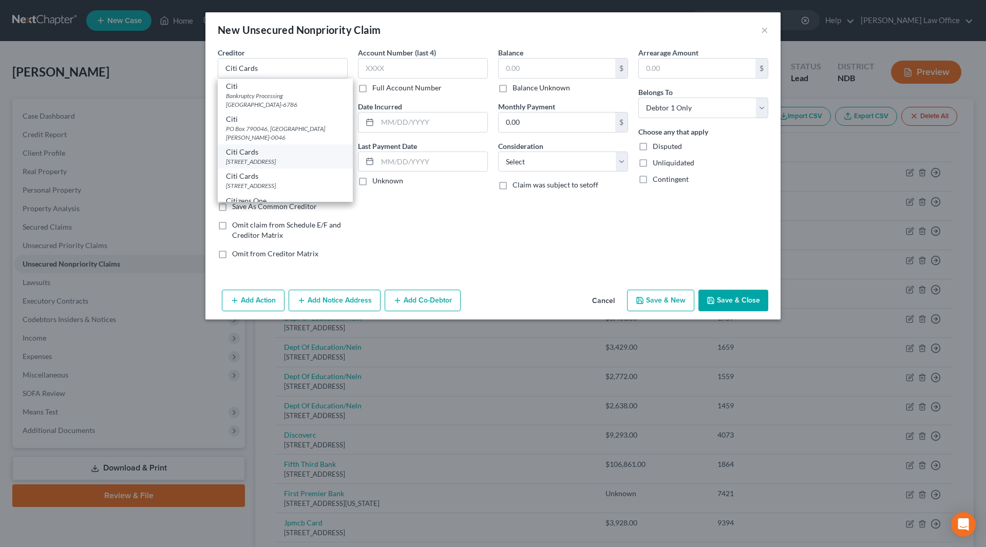
type input "57117"
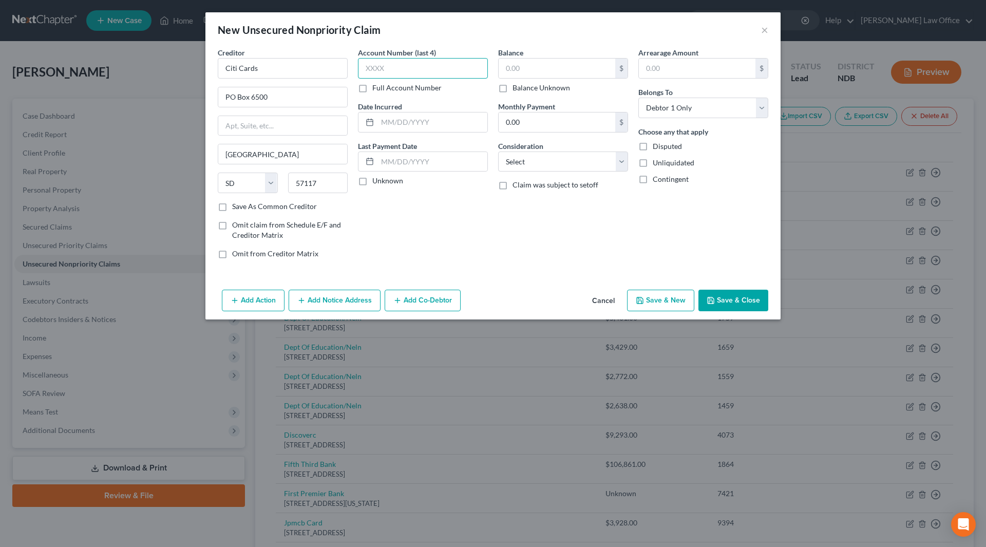
click at [395, 65] on input "text" at bounding box center [423, 68] width 130 height 21
type input "2836"
click at [454, 114] on input "text" at bounding box center [432, 122] width 110 height 20
type input "2025"
click at [557, 64] on input "text" at bounding box center [556, 69] width 117 height 20
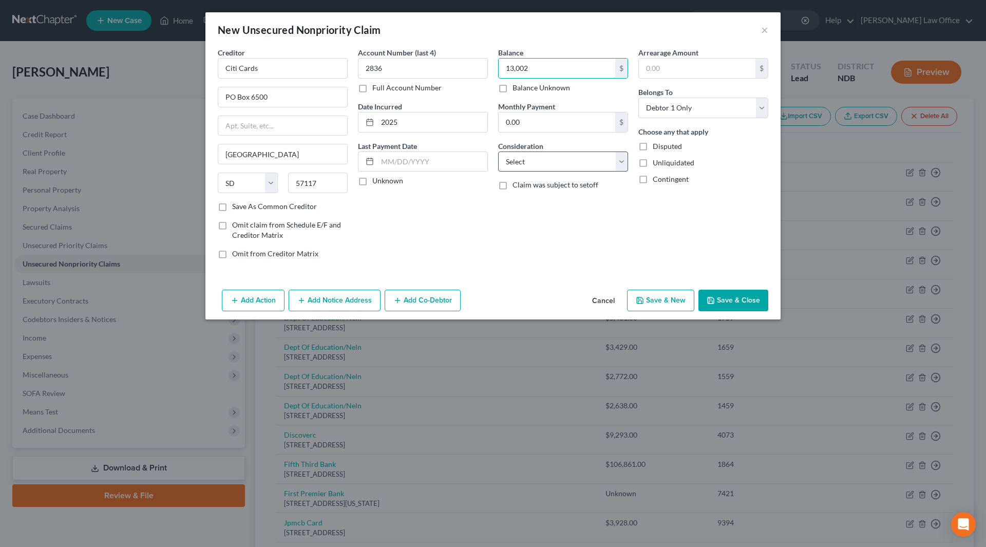
type input "13,002"
click at [559, 167] on select "Select Cable / Satellite Services Collection Agency Credit Card Debt Debt Couns…" at bounding box center [563, 161] width 130 height 21
select select "2"
click at [498, 151] on select "Select Cable / Satellite Services Collection Agency Credit Card Debt Debt Couns…" at bounding box center [563, 161] width 130 height 21
click at [717, 305] on button "Save & Close" at bounding box center [733, 301] width 70 height 22
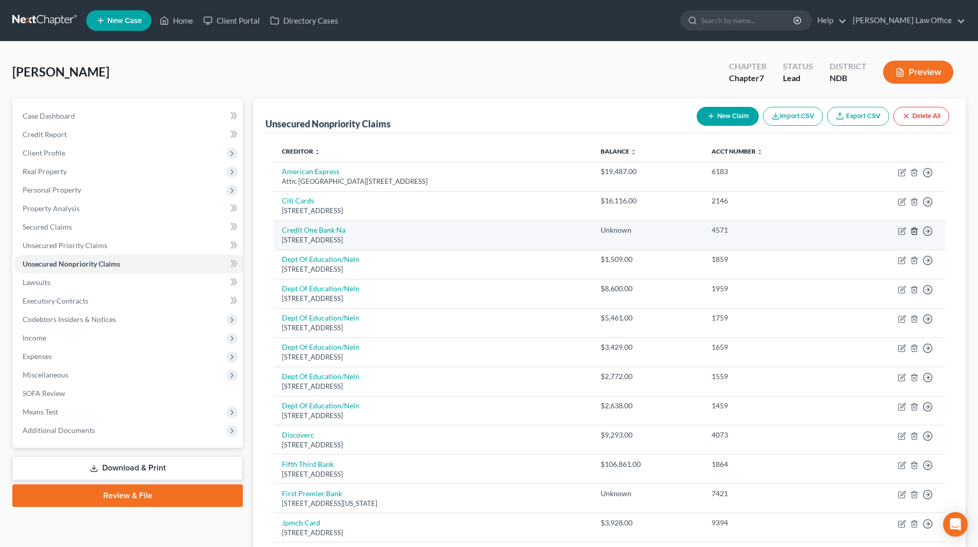
click at [912, 229] on icon "button" at bounding box center [914, 230] width 5 height 7
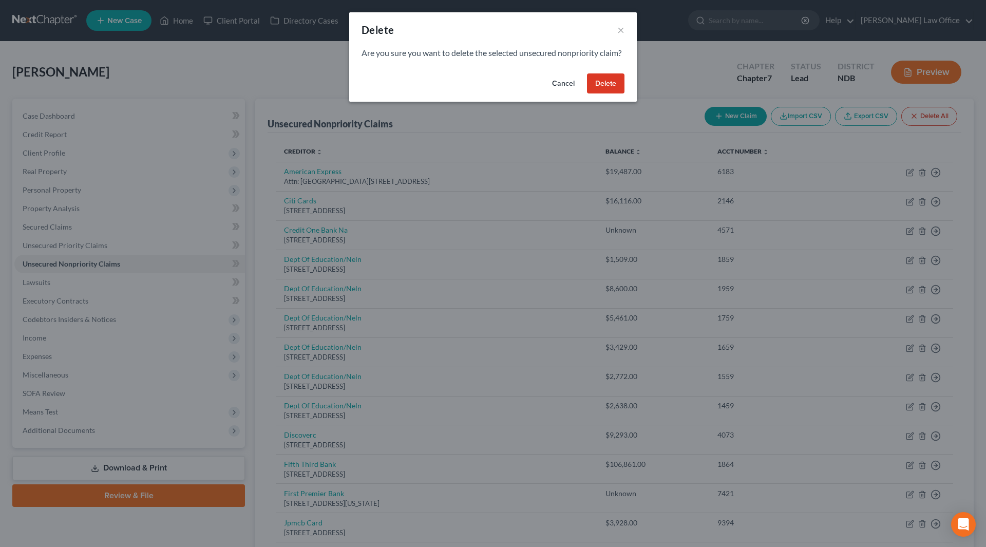
click at [606, 94] on button "Delete" at bounding box center [605, 83] width 37 height 21
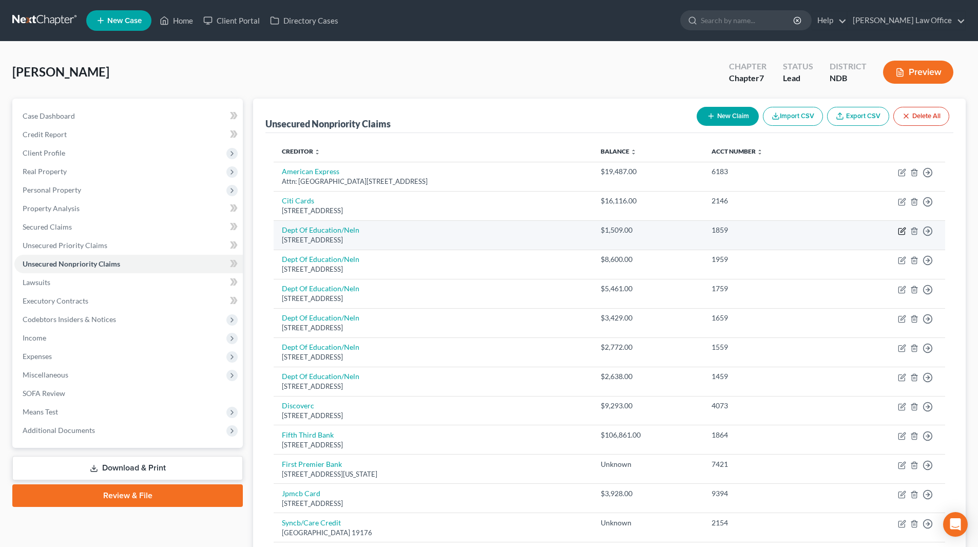
click at [901, 231] on icon "button" at bounding box center [902, 231] width 8 height 8
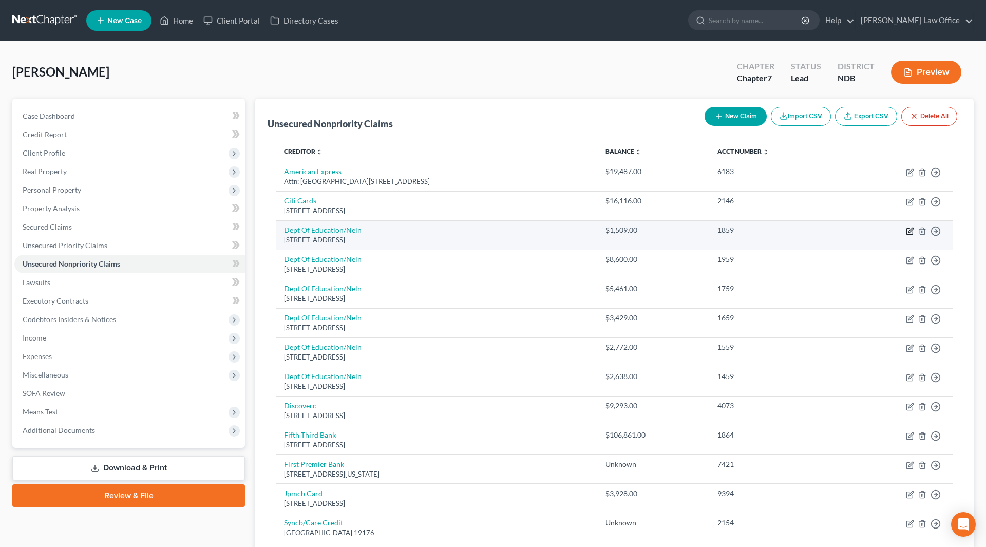
select select "30"
select select "17"
select select "0"
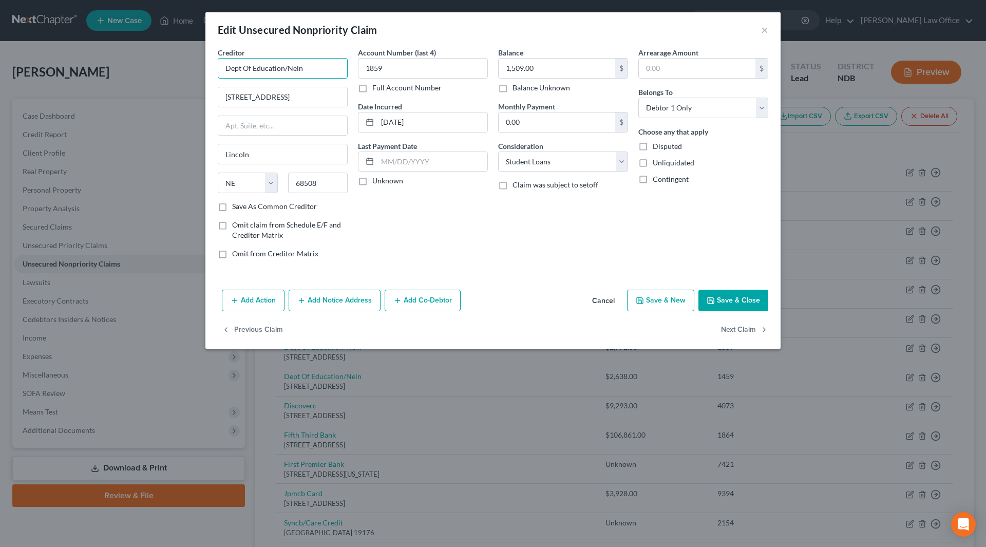
drag, startPoint x: 330, startPoint y: 72, endPoint x: 221, endPoint y: 72, distance: 108.8
click at [221, 72] on input "Dept Of Education/Neln" at bounding box center [283, 68] width 130 height 21
type input "Nelnet"
click at [250, 88] on div "Nelnet" at bounding box center [279, 86] width 107 height 10
type input "Attn: Claims"
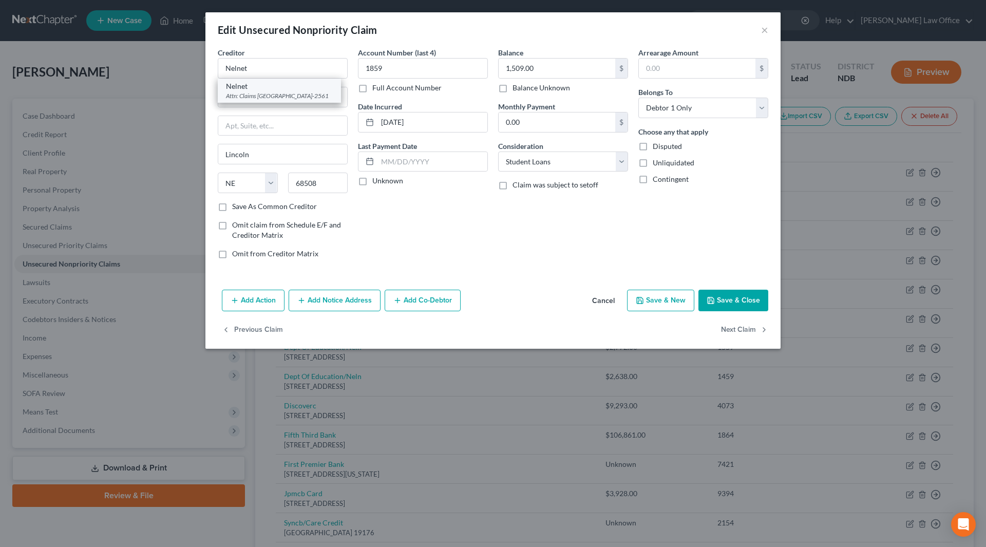
type input "PO Box 82561"
type input "68501-2561"
click at [329, 296] on button "Add Notice Address" at bounding box center [334, 301] width 92 height 22
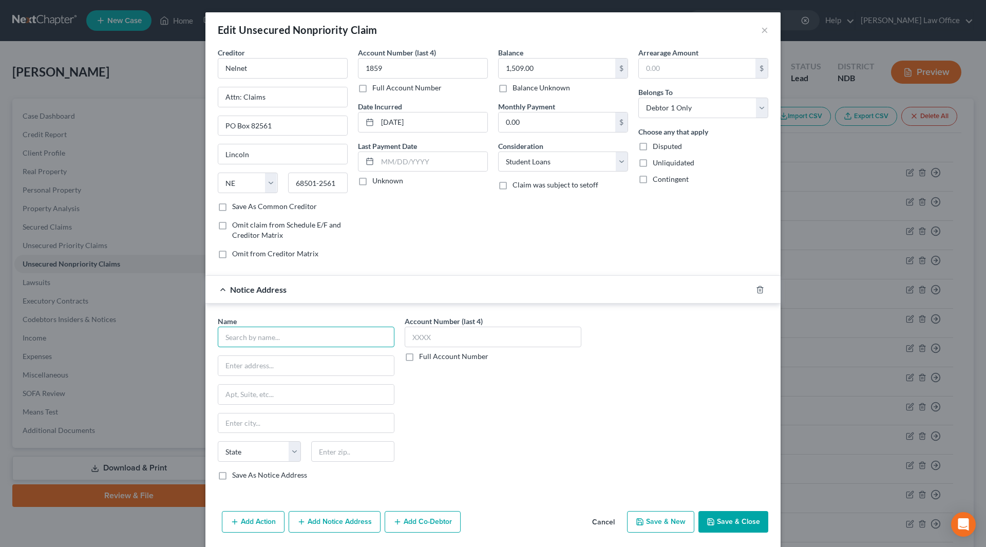
click at [304, 331] on input "text" at bounding box center [306, 336] width 177 height 21
type input "D"
type input "Y"
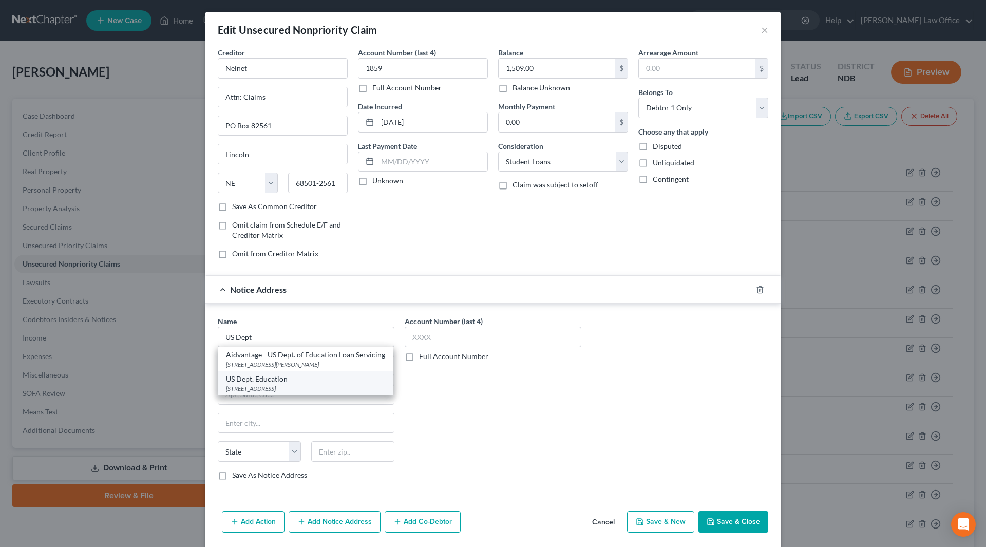
click at [311, 385] on div "PO Box 5227, Greenville, TX 75403-5227" at bounding box center [305, 388] width 159 height 9
type input "US Dept. Education"
type input "PO Box 5227"
type input "Greenville"
select select "45"
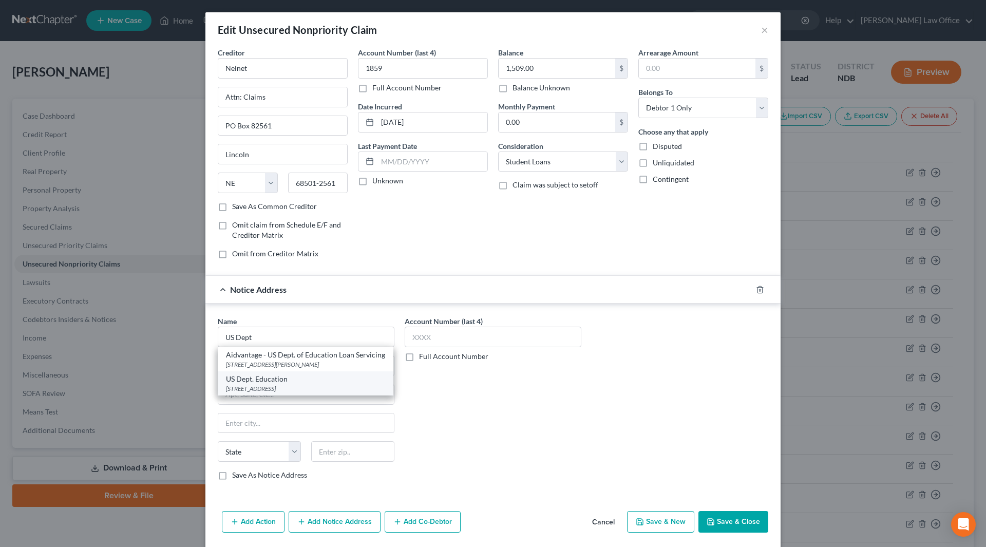
type input "75403-5227"
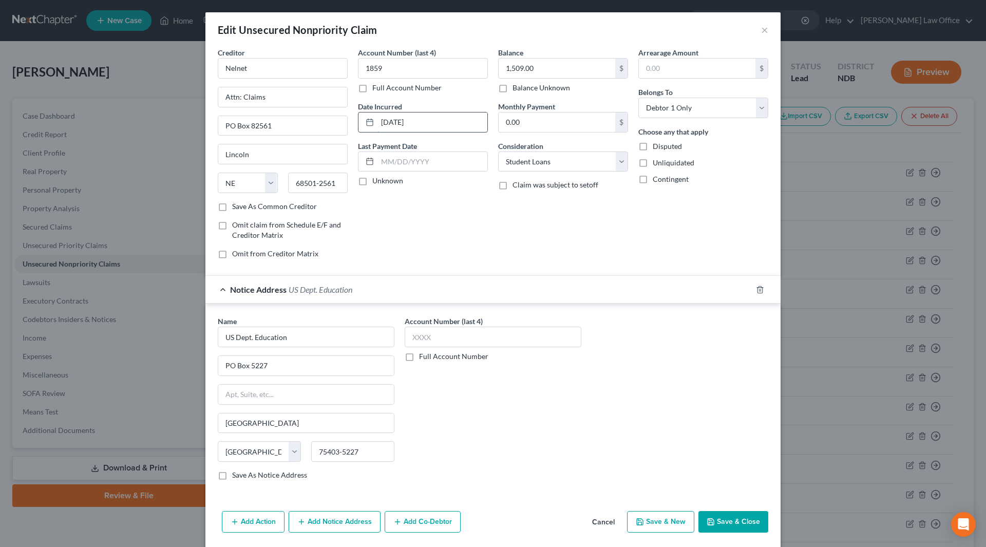
drag, startPoint x: 426, startPoint y: 123, endPoint x: 372, endPoint y: 121, distance: 53.9
click at [372, 121] on div "08-26-2013" at bounding box center [423, 122] width 130 height 21
type input "2013"
click at [534, 62] on input "1,509.00" at bounding box center [556, 69] width 117 height 20
drag, startPoint x: 552, startPoint y: 29, endPoint x: 569, endPoint y: 50, distance: 26.3
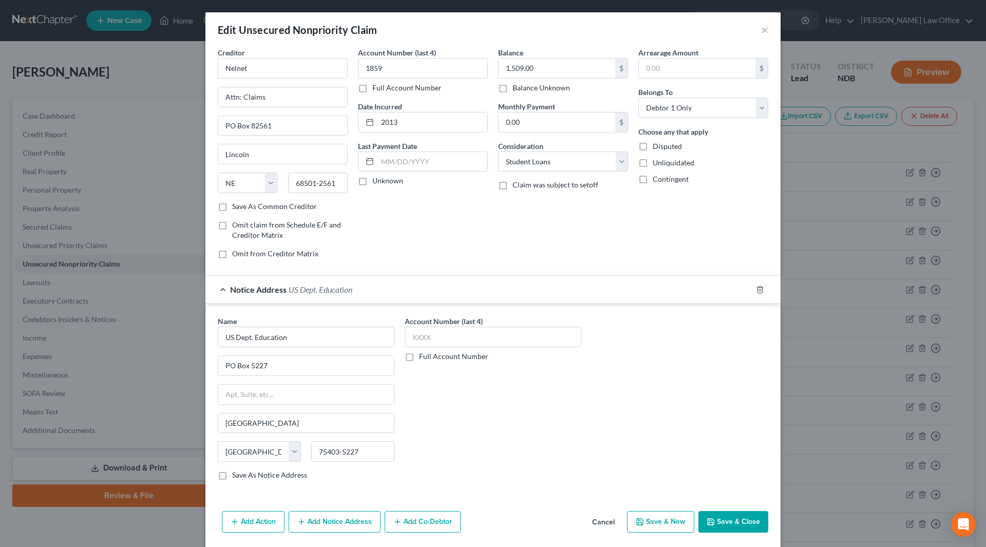
click at [569, 50] on div "Edit Unsecured Nonpriority Claim × Creditor * Nelnet Attn: Claims PO Box 82561 …" at bounding box center [492, 290] width 575 height 557
click at [550, 73] on input "1,509.00" at bounding box center [556, 69] width 117 height 20
type input "24,320"
click at [739, 526] on button "Save & Close" at bounding box center [733, 522] width 70 height 22
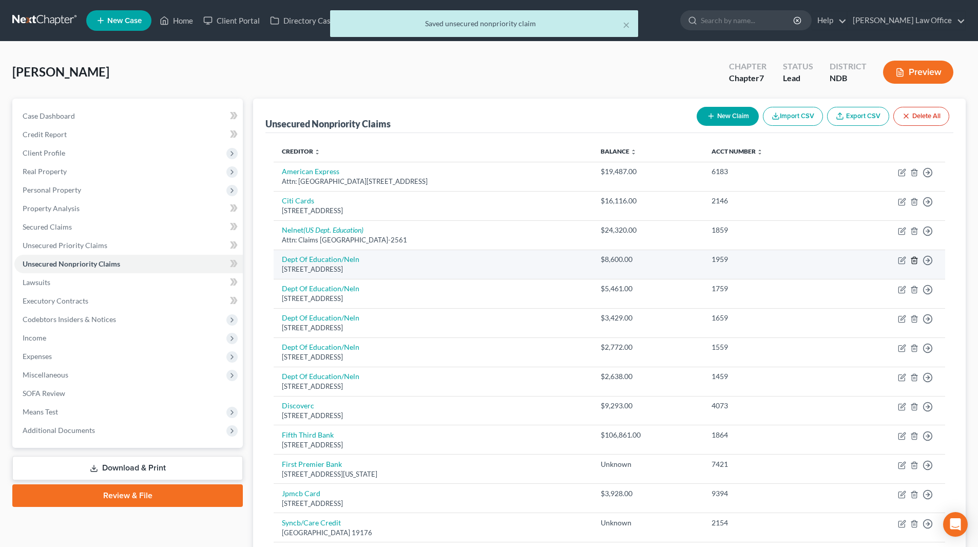
click at [914, 262] on icon "button" at bounding box center [914, 260] width 8 height 8
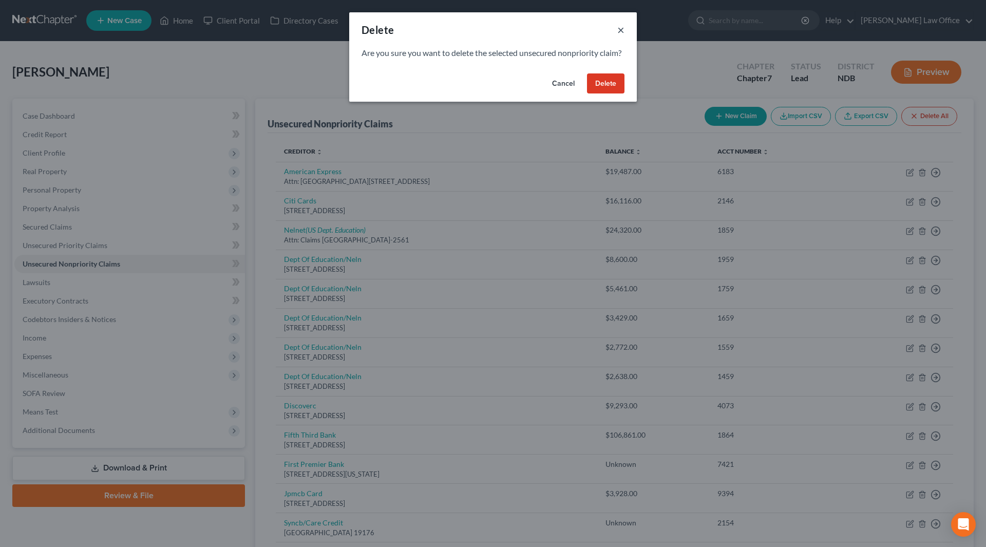
click at [619, 33] on button "×" at bounding box center [620, 30] width 7 height 12
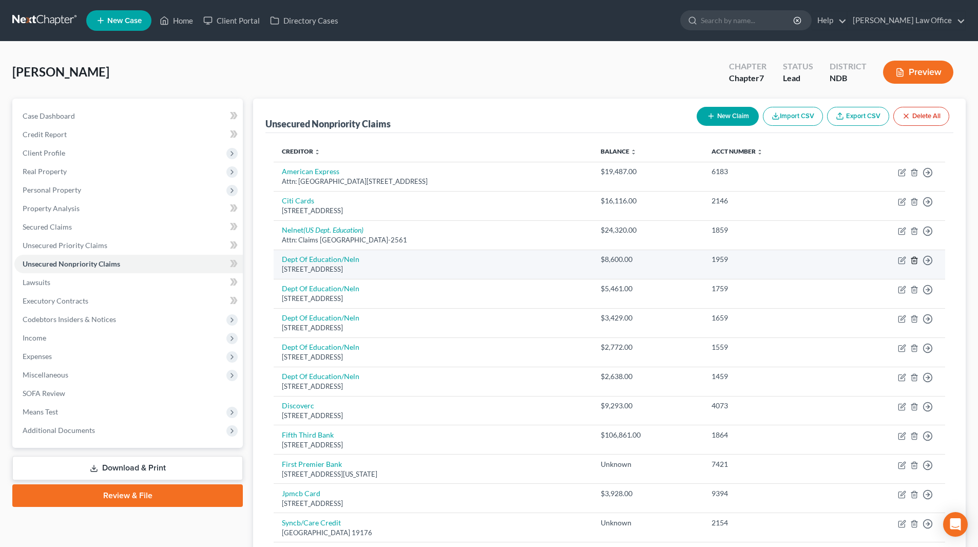
click at [914, 260] on icon "button" at bounding box center [914, 260] width 8 height 8
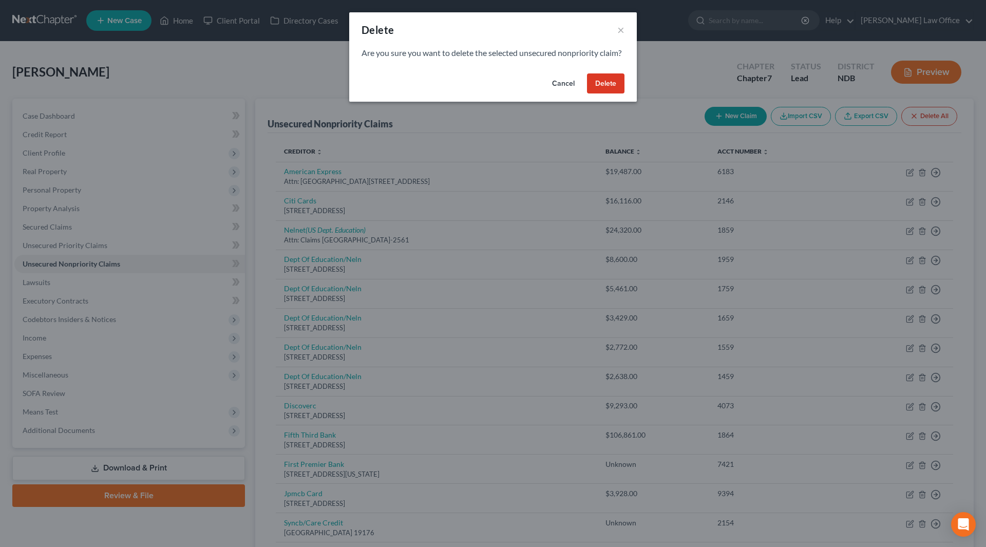
click at [611, 94] on button "Delete" at bounding box center [605, 83] width 37 height 21
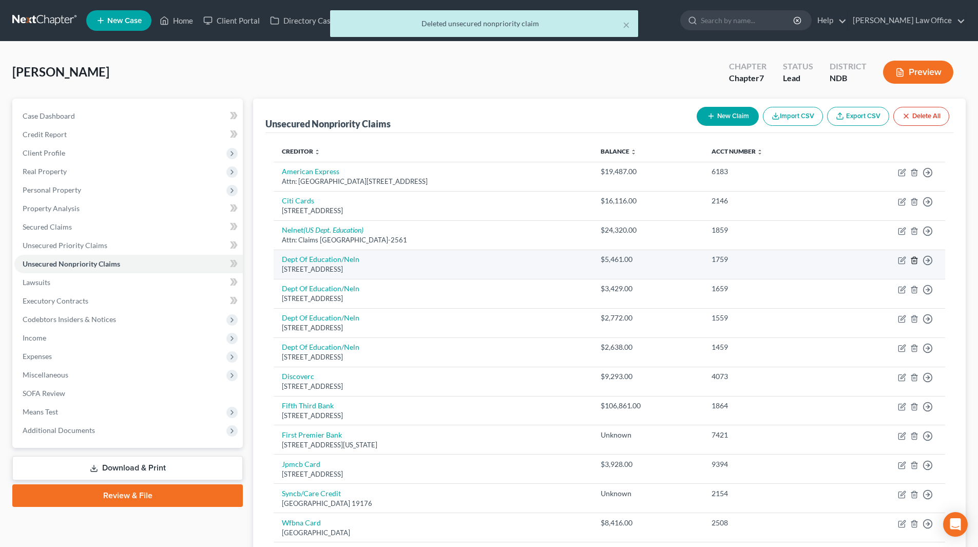
click at [913, 258] on icon "button" at bounding box center [914, 260] width 5 height 7
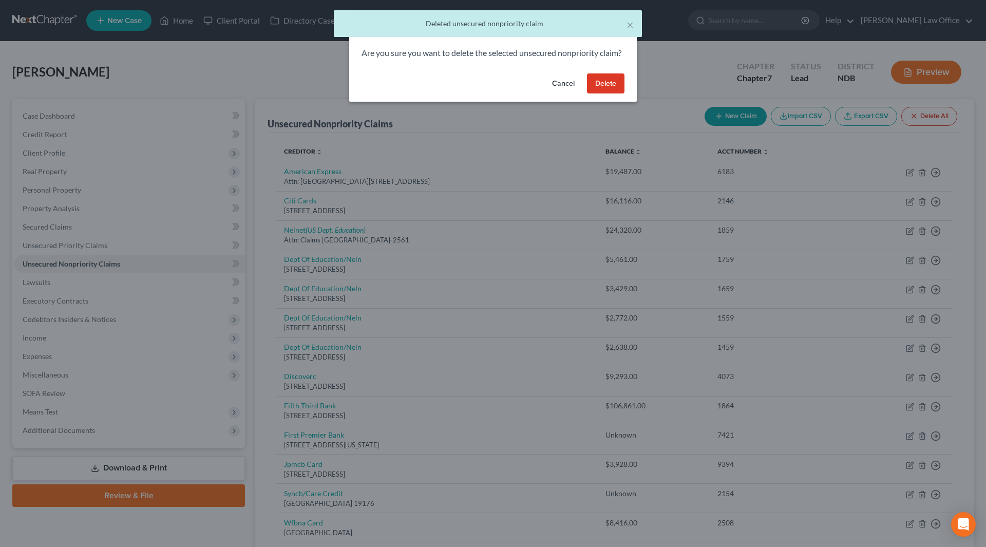
click at [613, 94] on button "Delete" at bounding box center [605, 83] width 37 height 21
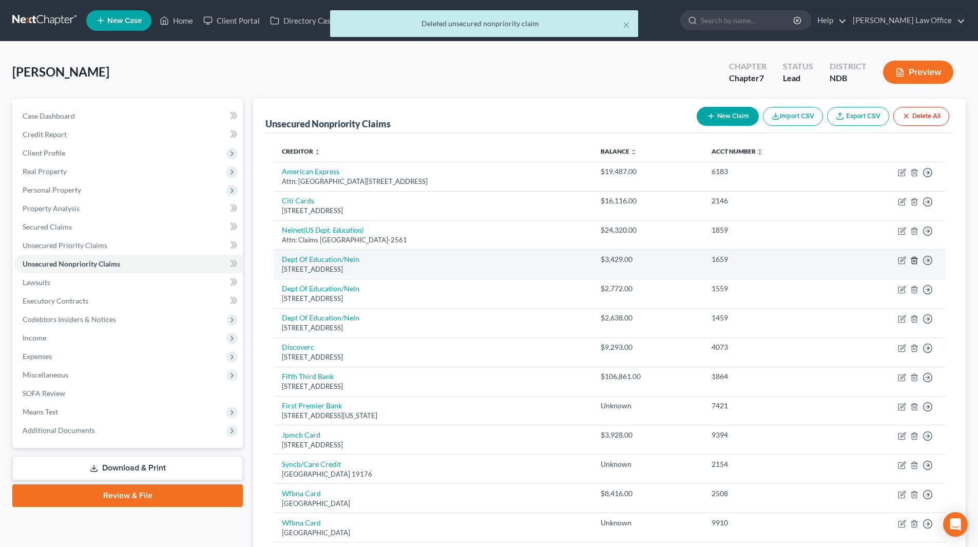
click at [914, 261] on icon "button" at bounding box center [914, 260] width 8 height 8
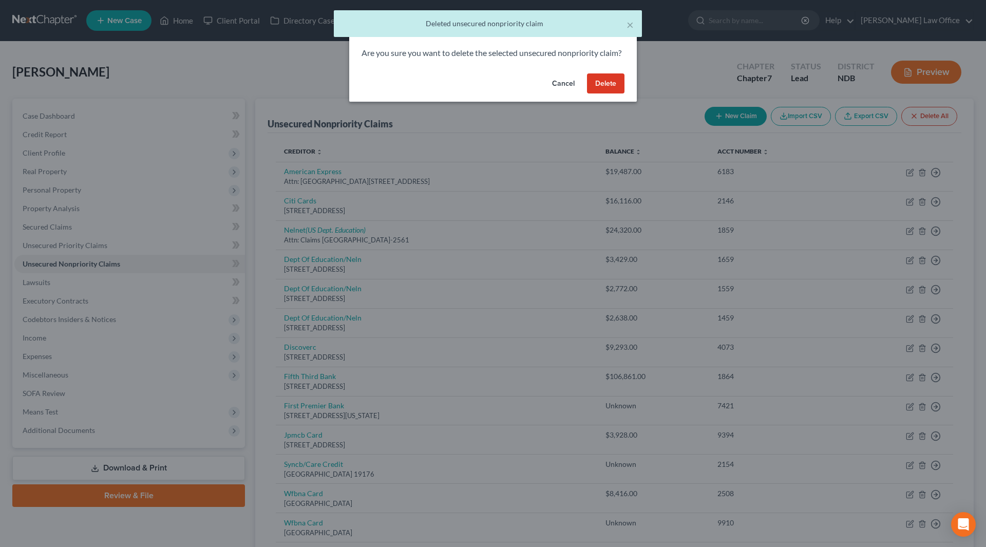
click at [599, 89] on button "Delete" at bounding box center [605, 83] width 37 height 21
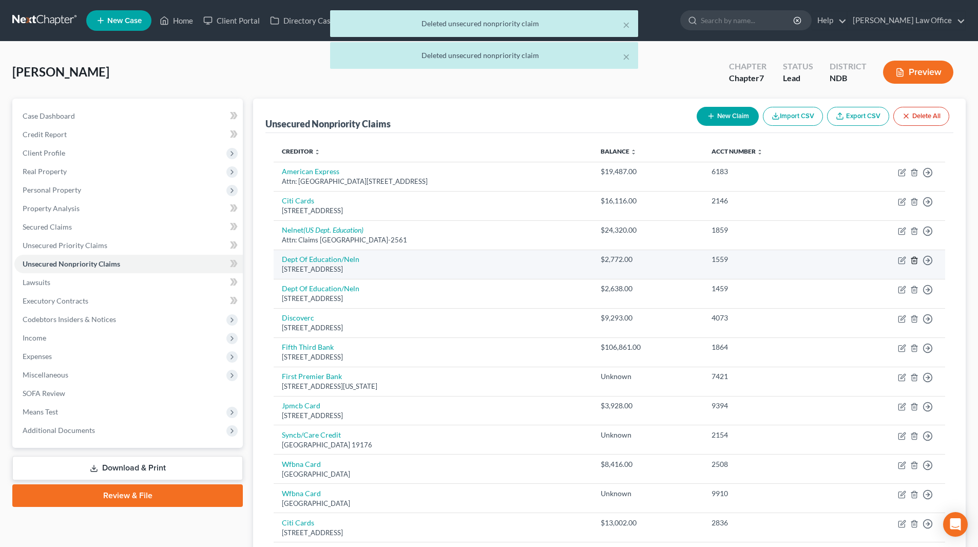
click at [912, 261] on icon "button" at bounding box center [914, 260] width 5 height 7
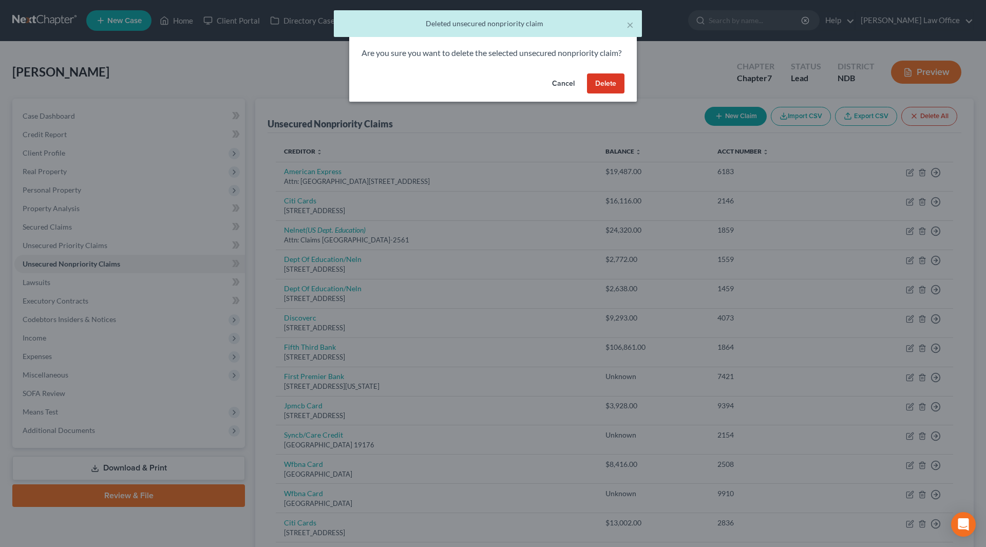
click at [608, 94] on button "Delete" at bounding box center [605, 83] width 37 height 21
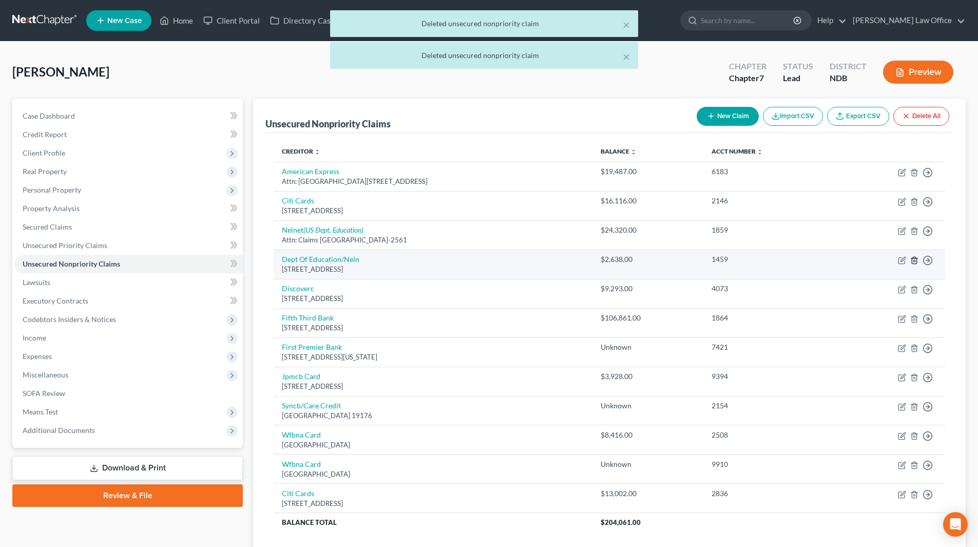
click at [913, 259] on icon "button" at bounding box center [914, 260] width 8 height 8
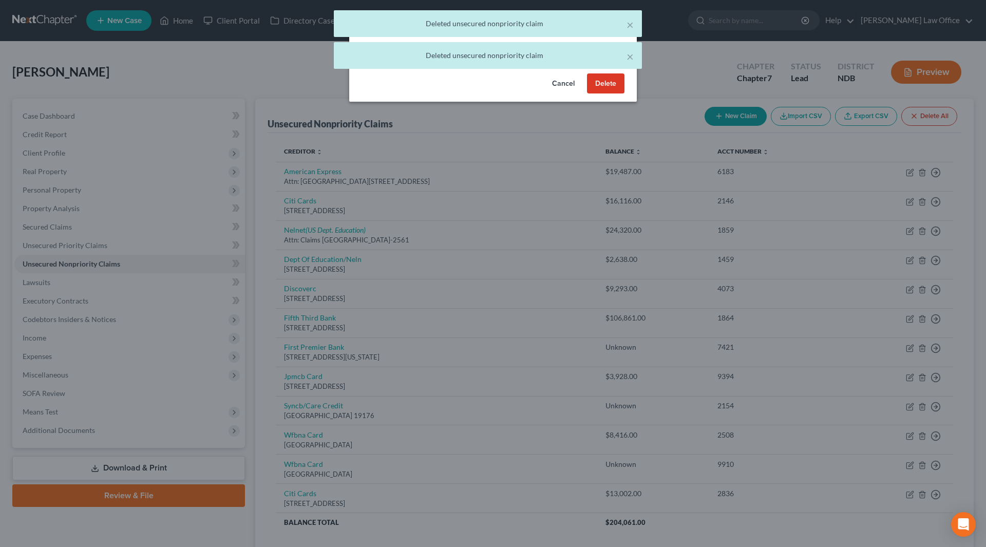
click at [609, 94] on button "Delete" at bounding box center [605, 83] width 37 height 21
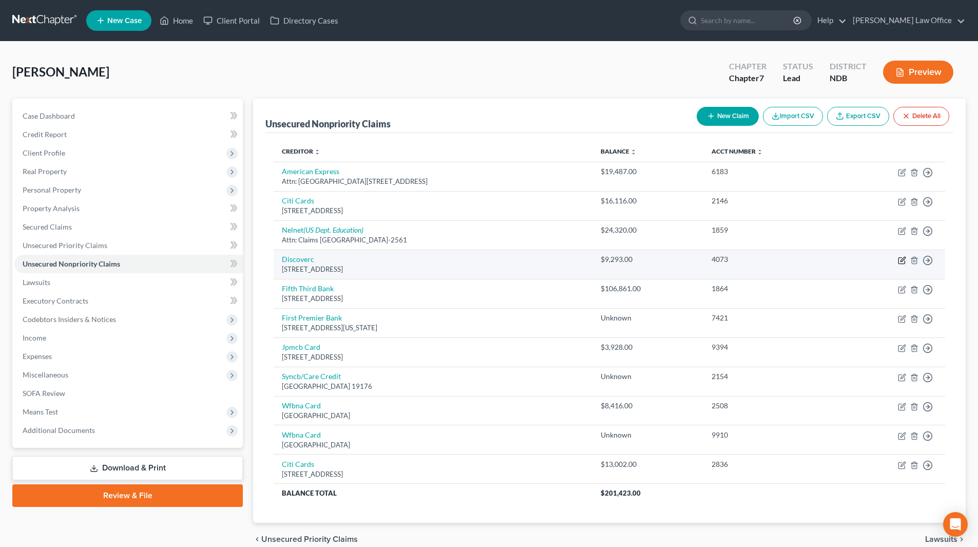
click at [900, 261] on icon "button" at bounding box center [902, 260] width 8 height 8
select select "46"
select select "2"
select select "0"
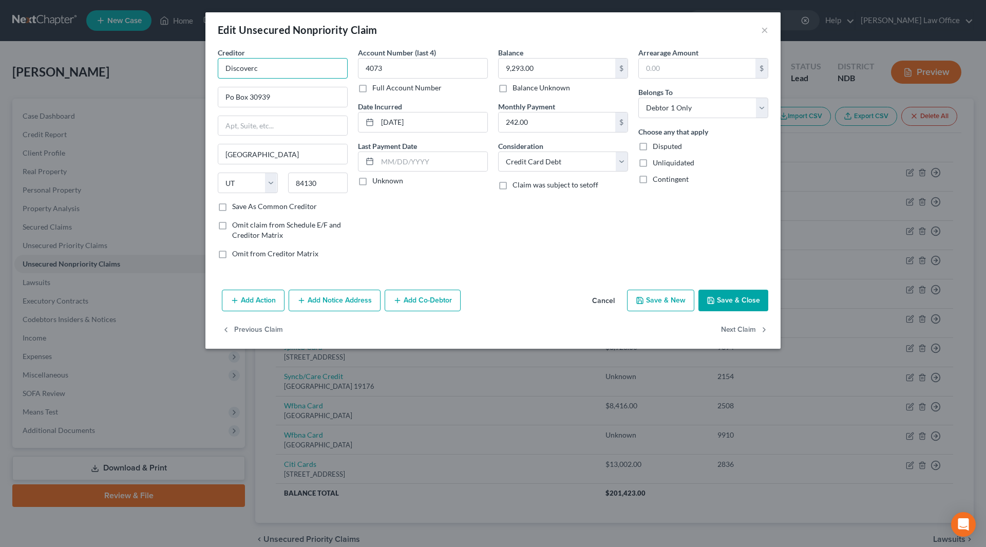
click at [280, 74] on input "Discoverc" at bounding box center [283, 68] width 130 height 21
drag, startPoint x: 238, startPoint y: 69, endPoint x: 204, endPoint y: 69, distance: 34.4
click at [204, 69] on div "Edit Unsecured Nonpriority Claim × Creditor * Discoverc Po Box 30939 Salt Lake …" at bounding box center [493, 273] width 986 height 547
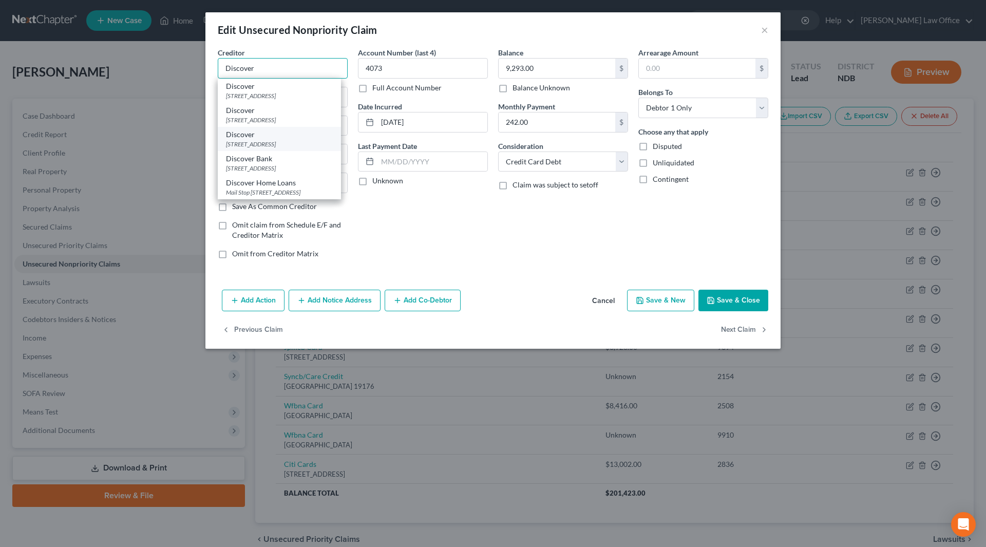
type input "Discover"
click at [274, 148] on div "PO Box 30943, Salt Lake City, UT 84130" at bounding box center [279, 144] width 107 height 9
type input "PO Box 30943"
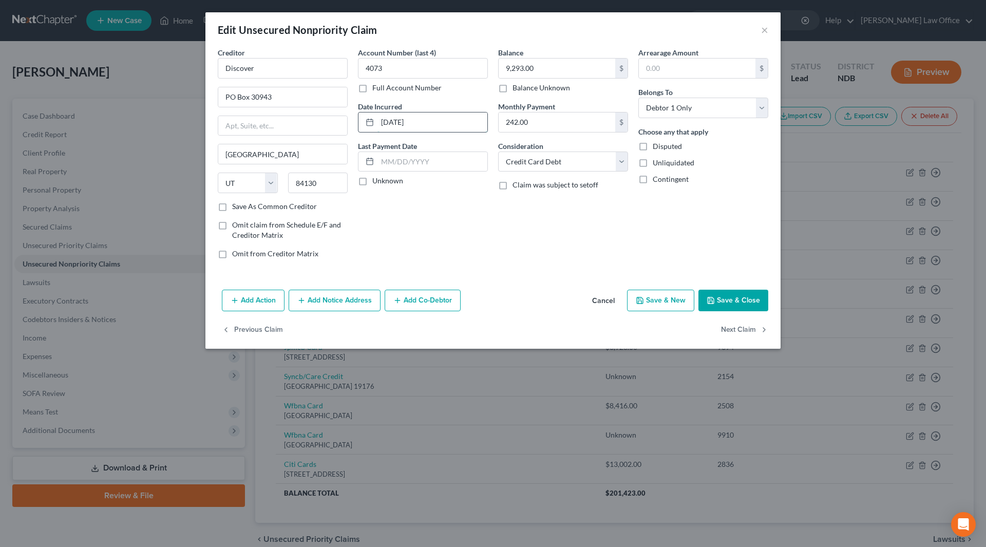
drag, startPoint x: 435, startPoint y: 124, endPoint x: 375, endPoint y: 123, distance: 60.1
click at [375, 123] on div "08-21-2016" at bounding box center [423, 122] width 130 height 21
type input "2025"
click at [735, 297] on button "Save & Close" at bounding box center [733, 301] width 70 height 22
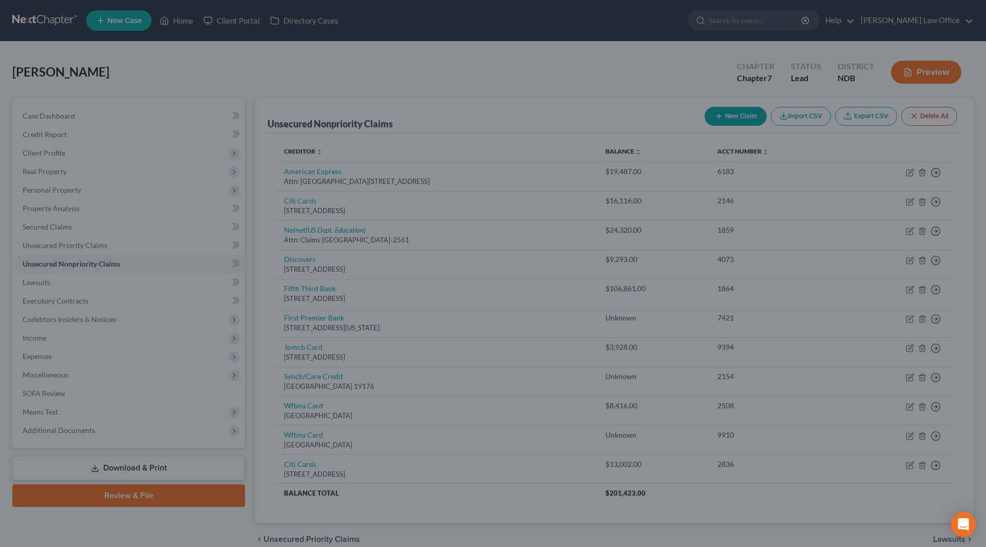
type input "0"
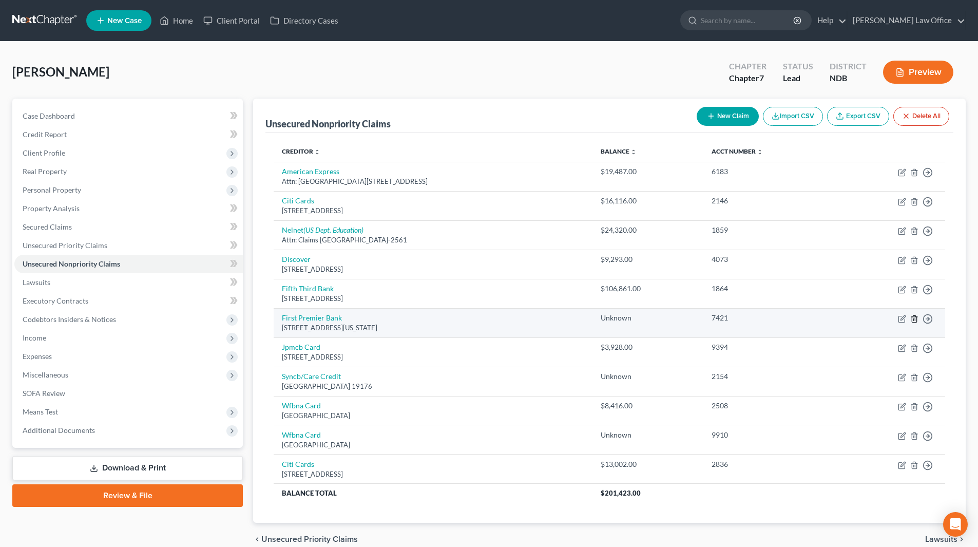
click at [913, 320] on icon "button" at bounding box center [914, 319] width 8 height 8
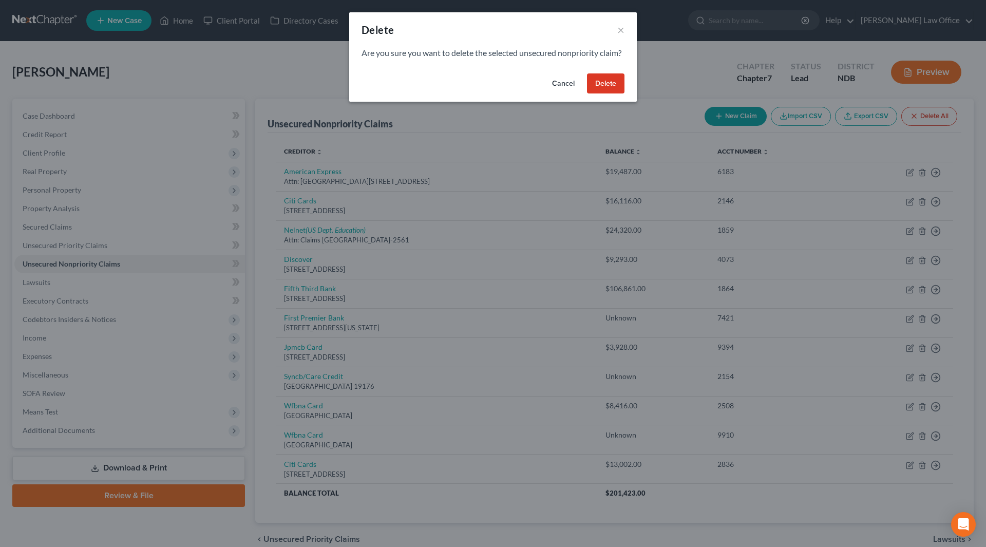
click at [596, 94] on button "Delete" at bounding box center [605, 83] width 37 height 21
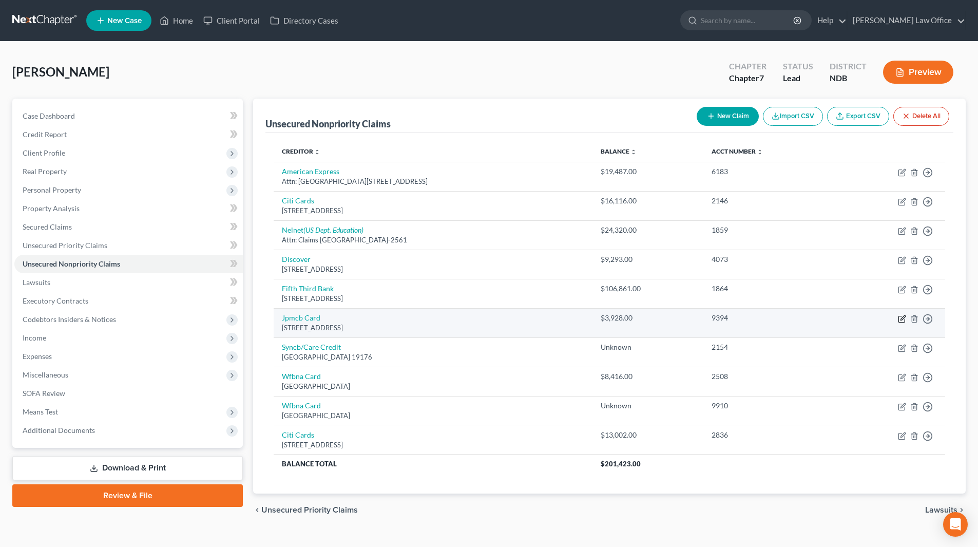
click at [902, 317] on icon "button" at bounding box center [902, 317] width 5 height 5
select select "7"
select select "2"
select select "0"
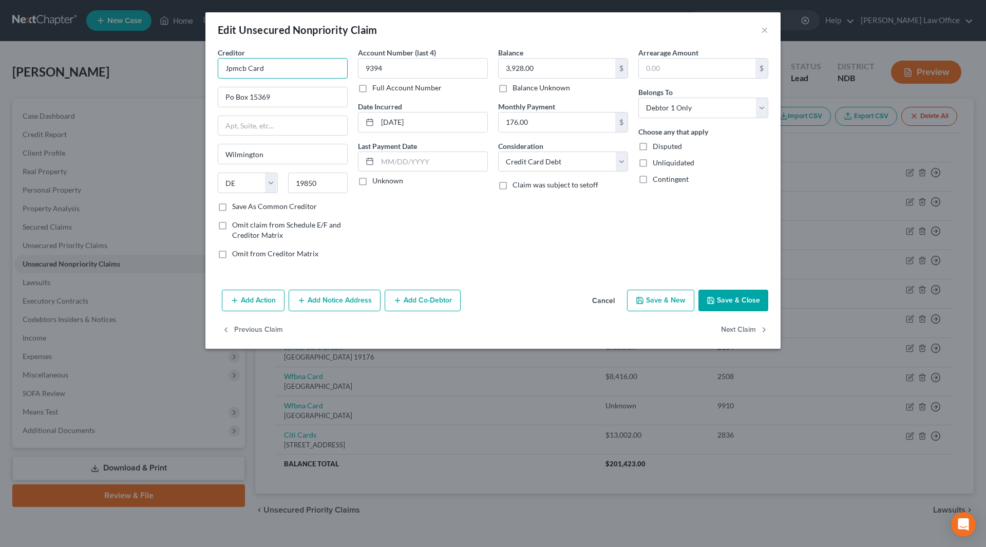
drag, startPoint x: 302, startPoint y: 73, endPoint x: 227, endPoint y: 62, distance: 76.4
click at [227, 62] on input "Jpmcb Card" at bounding box center [283, 68] width 130 height 21
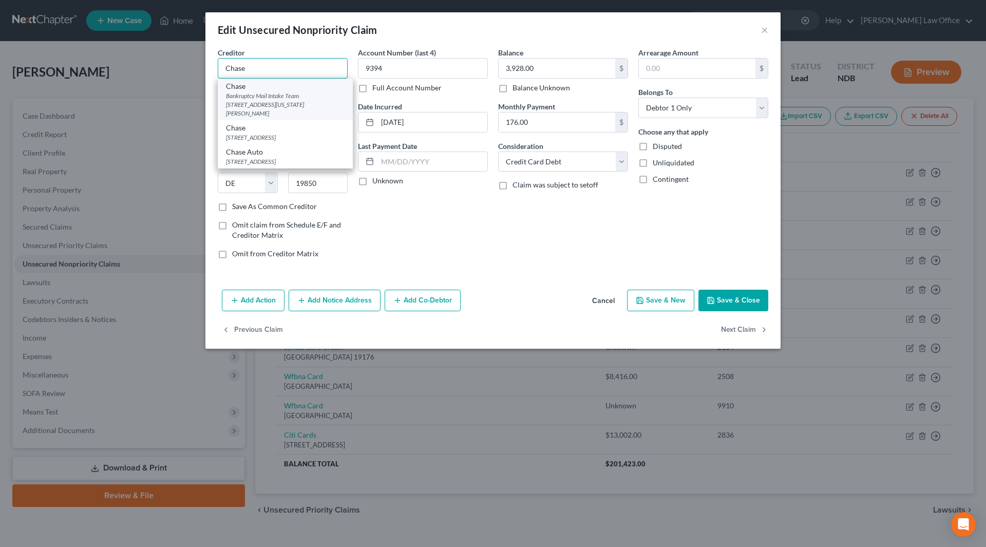
type input "Chase"
click at [321, 106] on div "Bankruptcy Mail Intake Team 700 Kansas Lane, Fl. 1, Monroe, LA 71203-4774" at bounding box center [285, 104] width 119 height 26
type input "Bankruptcy Mail Intake Team"
type input "700 Kansas Lane, Fl. 1"
type input "Monroe"
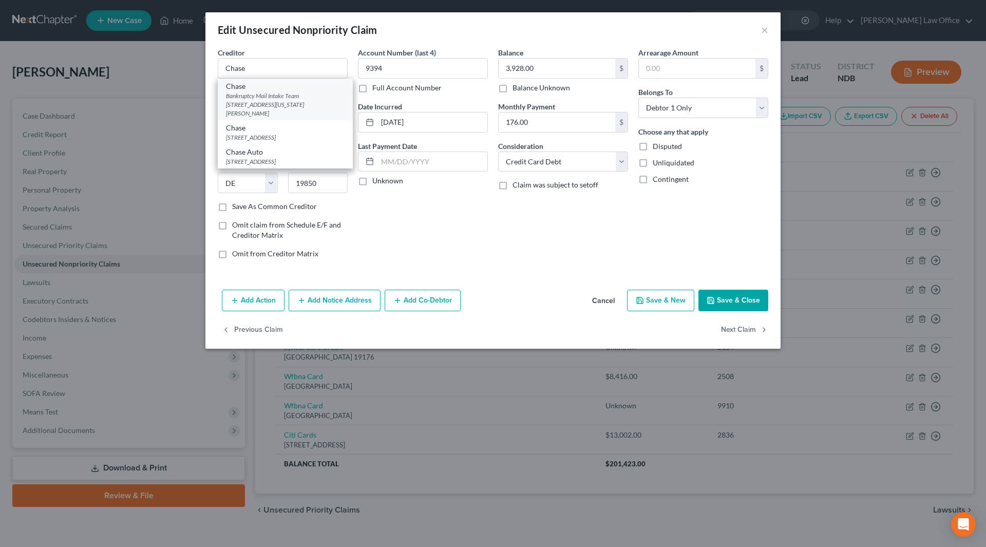
select select "19"
type input "71203-4774"
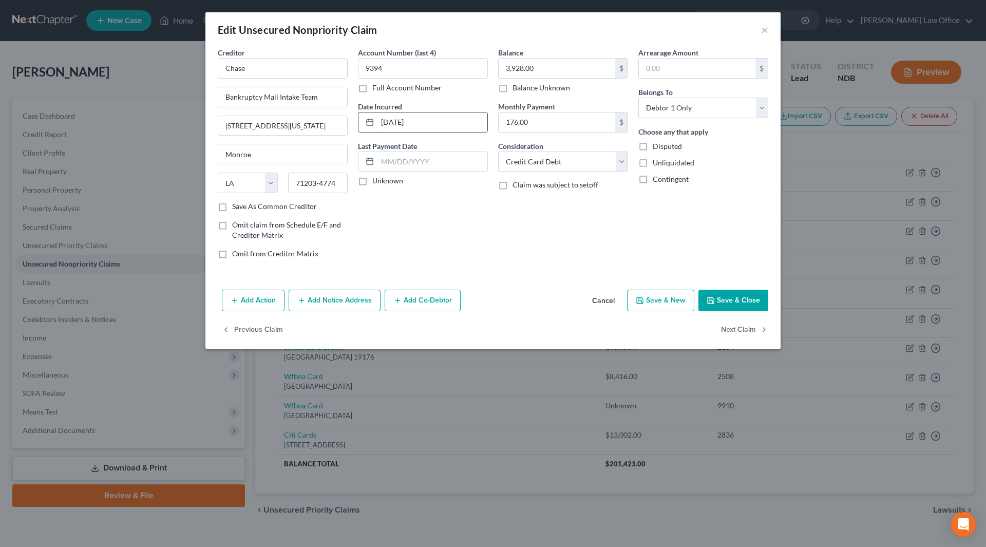
drag, startPoint x: 452, startPoint y: 124, endPoint x: 369, endPoint y: 118, distance: 83.4
click at [369, 118] on div "08-28-2007" at bounding box center [423, 122] width 130 height 21
type input "2025"
click at [549, 133] on div "Balance 3,928.00 $ Balance Unknown Balance Undetermined 3,928.00 $ Balance Unkn…" at bounding box center [563, 157] width 140 height 220
click at [552, 127] on input "176.00" at bounding box center [556, 122] width 117 height 20
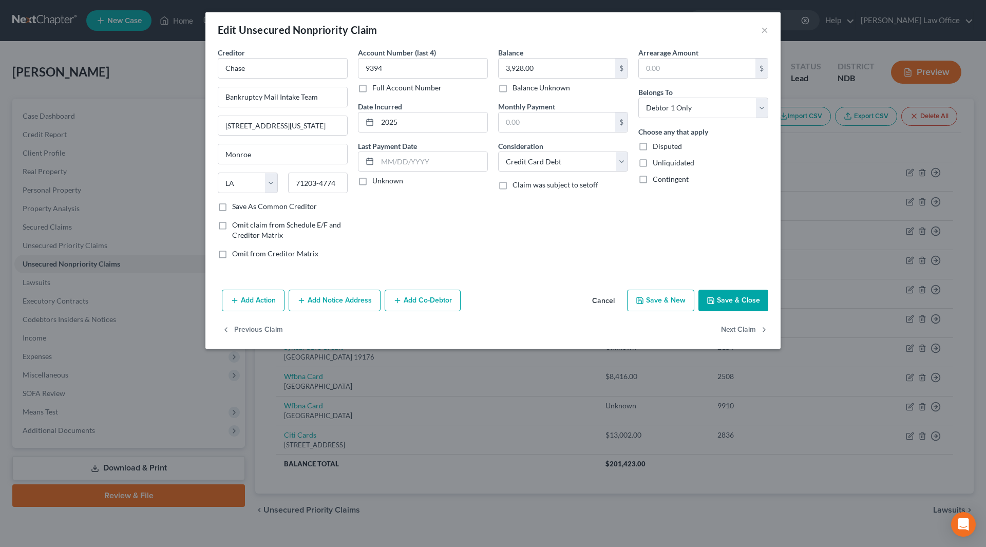
click at [723, 295] on button "Save & Close" at bounding box center [733, 301] width 70 height 22
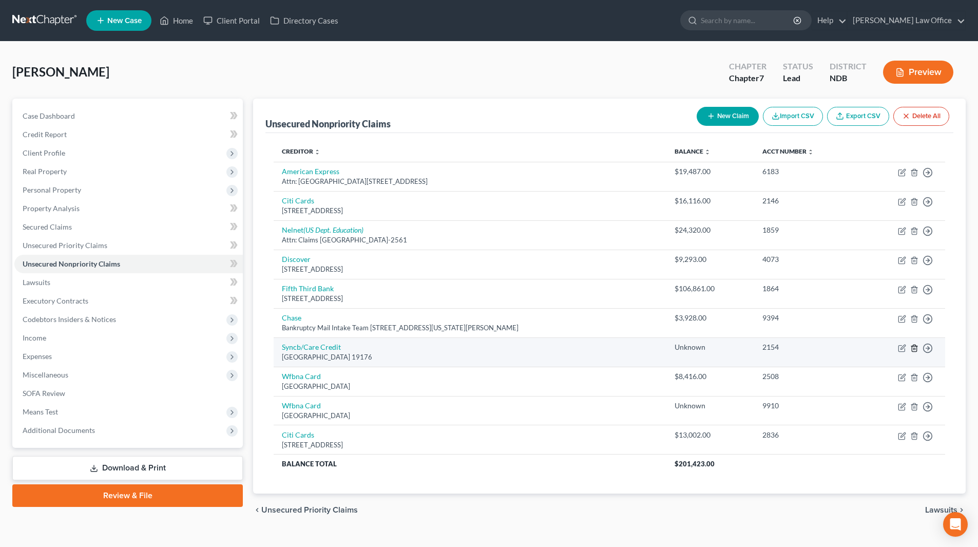
click at [915, 348] on icon "button" at bounding box center [914, 348] width 8 height 8
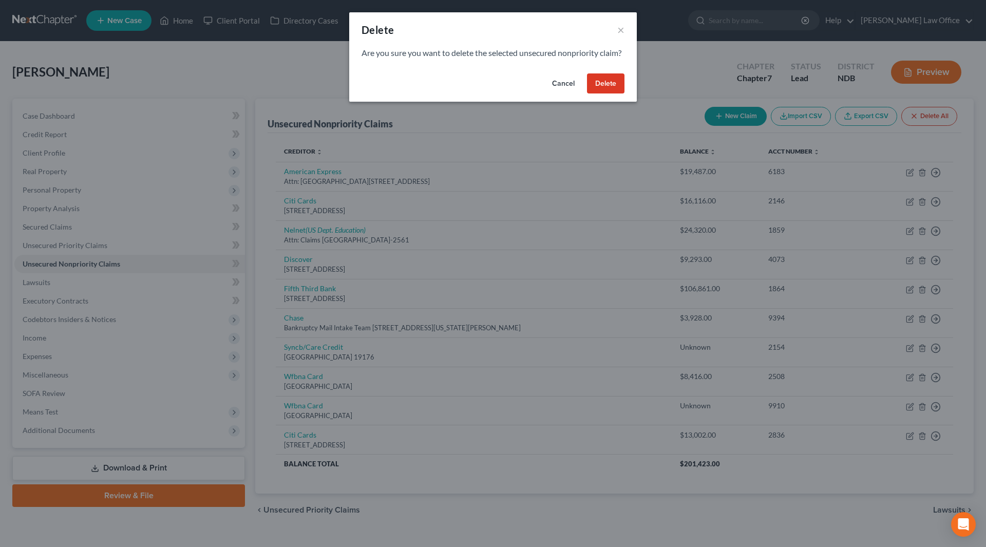
click at [603, 93] on button "Delete" at bounding box center [605, 83] width 37 height 21
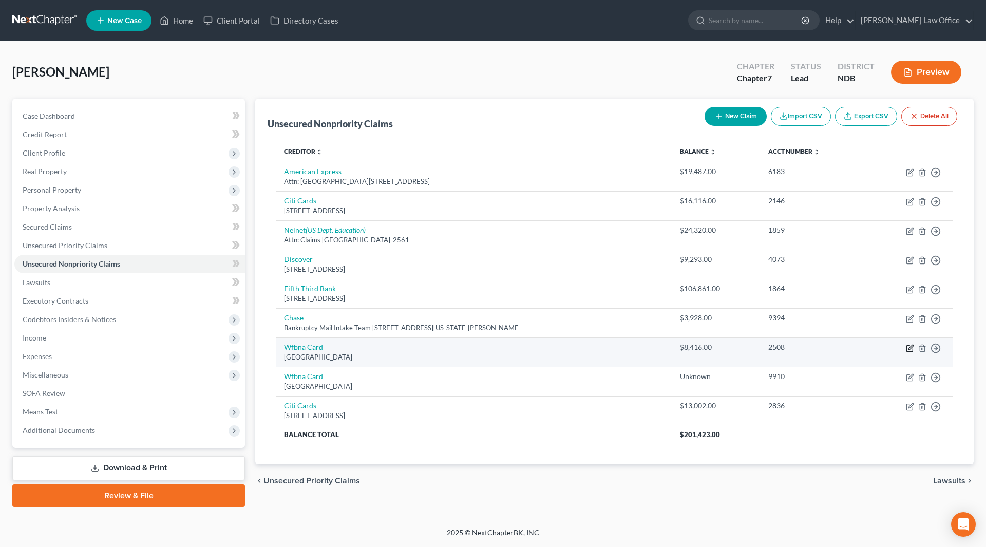
click at [908, 350] on icon "button" at bounding box center [909, 348] width 8 height 8
select select "24"
select select "2"
select select "0"
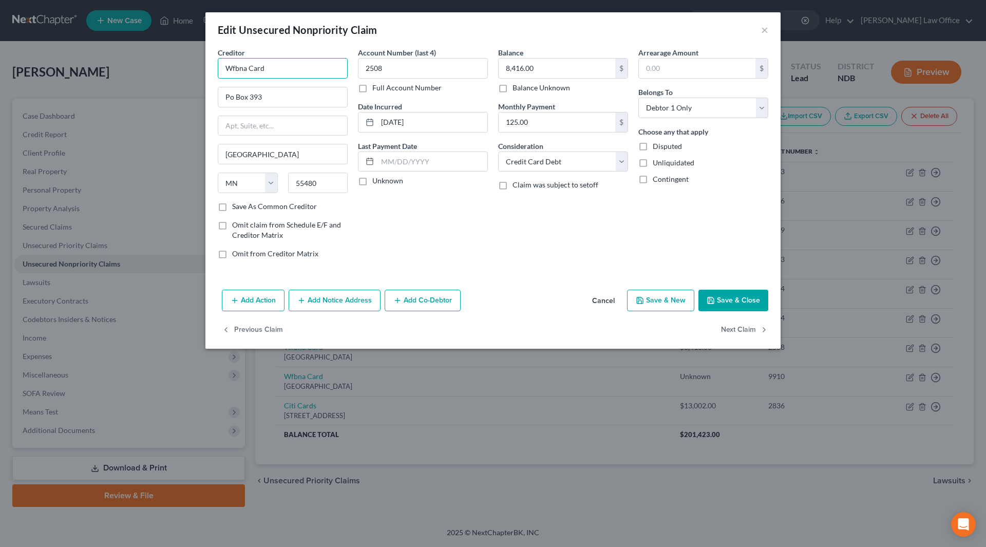
drag, startPoint x: 291, startPoint y: 67, endPoint x: 219, endPoint y: 60, distance: 72.2
click at [219, 60] on input "Wfbna Card" at bounding box center [283, 68] width 130 height 21
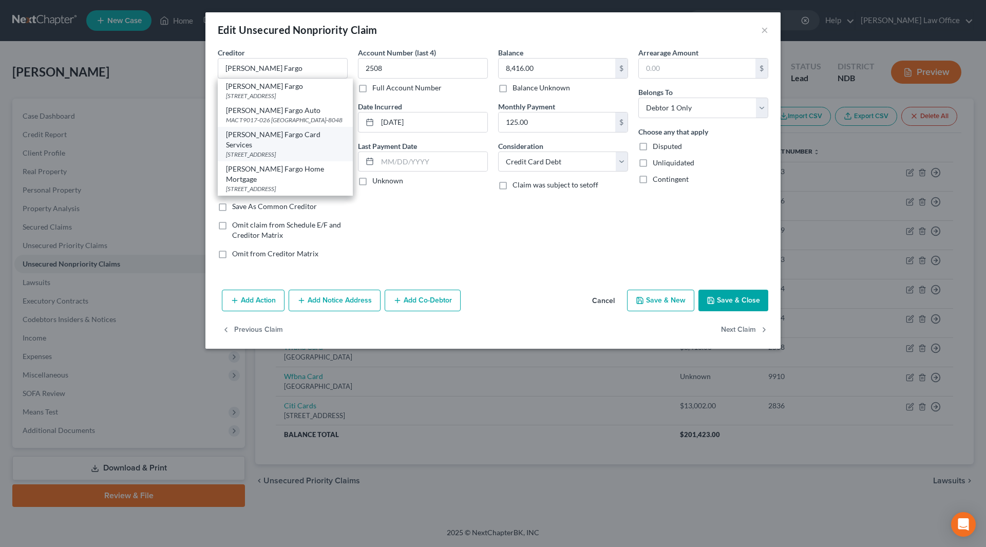
click at [272, 155] on div "PO Box 10347, Des Moines, IA 50306-0347" at bounding box center [285, 154] width 119 height 9
type input "Wells Fargo Card Services"
type input "PO Box 10347"
type input "Des Moines"
select select "16"
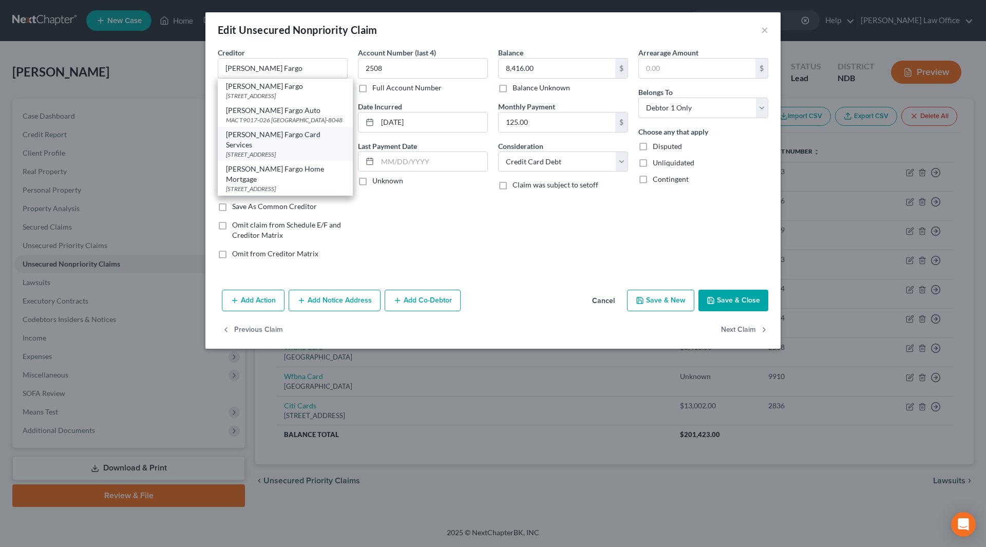
type input "50306-0347"
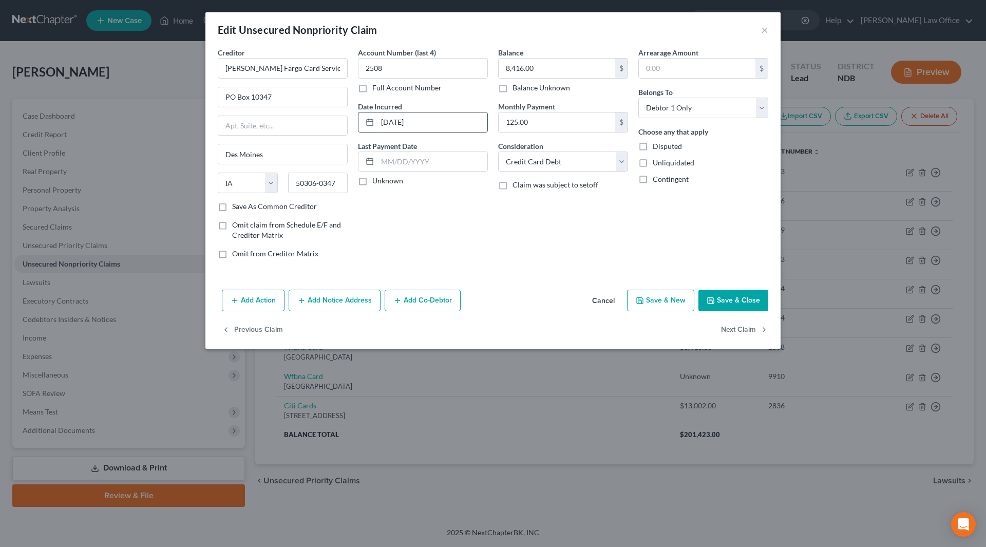
click at [433, 123] on input "05-03-2024" at bounding box center [432, 122] width 110 height 20
drag, startPoint x: 407, startPoint y: 117, endPoint x: 376, endPoint y: 106, distance: 33.1
click at [375, 117] on div "05-03-2024" at bounding box center [423, 122] width 130 height 21
type input "2025"
click at [567, 122] on input "125.00" at bounding box center [556, 122] width 117 height 20
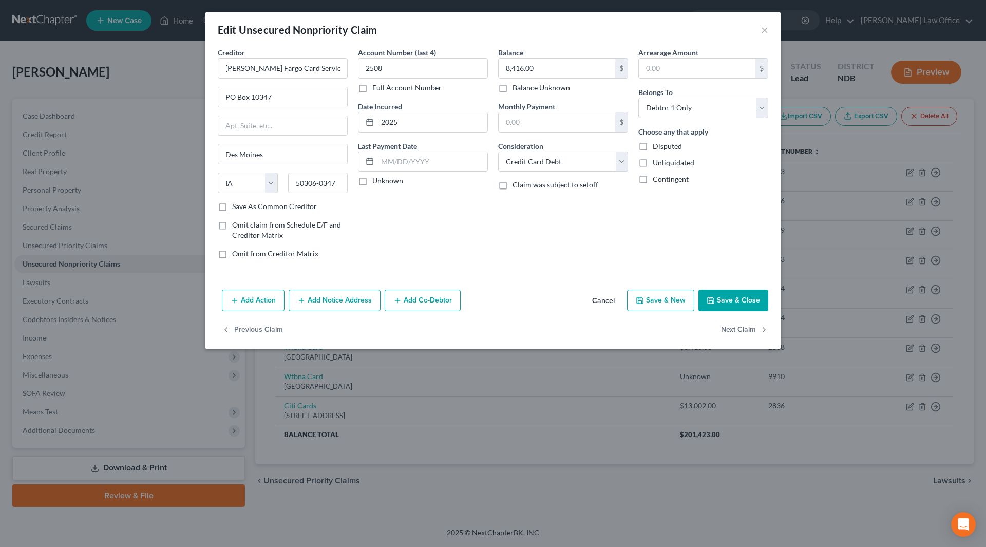
click at [721, 302] on button "Save & Close" at bounding box center [733, 301] width 70 height 22
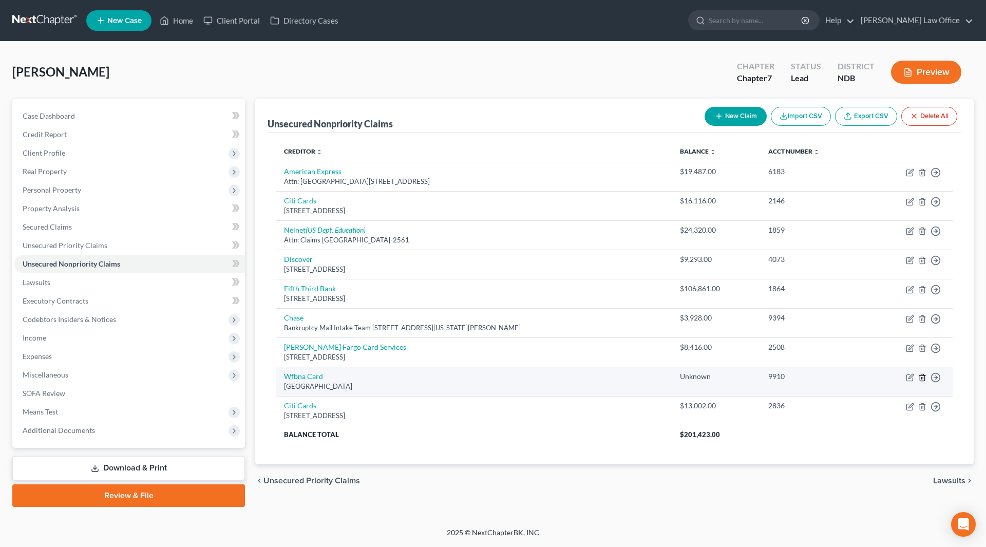
click at [922, 377] on icon "button" at bounding box center [922, 377] width 8 height 8
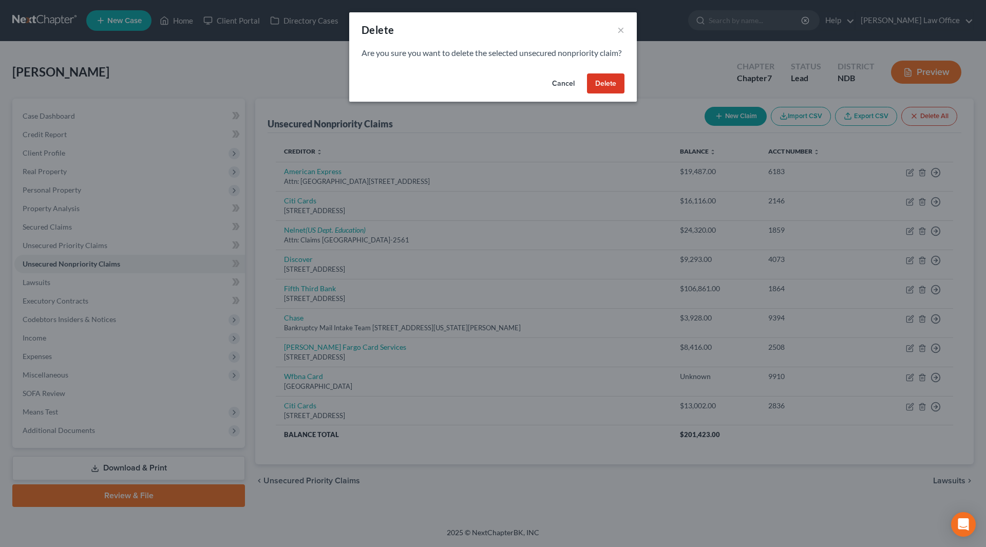
click at [618, 91] on button "Delete" at bounding box center [605, 83] width 37 height 21
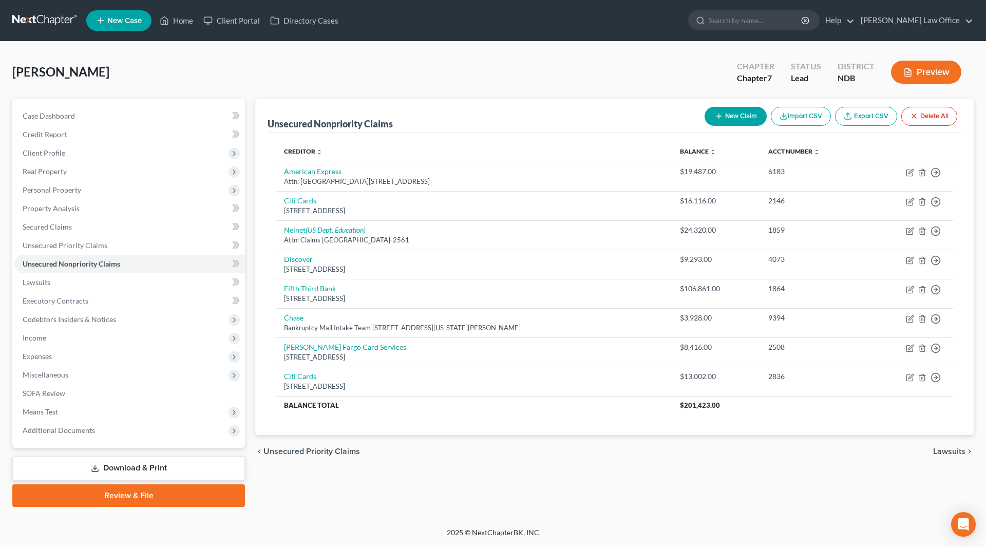
click at [743, 114] on button "New Claim" at bounding box center [735, 116] width 62 height 19
select select "0"
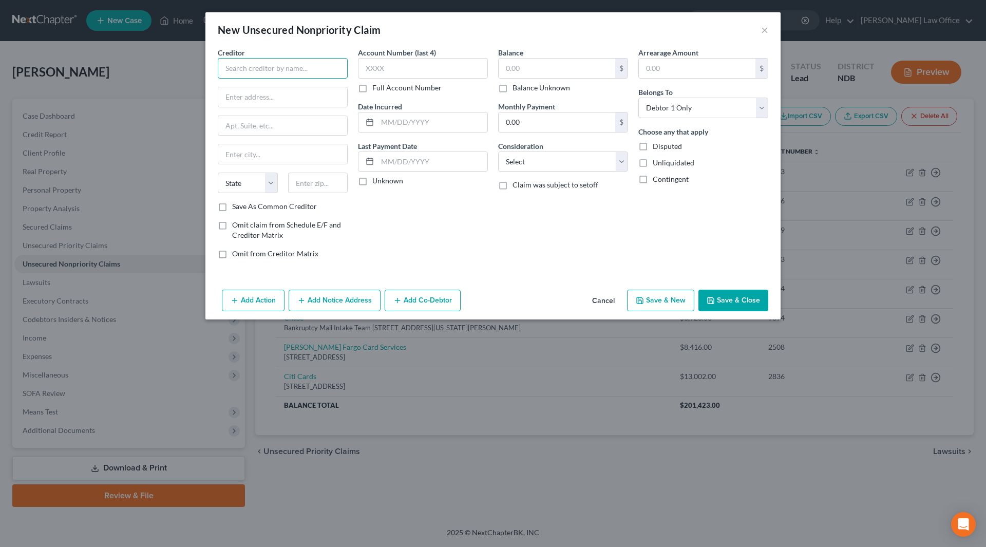
click at [262, 66] on input "text" at bounding box center [283, 68] width 130 height 21
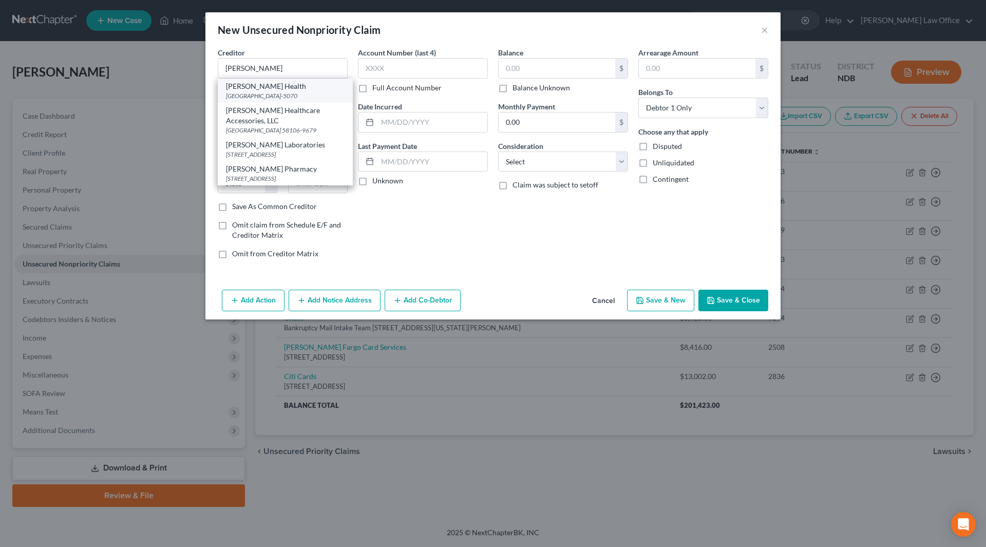
click at [296, 94] on div "PO Box 5070, Sioux Falls, SD 57117-5070" at bounding box center [285, 95] width 119 height 9
type input "Sanford Health"
type input "PO Box 5070"
type input "Sioux Falls"
select select "43"
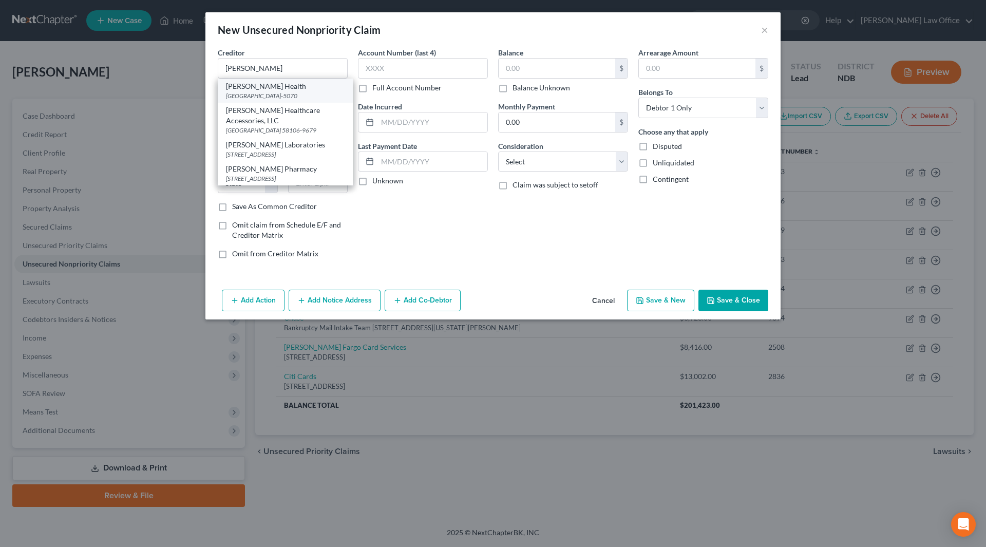
type input "57117-5070"
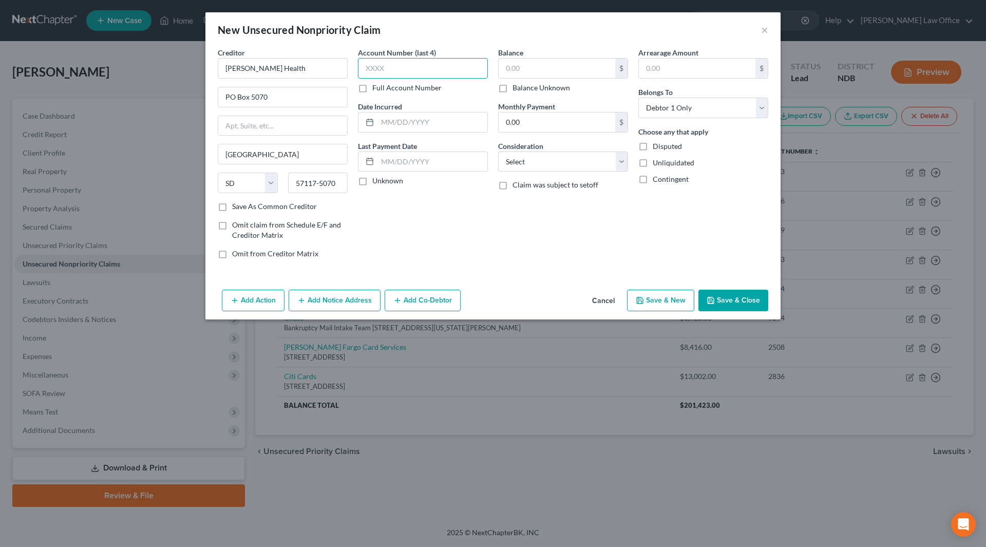
click at [391, 65] on input "text" at bounding box center [423, 68] width 130 height 21
type input "1007"
click at [416, 112] on div at bounding box center [423, 122] width 130 height 21
click at [417, 122] on input "text" at bounding box center [432, 122] width 110 height 20
type input "2025"
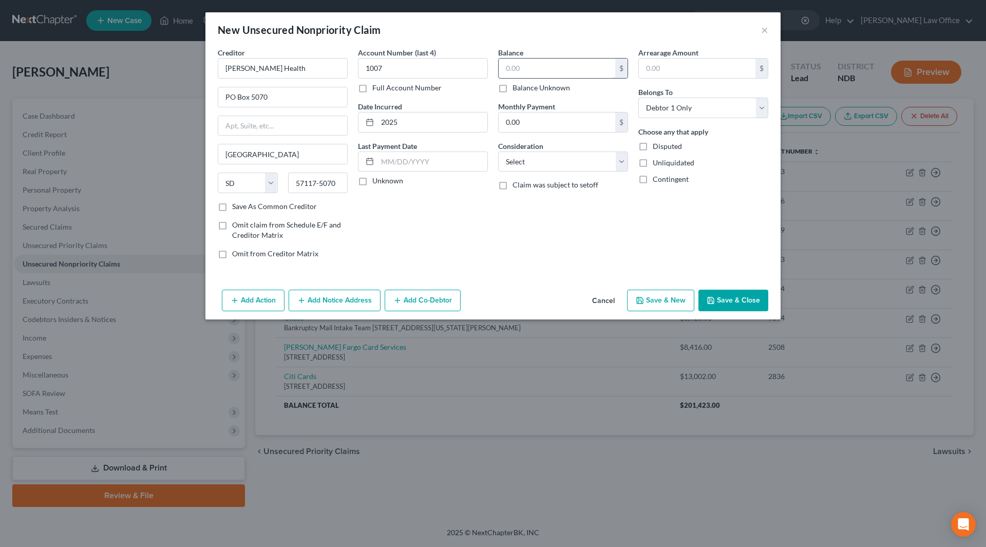
click at [533, 69] on input "text" at bounding box center [556, 69] width 117 height 20
type input "209"
click at [557, 164] on select "Select Cable / Satellite Services Collection Agency Credit Card Debt Debt Couns…" at bounding box center [563, 161] width 130 height 21
select select "9"
click at [498, 151] on select "Select Cable / Satellite Services Collection Agency Credit Card Debt Debt Couns…" at bounding box center [563, 161] width 130 height 21
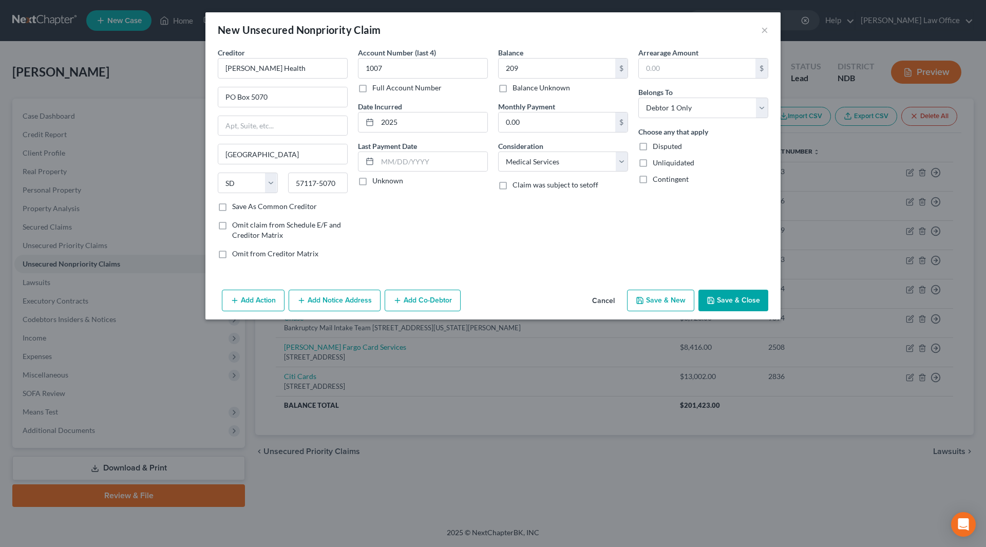
click at [721, 303] on button "Save & Close" at bounding box center [733, 301] width 70 height 22
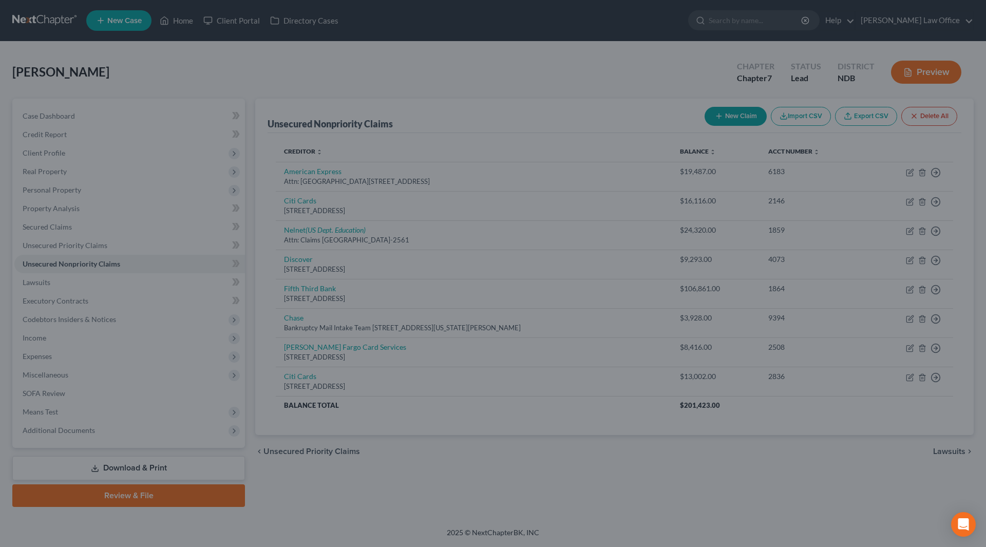
type input "209.00"
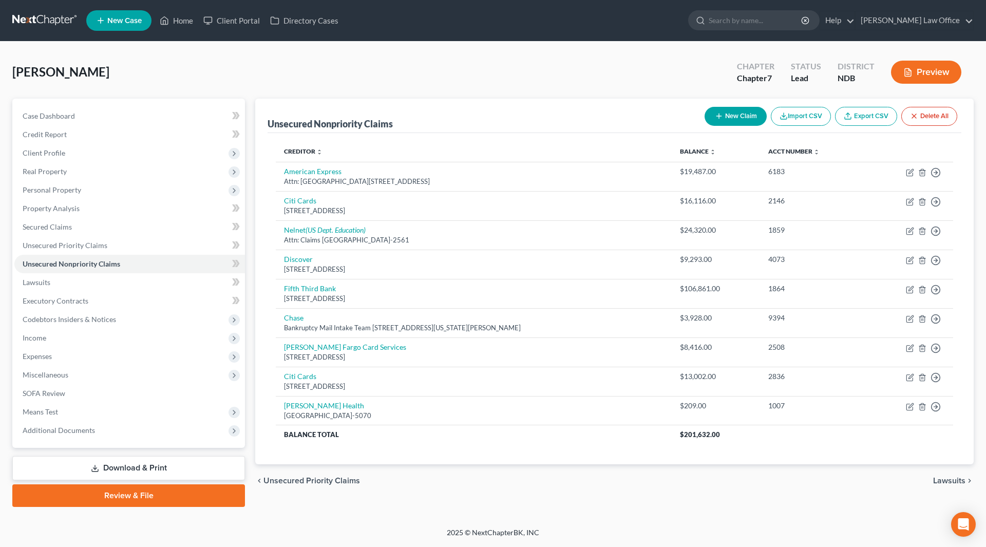
click at [750, 118] on button "New Claim" at bounding box center [735, 116] width 62 height 19
select select "0"
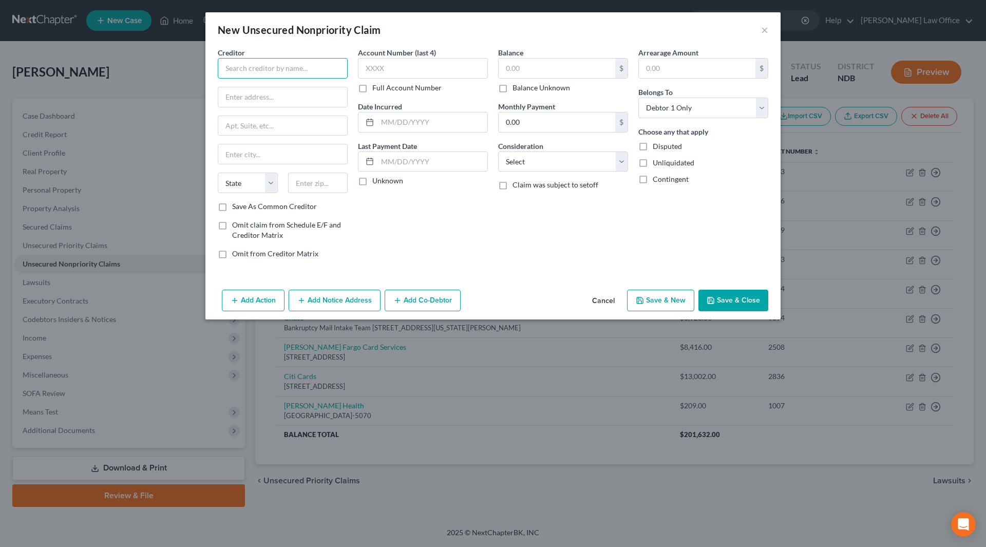
click at [245, 72] on input "text" at bounding box center [283, 68] width 130 height 21
click at [263, 95] on div "PO Box 790441, Saint Louis, MO 63179" at bounding box center [279, 95] width 107 height 9
type input "Best Buy Credit Services"
type input "PO Box 790441"
type input "Saint Louis"
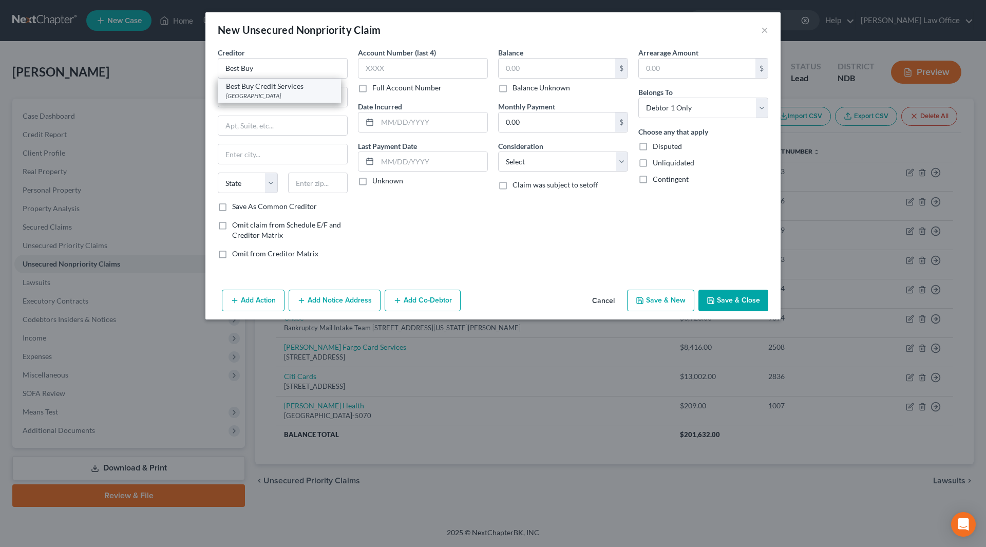
select select "26"
type input "63179"
click at [409, 65] on input "text" at bounding box center [423, 68] width 130 height 21
type input "4663"
click at [525, 64] on input "text" at bounding box center [556, 69] width 117 height 20
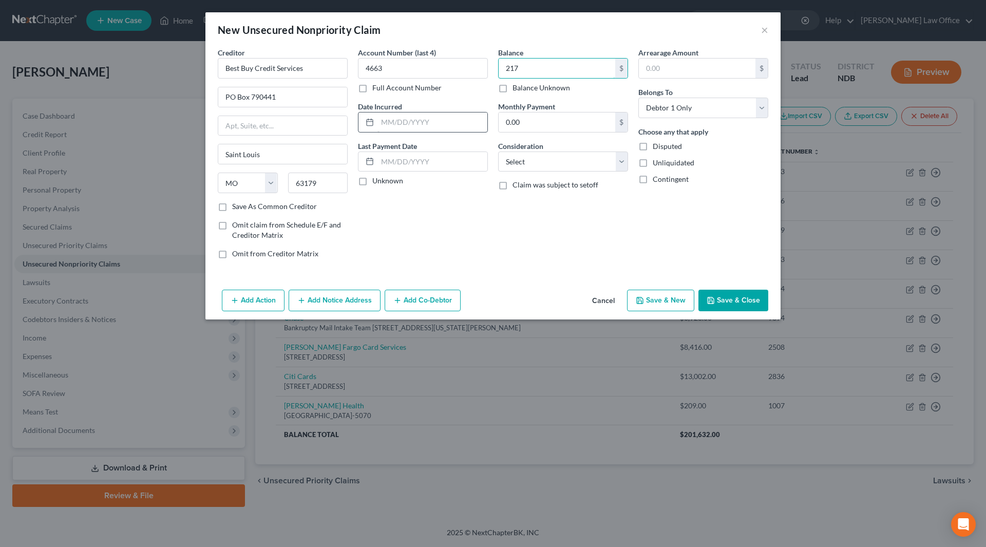
type input "217"
click at [414, 124] on input "text" at bounding box center [432, 122] width 110 height 20
type input "2025"
click at [524, 157] on select "Select Cable / Satellite Services Collection Agency Credit Card Debt Debt Couns…" at bounding box center [563, 161] width 130 height 21
select select "2"
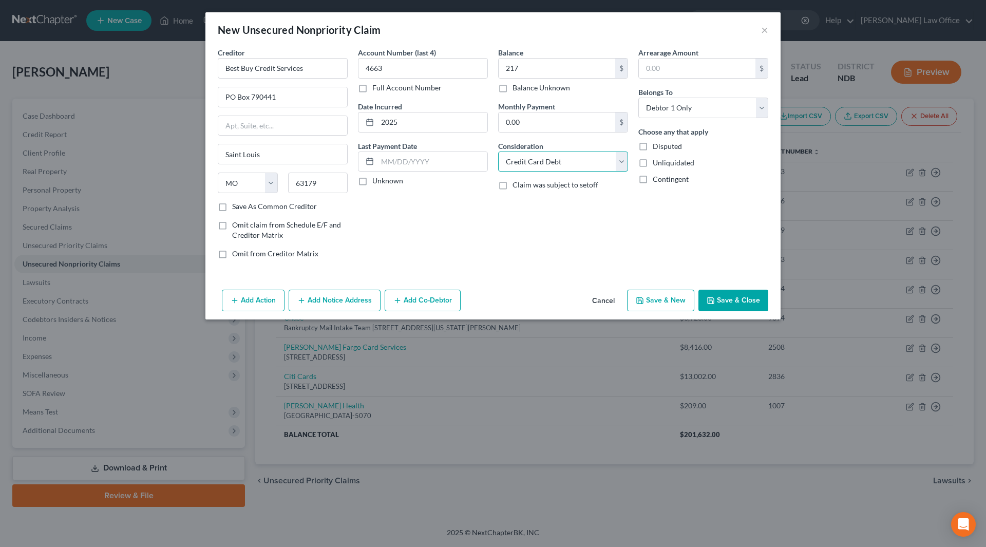
click at [498, 151] on select "Select Cable / Satellite Services Collection Agency Credit Card Debt Debt Couns…" at bounding box center [563, 161] width 130 height 21
click at [723, 290] on button "Save & Close" at bounding box center [733, 301] width 70 height 22
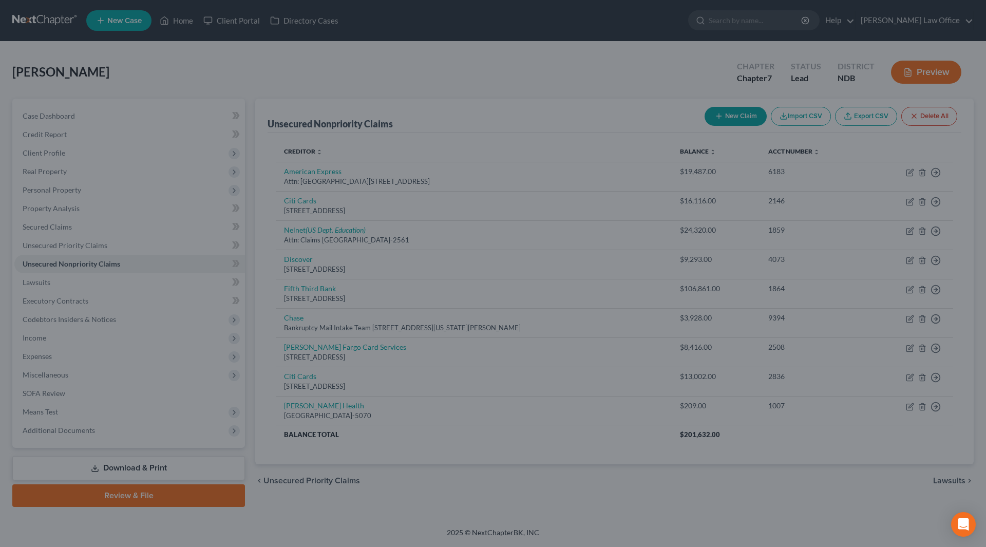
type input "217.00"
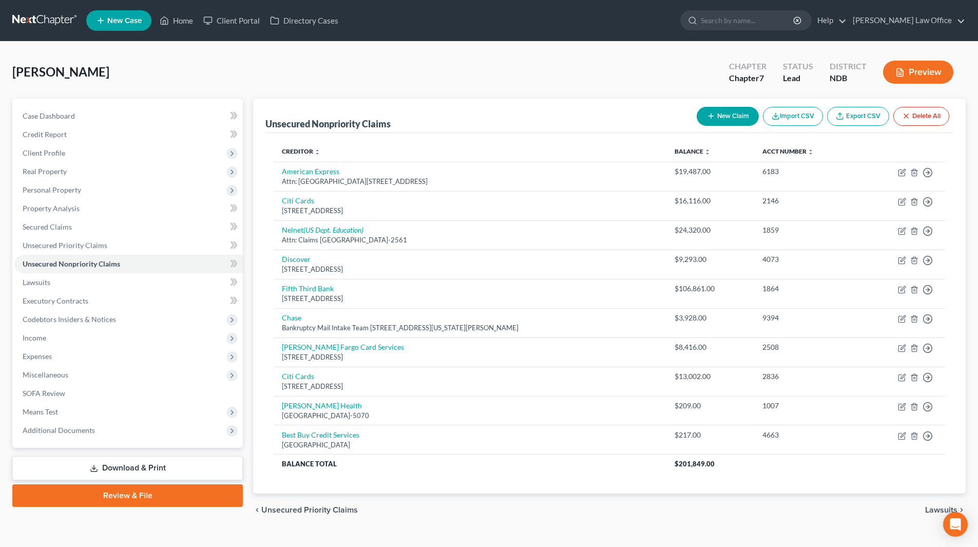
click at [726, 111] on button "New Claim" at bounding box center [728, 116] width 62 height 19
select select "0"
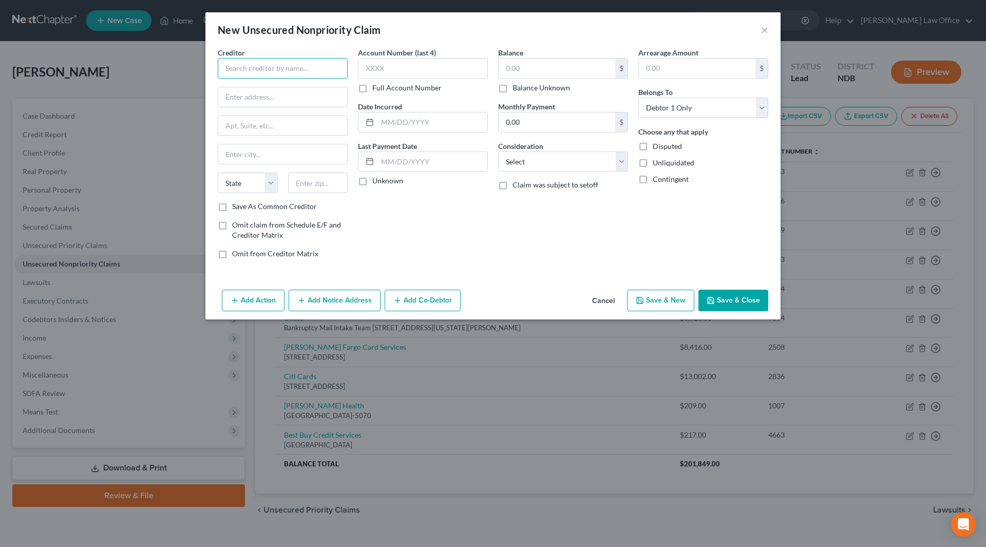
click at [322, 62] on input "text" at bounding box center [283, 68] width 130 height 21
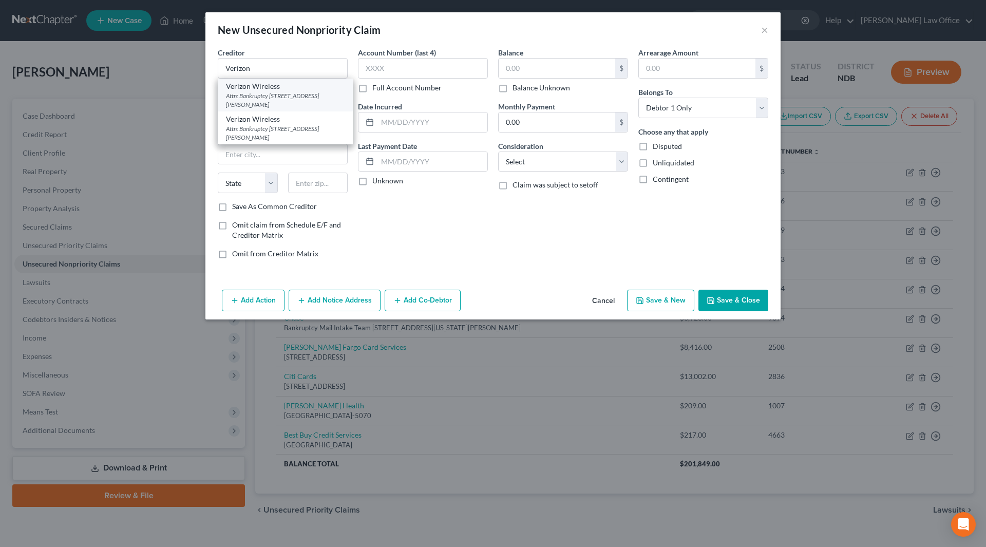
click at [263, 103] on div "Attn: Bankruptcy 500 Technology Dr, Ste 550, Saint Charles, MO 63304" at bounding box center [285, 99] width 119 height 17
type input "Verizon Wireless"
type input "Attn: Bankruptcy"
type input "500 Technology Dr, Ste 550"
type input "Saint Charles"
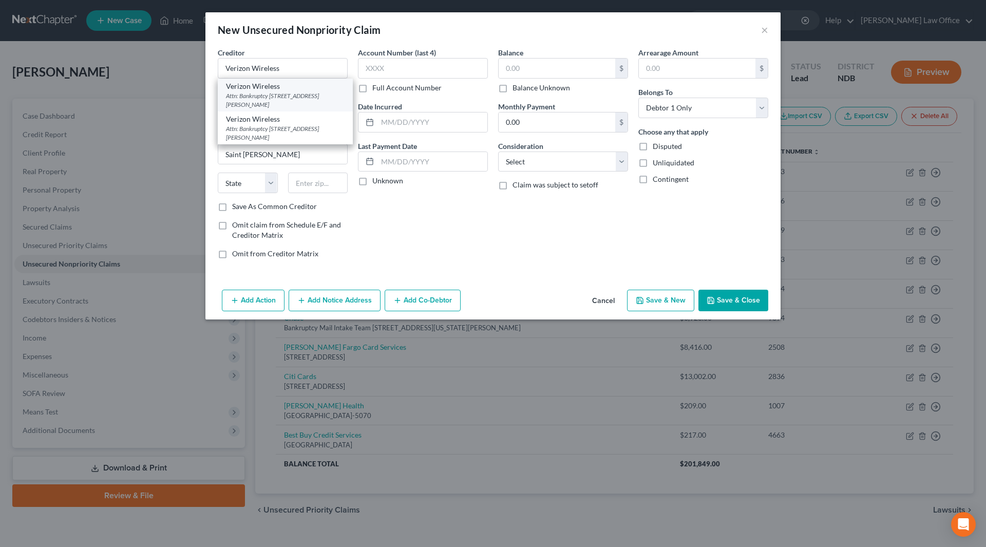
select select "26"
type input "63304"
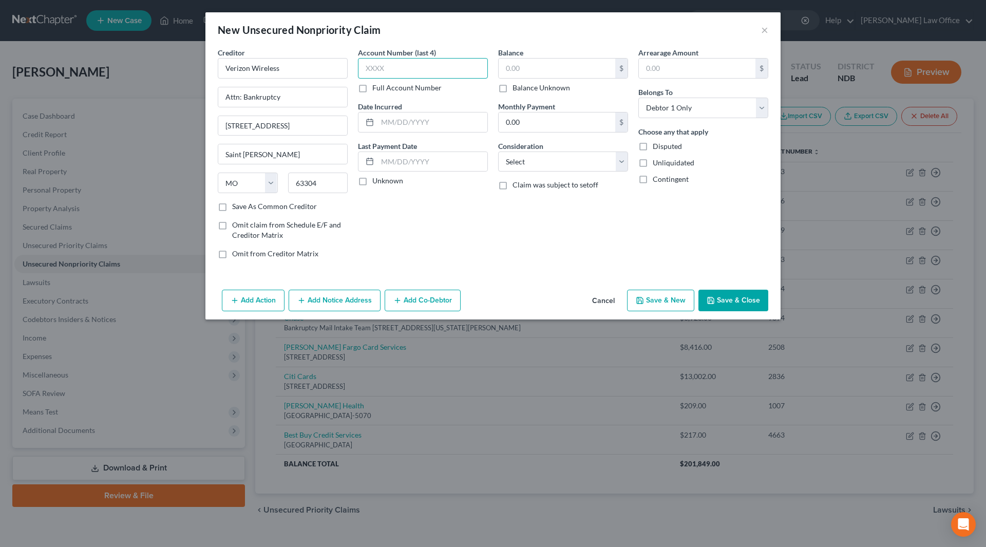
click at [402, 67] on input "text" at bounding box center [423, 68] width 130 height 21
type input "6830"
click at [523, 63] on input "text" at bounding box center [556, 69] width 117 height 20
type input "135"
click at [569, 165] on select "Select Cable / Satellite Services Collection Agency Credit Card Debt Debt Couns…" at bounding box center [563, 161] width 130 height 21
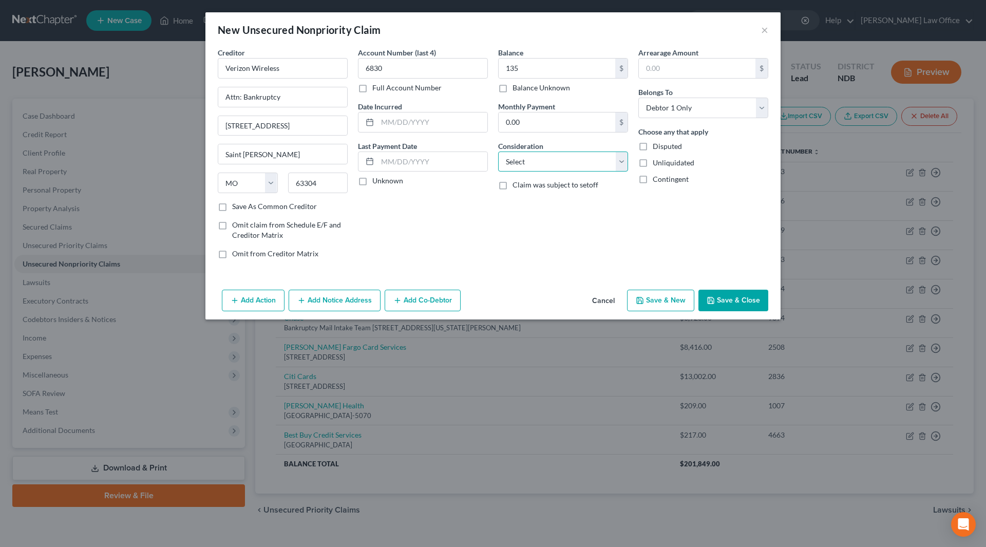
select select "14"
click at [498, 151] on select "Select Cable / Satellite Services Collection Agency Credit Card Debt Debt Couns…" at bounding box center [563, 161] width 130 height 21
click at [548, 205] on input "text" at bounding box center [562, 201] width 129 height 20
type input "Electronic device"
click at [740, 303] on button "Save & Close" at bounding box center [733, 301] width 70 height 22
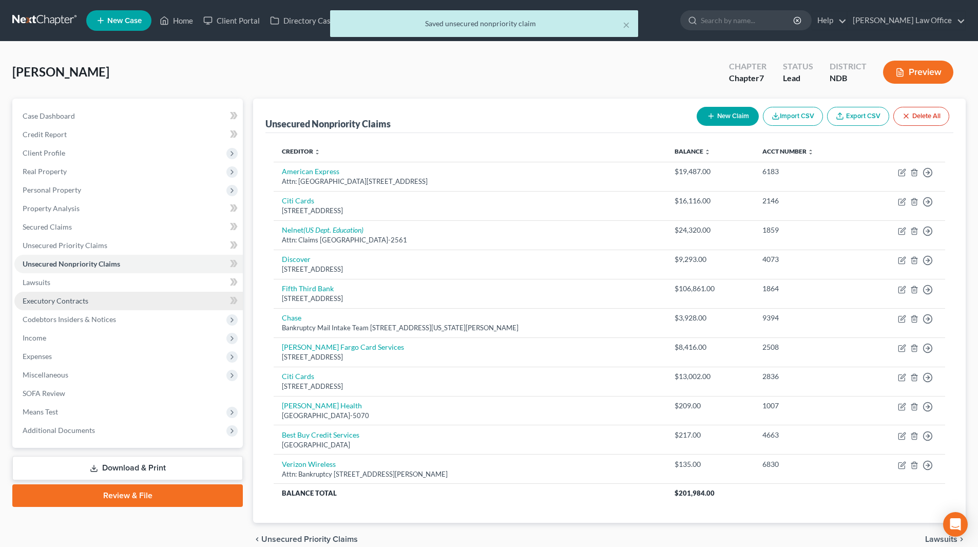
click at [40, 292] on link "Executory Contracts" at bounding box center [128, 301] width 228 height 18
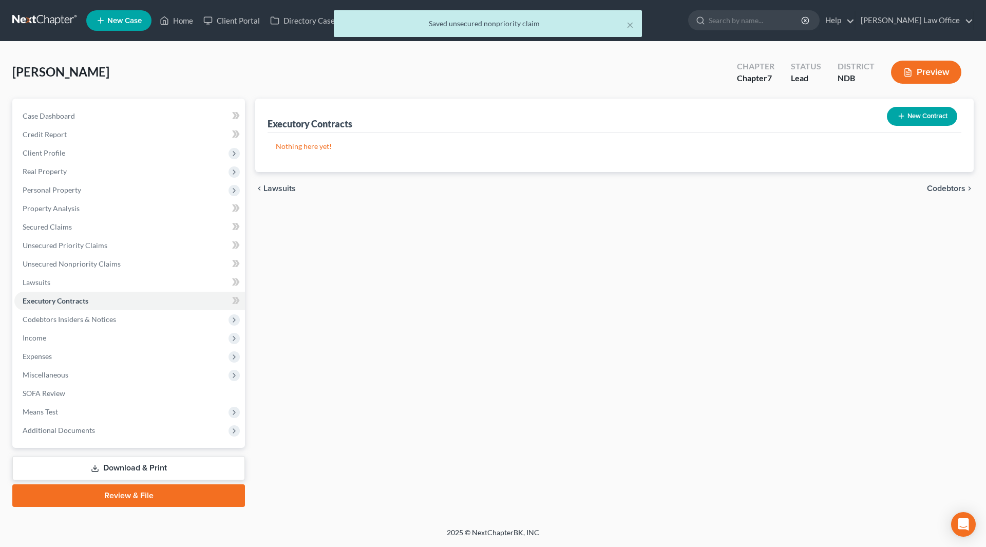
click at [921, 109] on button "New Contract" at bounding box center [921, 116] width 70 height 19
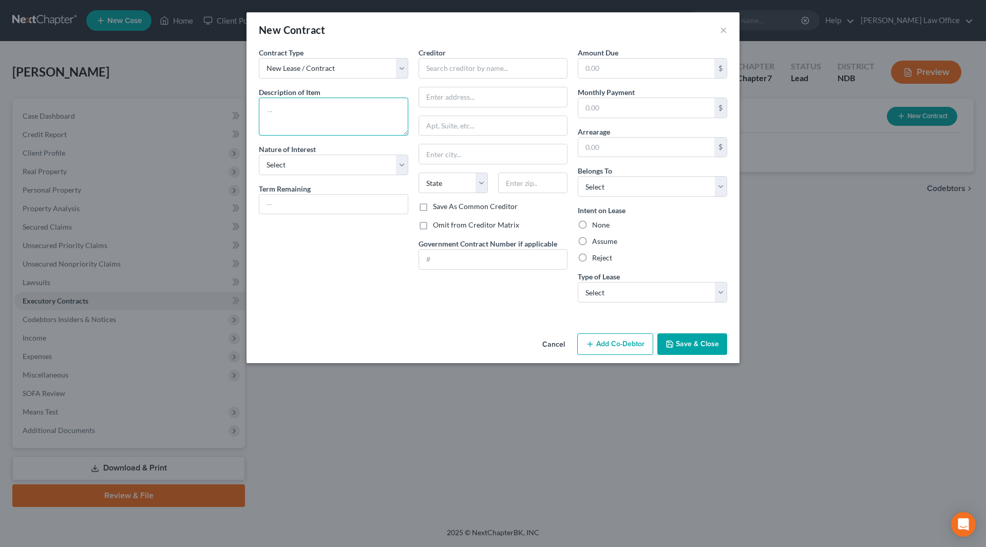
click at [343, 113] on textarea at bounding box center [333, 117] width 149 height 38
type textarea "V"
click at [323, 160] on select "Select Purchaser Agent Lessor Lessee" at bounding box center [333, 165] width 149 height 21
click at [259, 155] on select "Select Purchaser Agent Lessor Lessee" at bounding box center [333, 165] width 149 height 21
click at [307, 210] on input "text" at bounding box center [333, 205] width 148 height 20
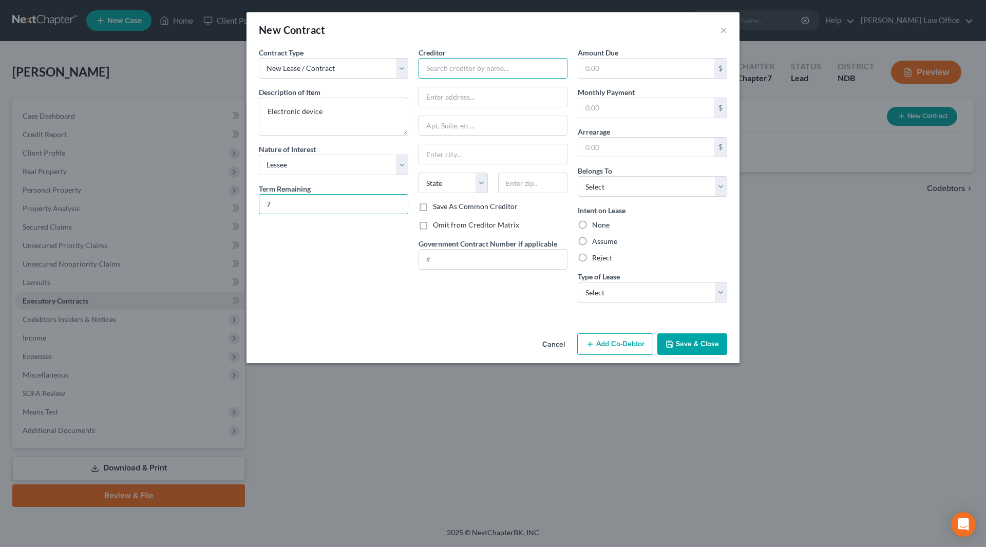
click at [447, 64] on input "text" at bounding box center [492, 68] width 149 height 21
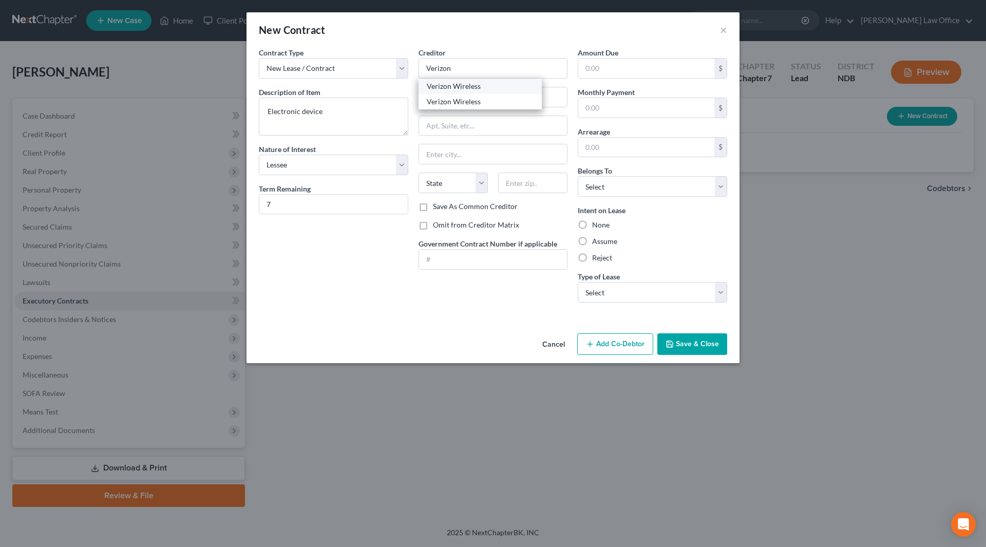
click at [452, 85] on div "Verizon Wireless" at bounding box center [480, 86] width 107 height 10
click at [592, 71] on input "text" at bounding box center [646, 69] width 136 height 20
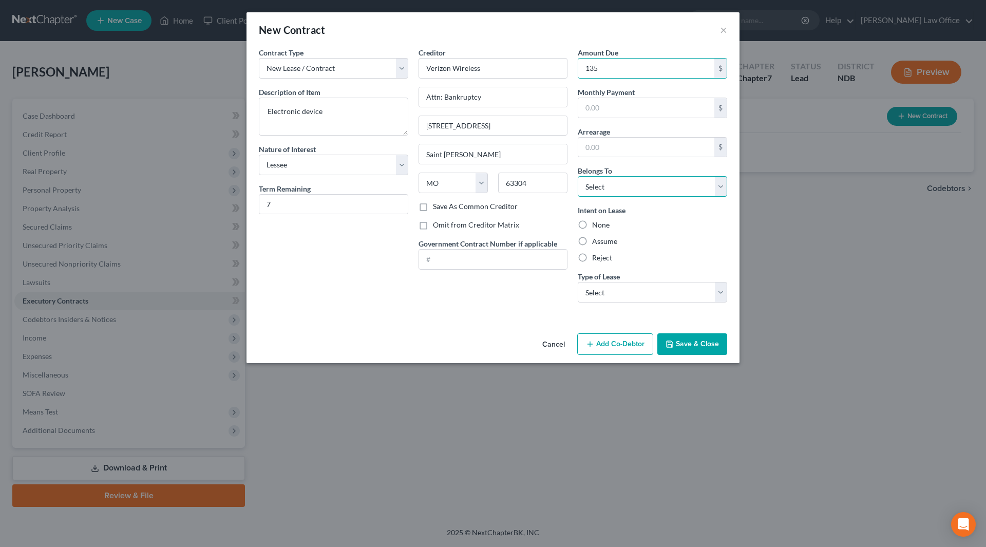
click at [628, 182] on select "Select Debtor 1 Only Debtor 2 Only Debtor 1 And Debtor 2 Only At Least One Of T…" at bounding box center [651, 186] width 149 height 21
click at [577, 176] on select "Select Debtor 1 Only Debtor 2 Only Debtor 1 And Debtor 2 Only At Least One Of T…" at bounding box center [651, 186] width 149 height 21
click at [593, 240] on label "Assume" at bounding box center [604, 241] width 25 height 10
click at [596, 240] on input "Assume" at bounding box center [599, 239] width 7 height 7
click at [606, 295] on select "Select Real Estate Car Other" at bounding box center [651, 292] width 149 height 21
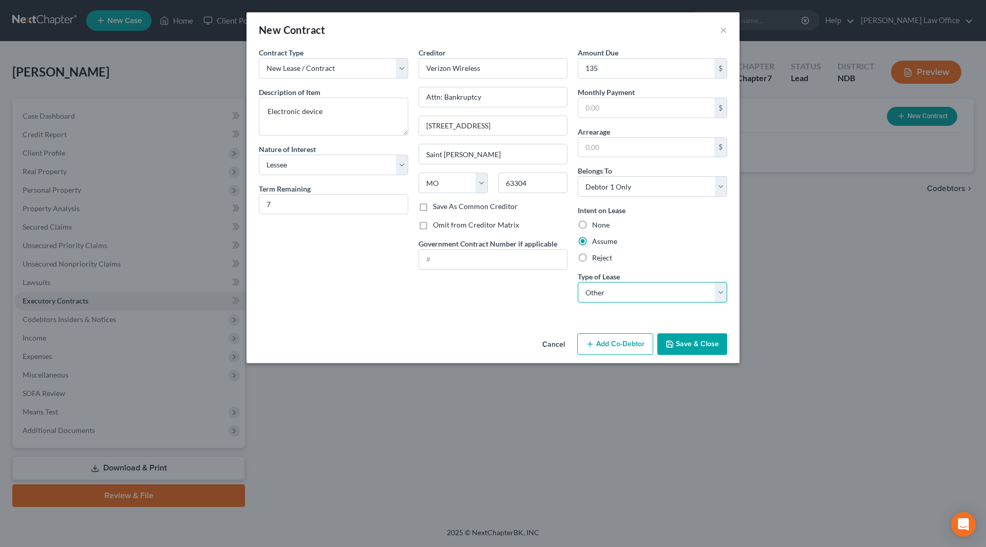
click at [577, 282] on select "Select Real Estate Car Other" at bounding box center [651, 292] width 149 height 21
click at [703, 347] on button "Save & Close" at bounding box center [692, 344] width 70 height 22
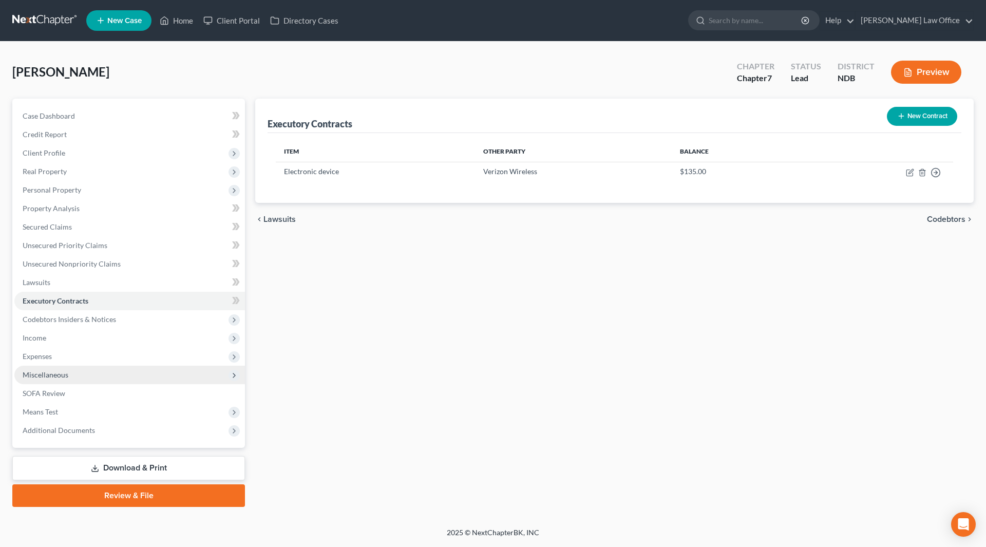
click at [59, 371] on span "Miscellaneous" at bounding box center [46, 374] width 46 height 9
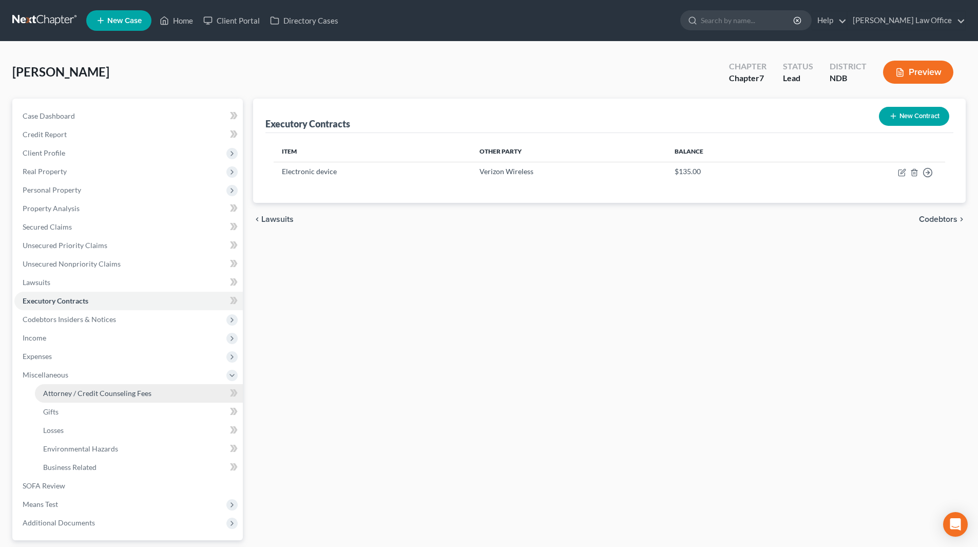
click at [63, 389] on span "Attorney / Credit Counseling Fees" at bounding box center [97, 393] width 108 height 9
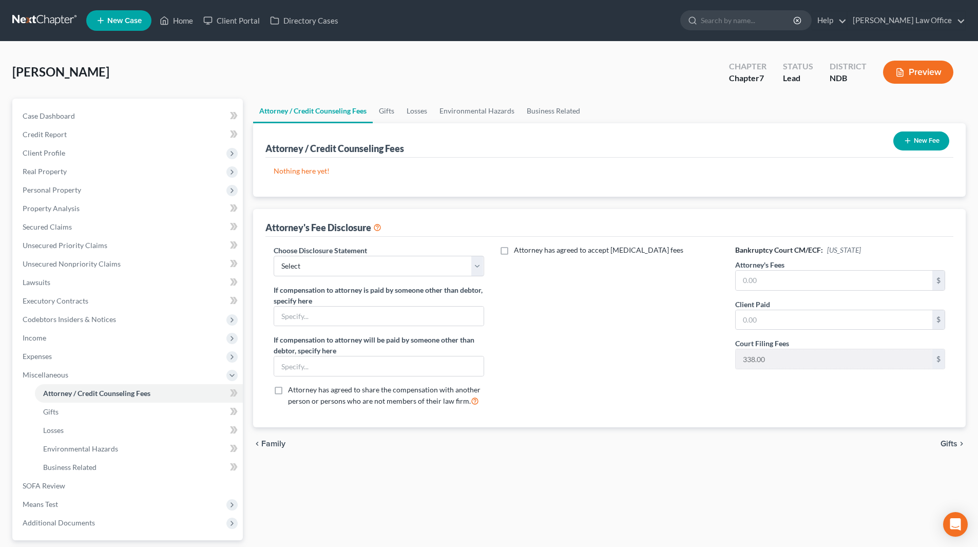
click at [909, 137] on icon "button" at bounding box center [907, 141] width 8 height 8
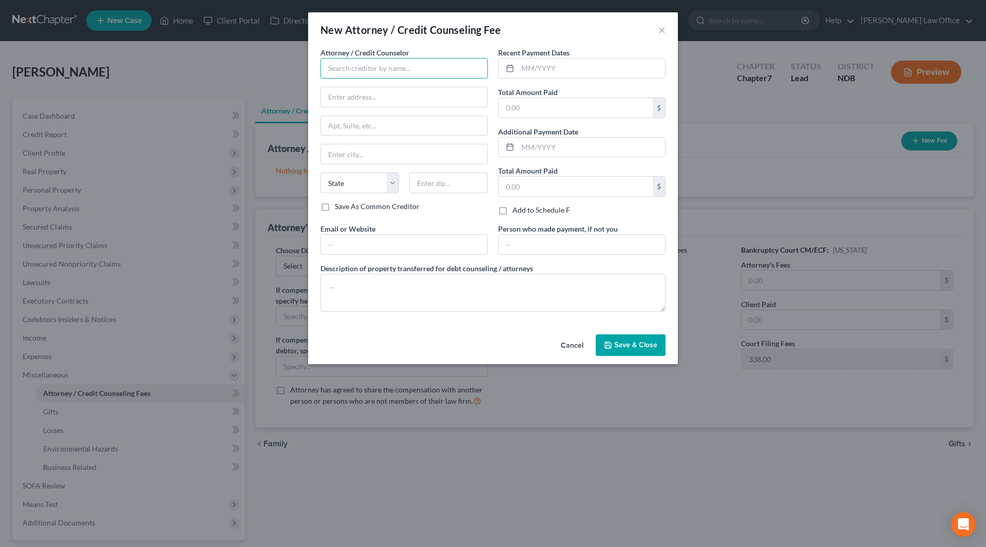
click at [338, 64] on input "text" at bounding box center [403, 68] width 167 height 21
click at [365, 86] on div "Cheryl Bergian" at bounding box center [382, 86] width 107 height 10
click at [560, 150] on input "text" at bounding box center [590, 148] width 147 height 20
click at [547, 191] on input "text" at bounding box center [575, 187] width 154 height 20
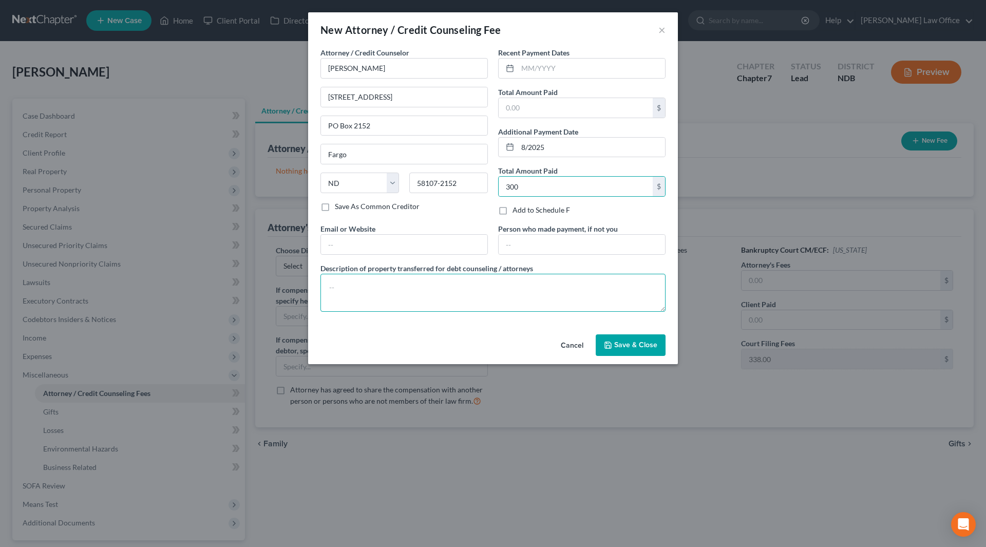
click at [420, 289] on textarea at bounding box center [492, 293] width 345 height 38
click at [653, 346] on span "Save & Close" at bounding box center [635, 344] width 43 height 9
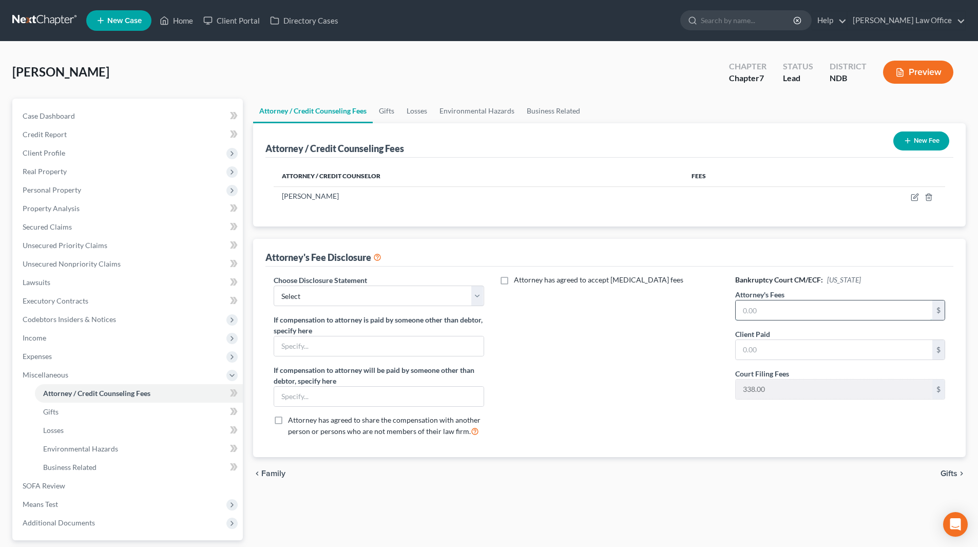
click at [756, 312] on input "text" at bounding box center [834, 310] width 197 height 20
click at [809, 348] on input "text" at bounding box center [834, 350] width 197 height 20
click at [369, 302] on select "Select Disclosure - MN Disclosure - ND" at bounding box center [379, 295] width 210 height 21
click at [274, 285] on select "Select Disclosure - MN Disclosure - ND" at bounding box center [379, 295] width 210 height 21
click at [53, 377] on span "Miscellaneous" at bounding box center [46, 374] width 46 height 9
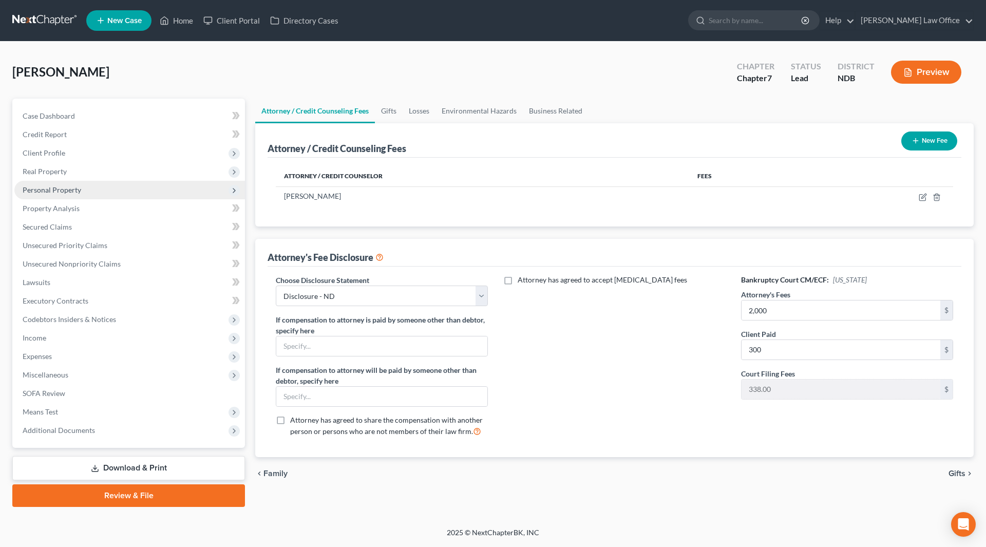
click at [69, 191] on span "Personal Property" at bounding box center [52, 189] width 59 height 9
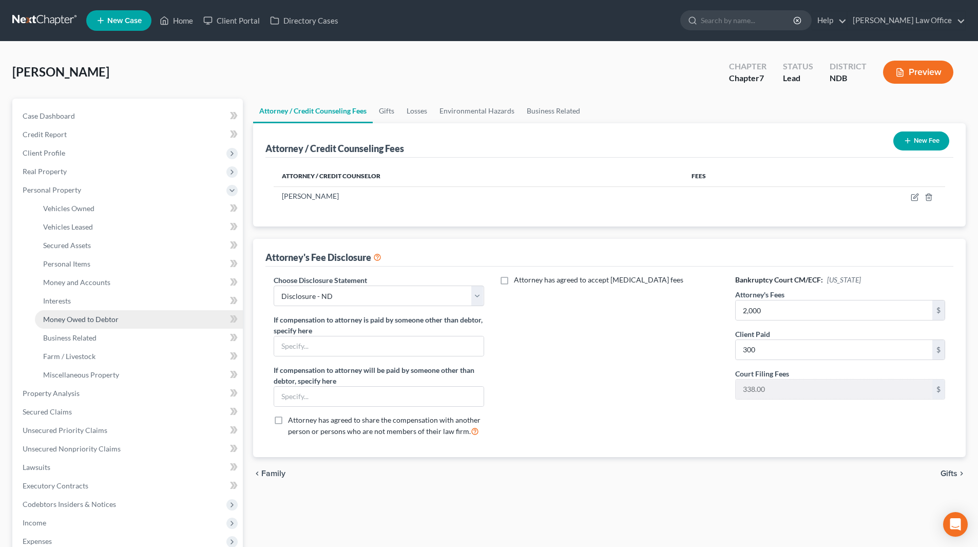
click at [77, 316] on span "Money Owed to Debtor" at bounding box center [80, 319] width 75 height 9
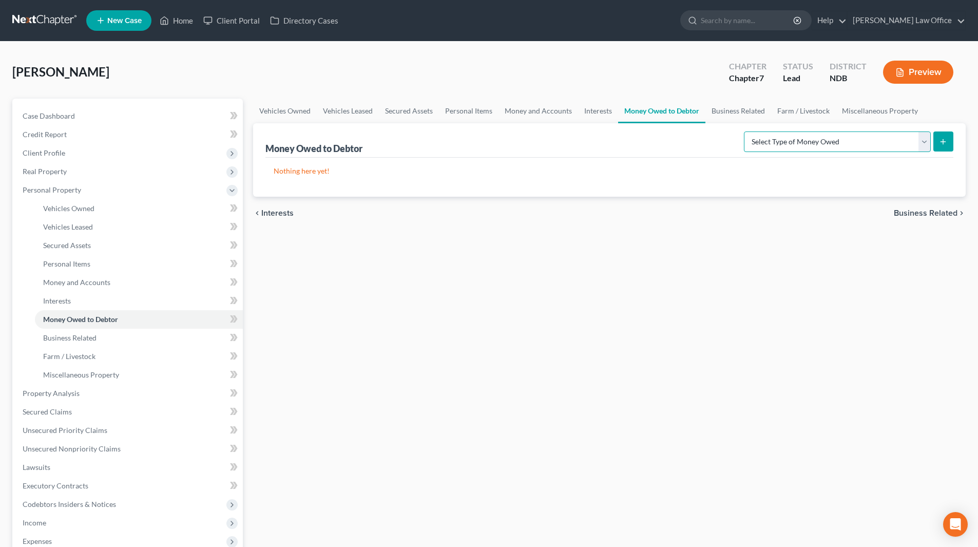
click at [865, 137] on select "Select Type of Money Owed Accounts Receivable (A/B: 38) Alimony (A/B: 29) Child…" at bounding box center [837, 141] width 187 height 21
click at [746, 131] on select "Select Type of Money Owed Accounts Receivable (A/B: 38) Alimony (A/B: 29) Child…" at bounding box center [837, 141] width 187 height 21
click at [939, 140] on icon "submit" at bounding box center [943, 142] width 8 height 8
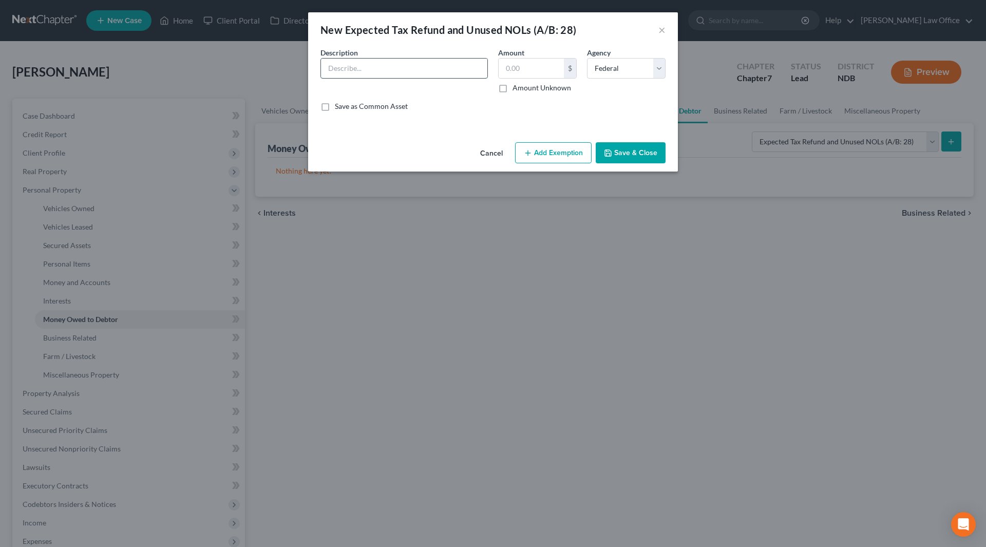
click at [398, 65] on input "text" at bounding box center [404, 69] width 166 height 20
click at [358, 68] on input "Prorated 2025 federal tax refund ($1,102)" at bounding box center [404, 69] width 166 height 20
drag, startPoint x: 470, startPoint y: 67, endPoint x: 323, endPoint y: 65, distance: 147.3
click at [323, 68] on input "Prorated 2025 federal tax refund ($1,102)" at bounding box center [404, 69] width 166 height 20
click at [473, 68] on input "Anticipated prorated 2025 federal tax refund (none)" at bounding box center [404, 69] width 166 height 20
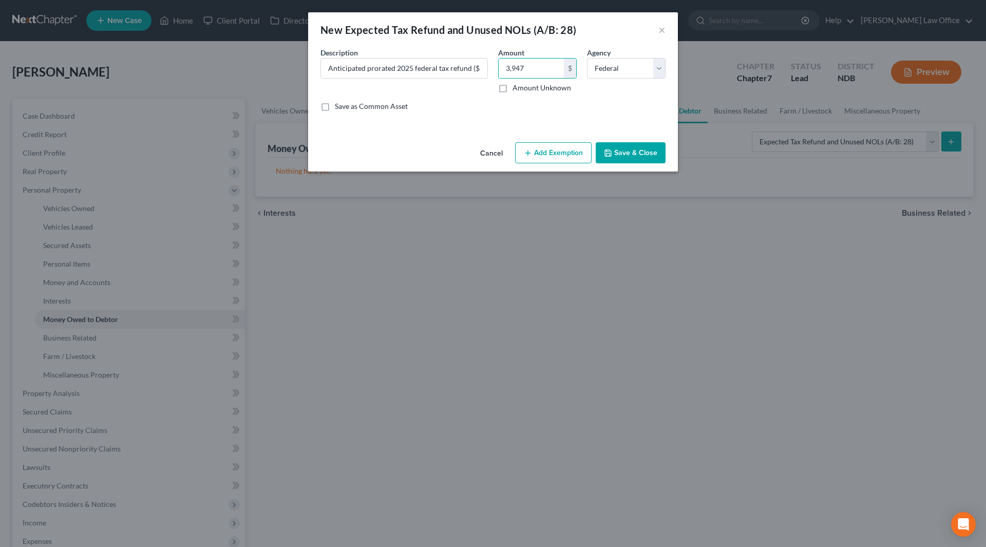
click at [635, 148] on button "Save & Close" at bounding box center [630, 153] width 70 height 22
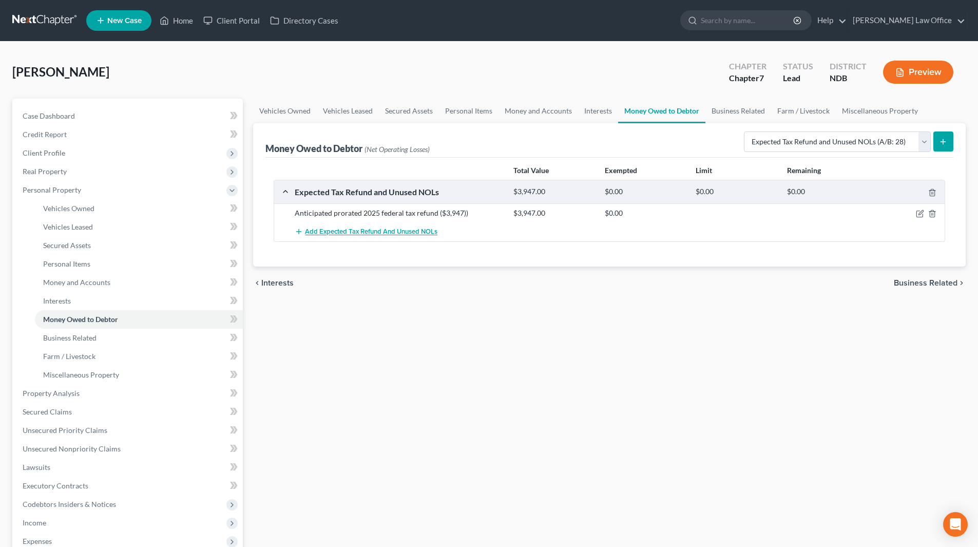
click at [338, 233] on span "Add Expected Tax Refund and Unused NOLs" at bounding box center [371, 232] width 132 height 8
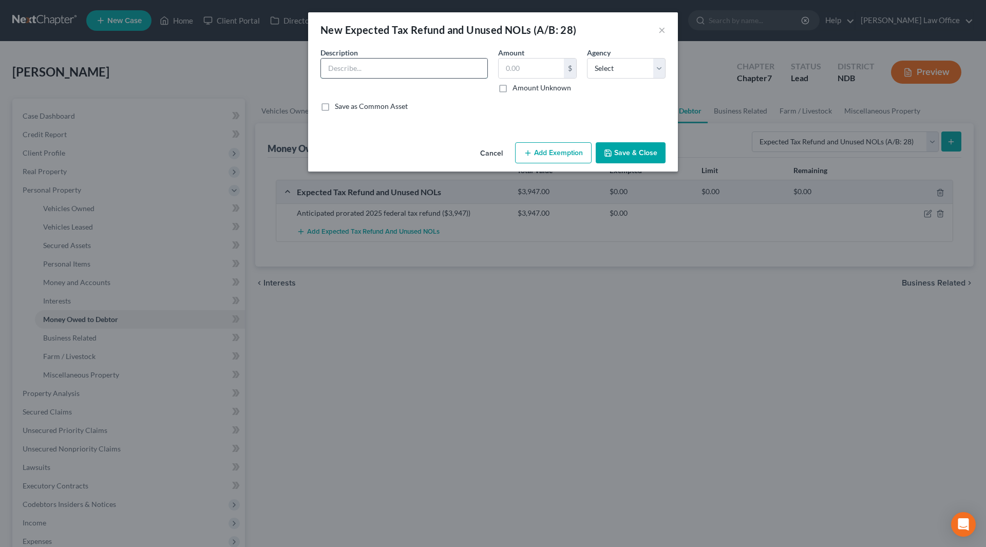
click at [361, 74] on input "text" at bounding box center [404, 69] width 166 height 20
click at [461, 69] on input "Anticipated prorated 2024 state refund ($XXX)" at bounding box center [404, 69] width 166 height 20
click at [452, 67] on input "Anticipated prorated 2024 state refund ($XXX)" at bounding box center [404, 69] width 166 height 20
click at [627, 66] on select "Select Federal State Local" at bounding box center [626, 68] width 79 height 21
click at [587, 58] on select "Select Federal State Local" at bounding box center [626, 68] width 79 height 21
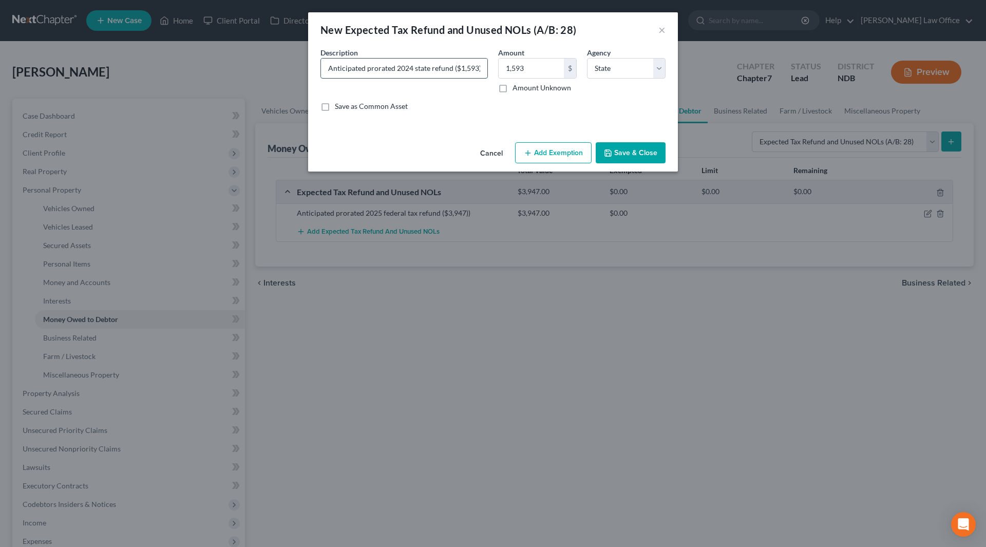
click at [481, 68] on input "Anticipated prorated 2024 state refund ($1,593)" at bounding box center [404, 69] width 166 height 20
click at [628, 150] on button "Save & Close" at bounding box center [630, 153] width 70 height 22
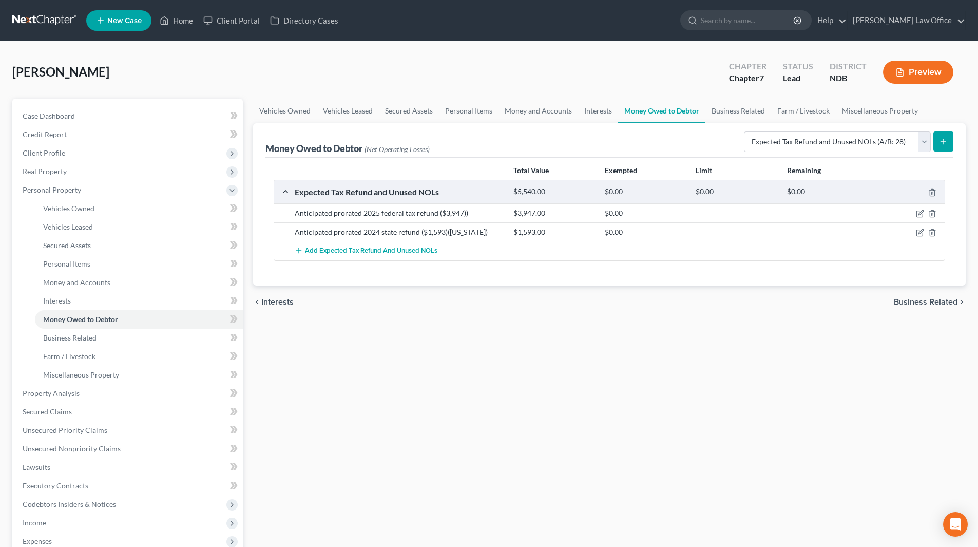
click at [415, 249] on span "Add Expected Tax Refund and Unused NOLs" at bounding box center [371, 251] width 132 height 8
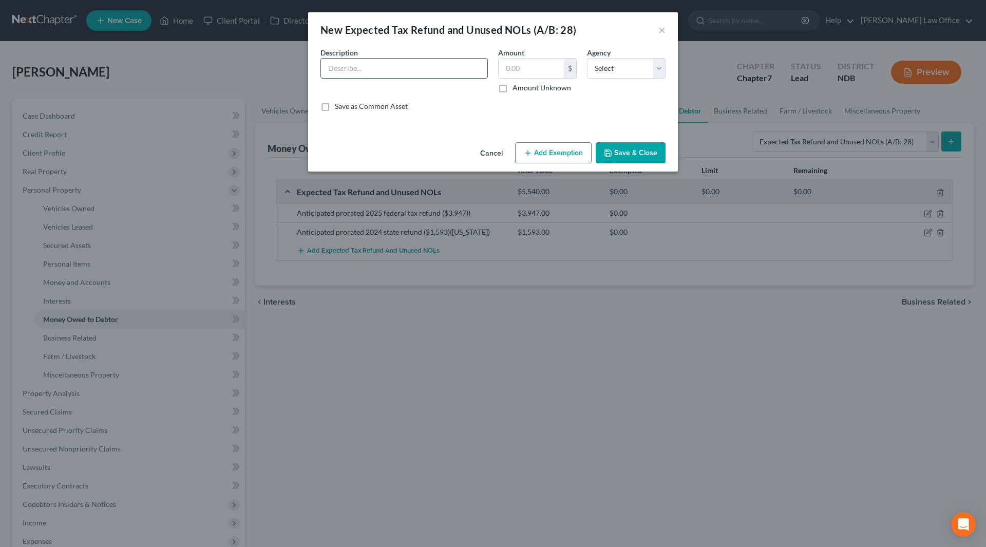
click at [407, 74] on input "text" at bounding box center [404, 69] width 166 height 20
click at [466, 69] on input "Anticipated prorated 2025 state tax refund (none)" at bounding box center [404, 69] width 166 height 20
drag, startPoint x: 656, startPoint y: 68, endPoint x: 652, endPoint y: 73, distance: 6.7
click at [656, 68] on select "Select Federal State Local" at bounding box center [626, 68] width 79 height 21
click at [587, 58] on select "Select Federal State Local" at bounding box center [626, 68] width 79 height 21
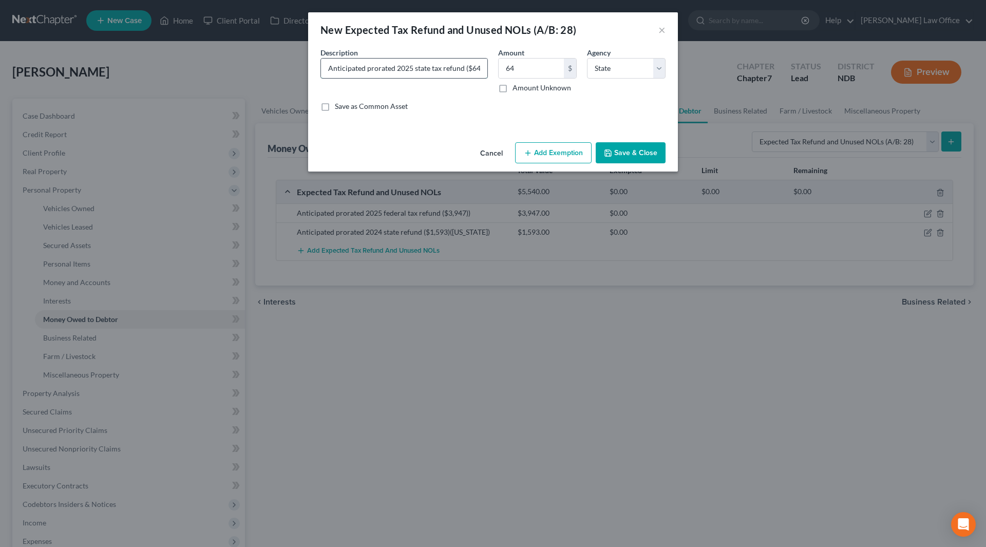
click at [470, 68] on input "Anticipated prorated 2025 state tax refund ($64)" at bounding box center [404, 69] width 166 height 20
click at [611, 152] on icon "button" at bounding box center [608, 153] width 8 height 8
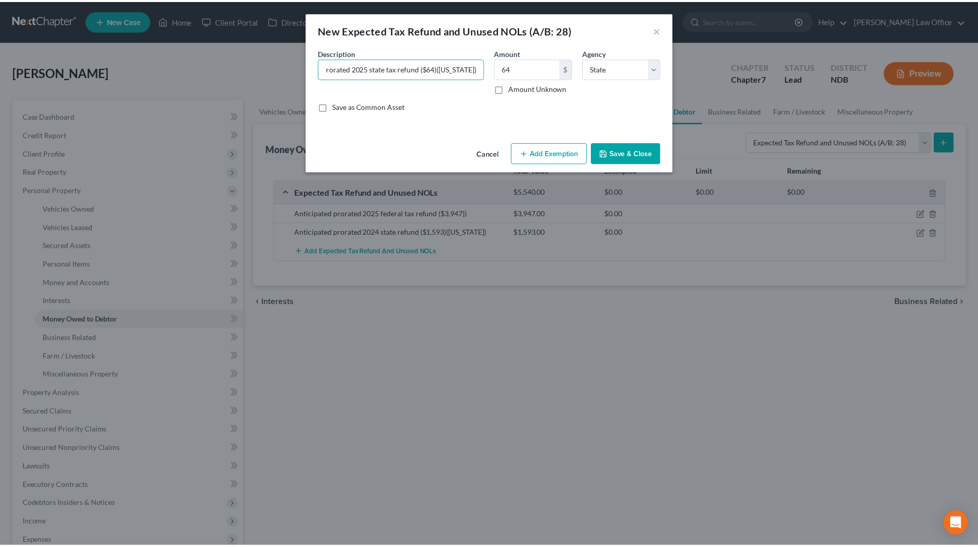
scroll to position [0, 0]
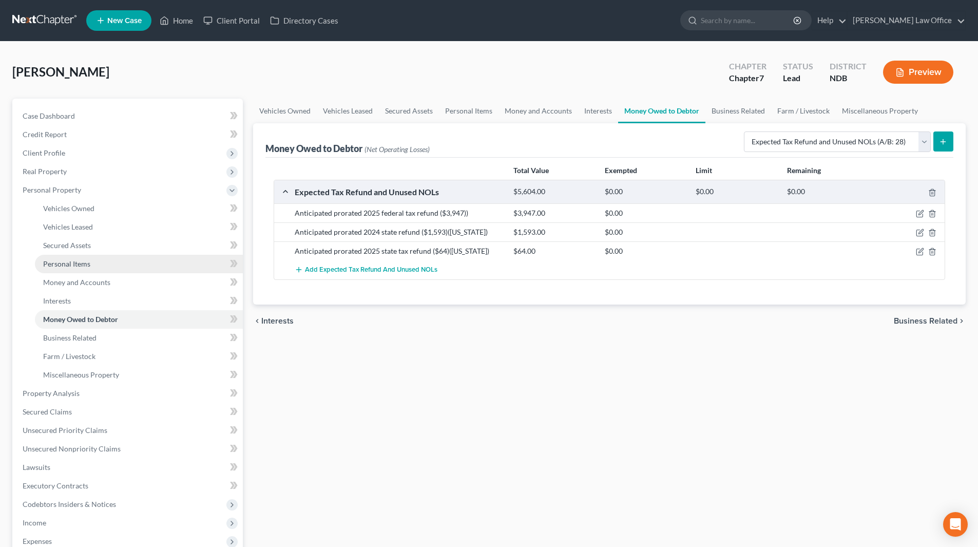
click at [84, 263] on span "Personal Items" at bounding box center [66, 263] width 47 height 9
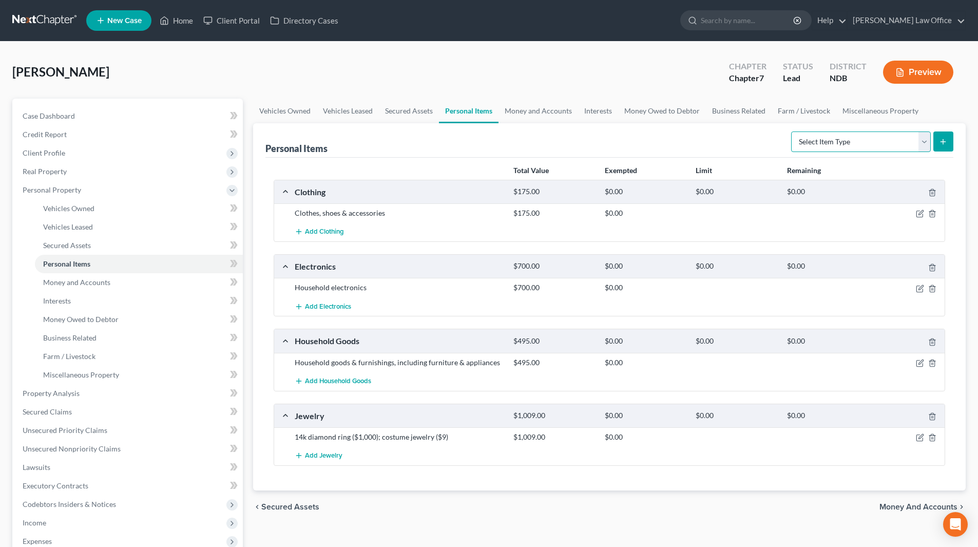
click at [928, 138] on select "Select Item Type Clothing (A/B: 11) Collectibles Of Value (A/B: 8) Electronics …" at bounding box center [861, 141] width 140 height 21
click at [860, 137] on select "Select Item Type Clothing (A/B: 11) Collectibles Of Value (A/B: 8) Electronics …" at bounding box center [861, 141] width 140 height 21
click at [658, 86] on div "Meece, Ashley Upgraded Chapter Chapter 7 Status Lead District NDB Preview" at bounding box center [488, 76] width 953 height 45
click at [916, 437] on icon "button" at bounding box center [920, 437] width 8 height 8
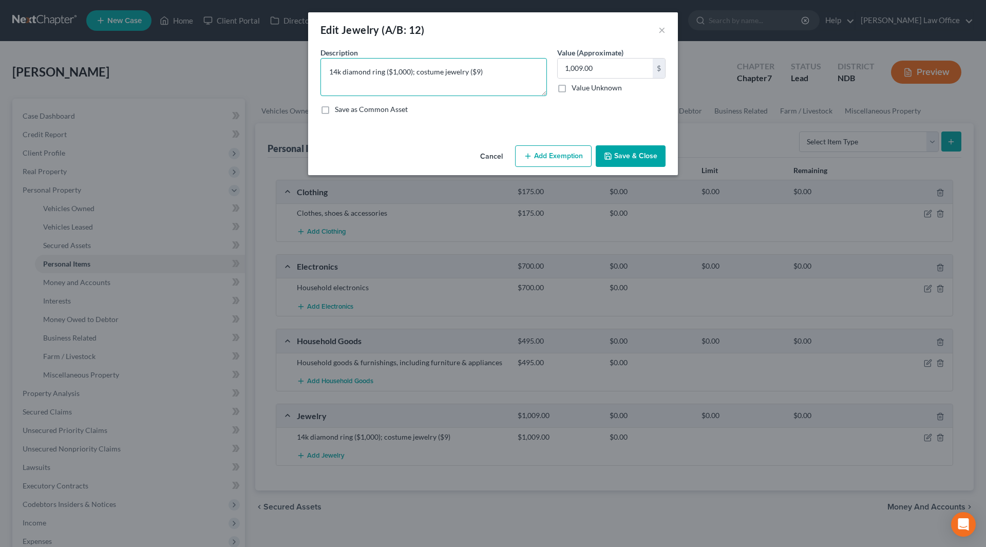
click at [393, 71] on textarea "14k diamond ring ($1,000); costume jewelry ($9)" at bounding box center [433, 77] width 226 height 38
click at [567, 71] on input "1,009.00" at bounding box center [604, 69] width 95 height 20
click at [417, 72] on textarea "14k diamond ring ($2,000); costume jewelry ($9)" at bounding box center [433, 77] width 226 height 38
click at [599, 65] on input "2,009" at bounding box center [604, 69] width 95 height 20
click at [643, 159] on button "Save & Close" at bounding box center [630, 156] width 70 height 22
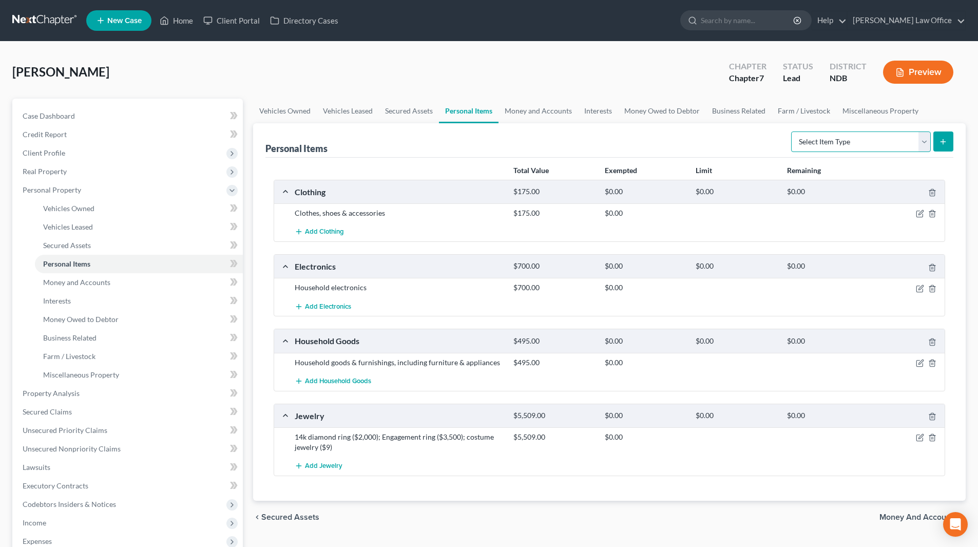
click at [920, 141] on select "Select Item Type Clothing (A/B: 11) Collectibles Of Value (A/B: 8) Electronics …" at bounding box center [861, 141] width 140 height 21
click at [906, 67] on button "Preview" at bounding box center [918, 72] width 70 height 23
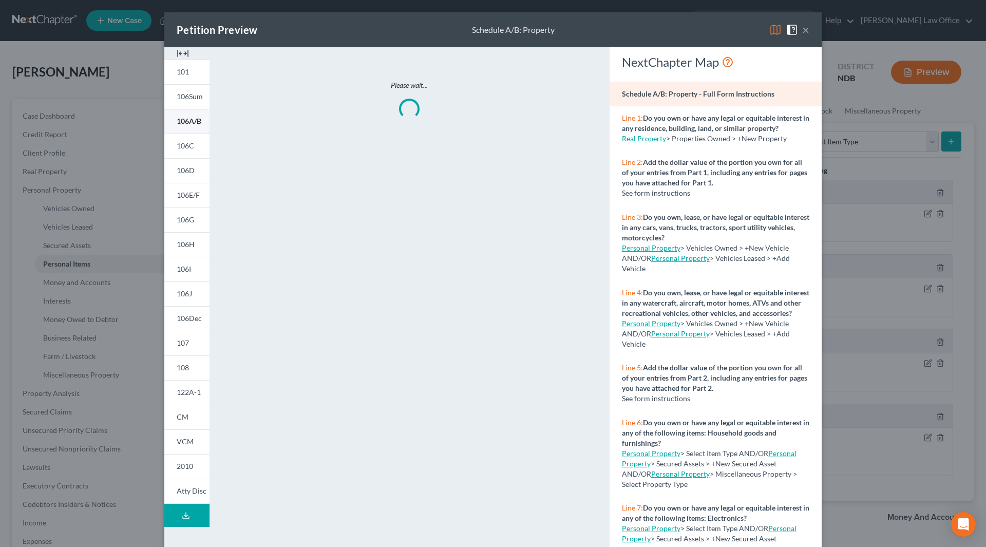
click at [190, 128] on link "106A/B" at bounding box center [186, 121] width 45 height 25
click at [802, 30] on button "×" at bounding box center [805, 30] width 7 height 12
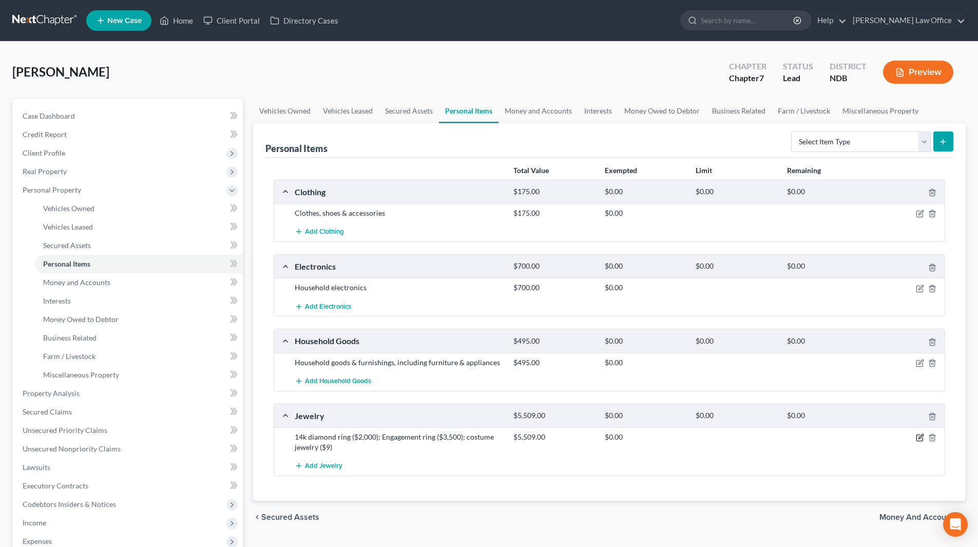
click at [922, 439] on icon "button" at bounding box center [919, 438] width 6 height 6
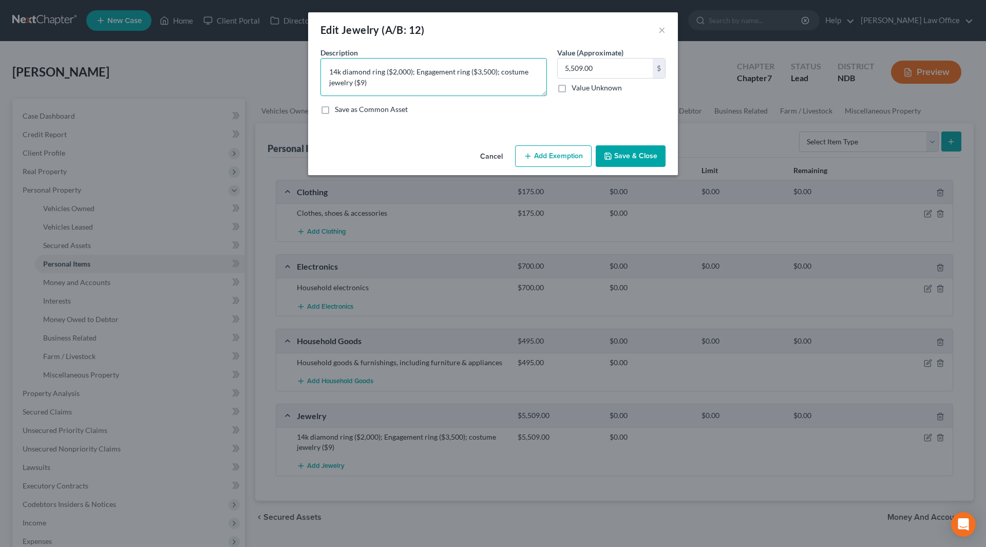
click at [383, 72] on textarea "14k diamond ring ($2,000); Engagement ring ($3,500); costume jewelry ($9)" at bounding box center [433, 77] width 226 height 38
click at [658, 164] on button "Save & Close" at bounding box center [630, 156] width 70 height 22
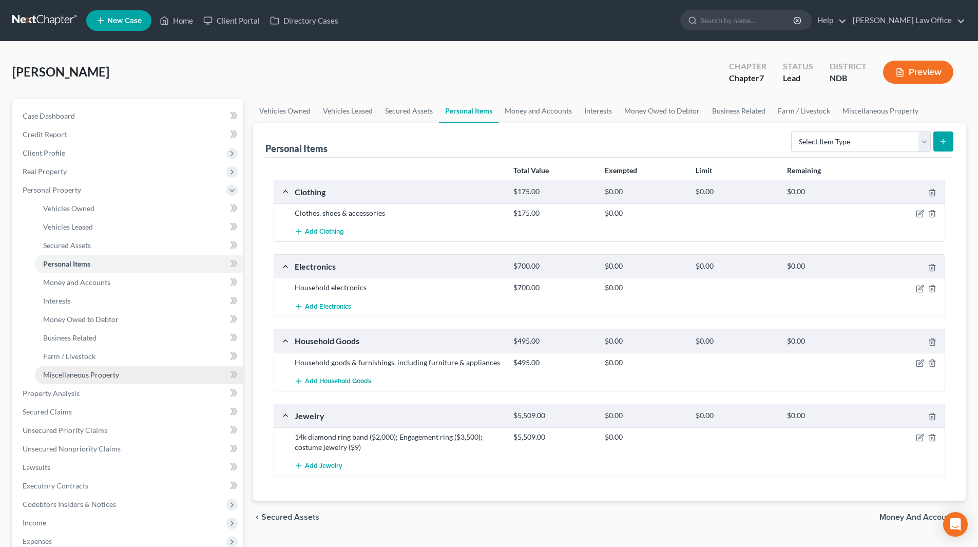
click at [84, 375] on span "Miscellaneous Property" at bounding box center [81, 374] width 76 height 9
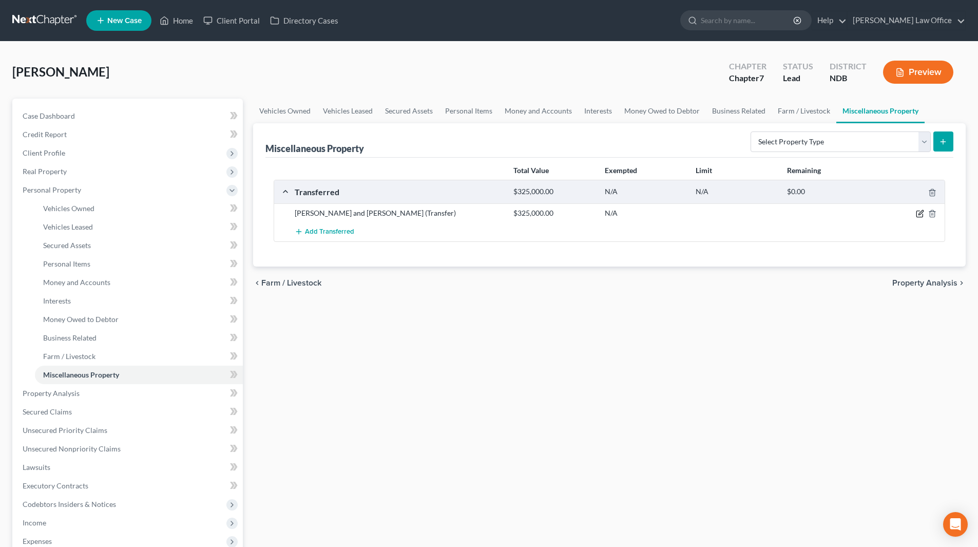
click at [921, 210] on icon "button" at bounding box center [920, 213] width 8 height 8
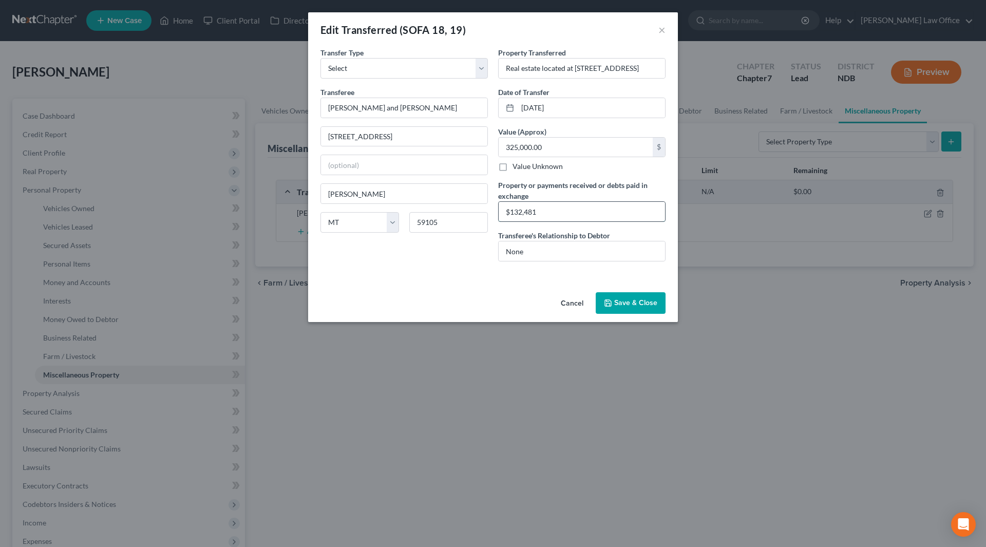
click at [552, 213] on input "$132,481" at bounding box center [581, 212] width 166 height 20
drag, startPoint x: 552, startPoint y: 213, endPoint x: 509, endPoint y: 209, distance: 43.8
click at [509, 209] on input "$132,481" at bounding box center [581, 212] width 166 height 20
click at [543, 214] on input "$132,481" at bounding box center [581, 212] width 166 height 20
click at [639, 304] on button "Save & Close" at bounding box center [630, 303] width 70 height 22
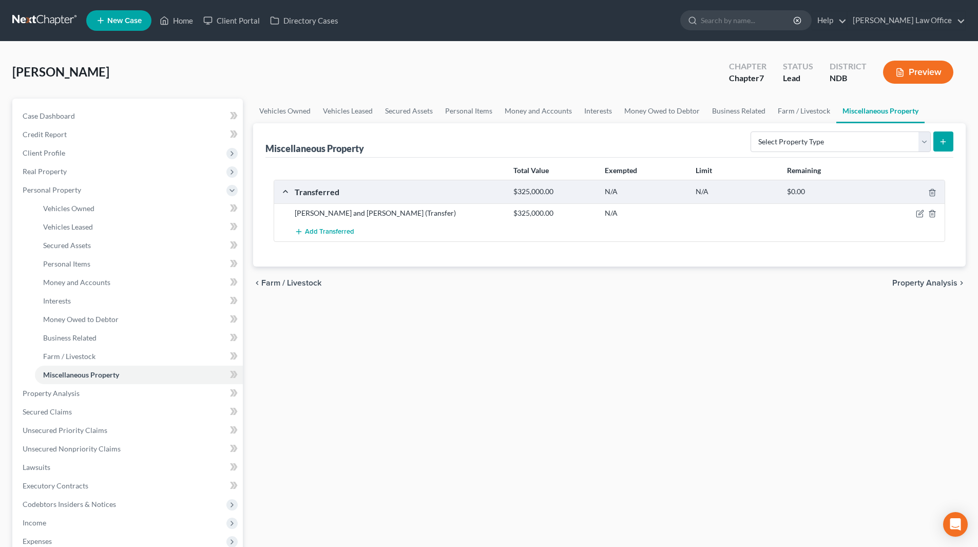
click at [908, 74] on button "Preview" at bounding box center [918, 72] width 70 height 23
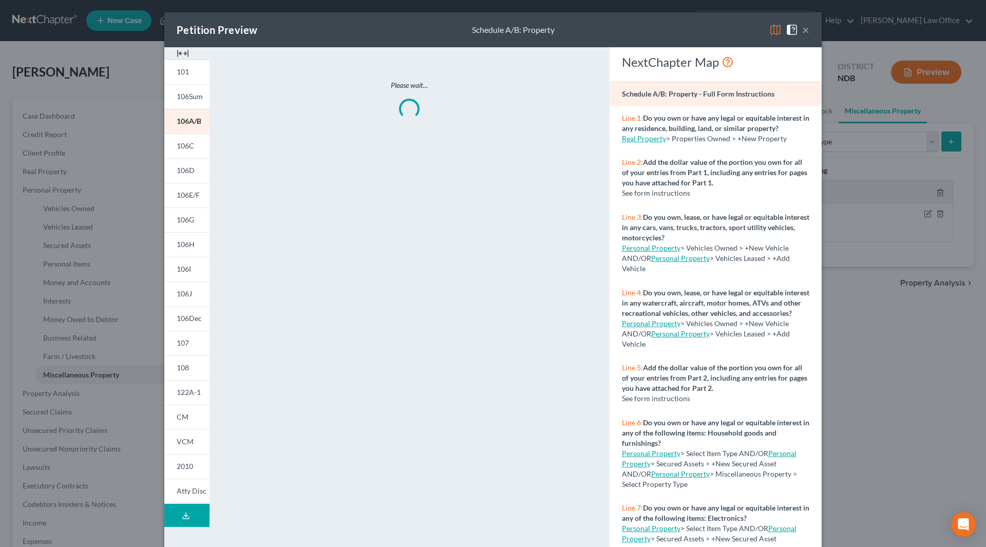
click at [180, 53] on img at bounding box center [183, 53] width 12 height 12
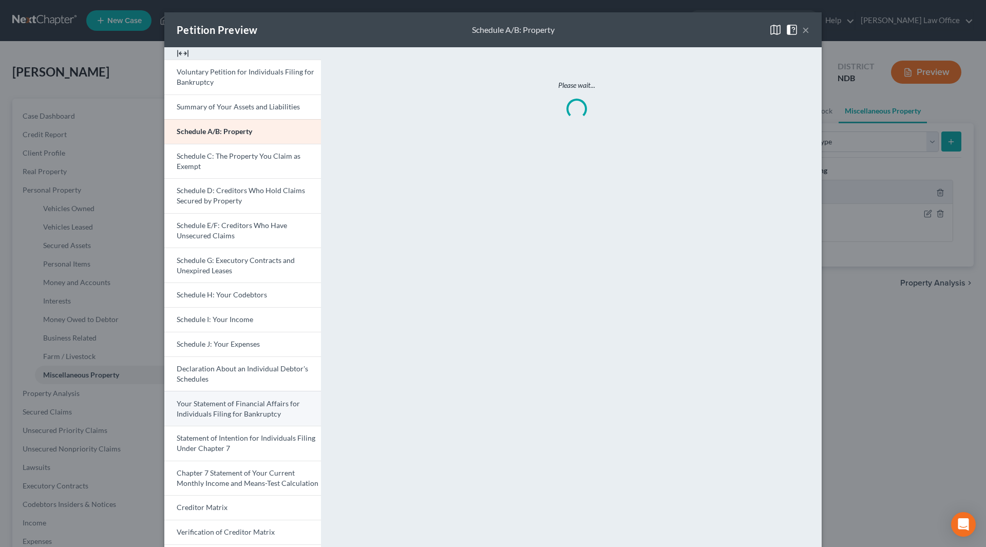
click at [214, 405] on span "Your Statement of Financial Affairs for Individuals Filing for Bankruptcy" at bounding box center [238, 408] width 123 height 19
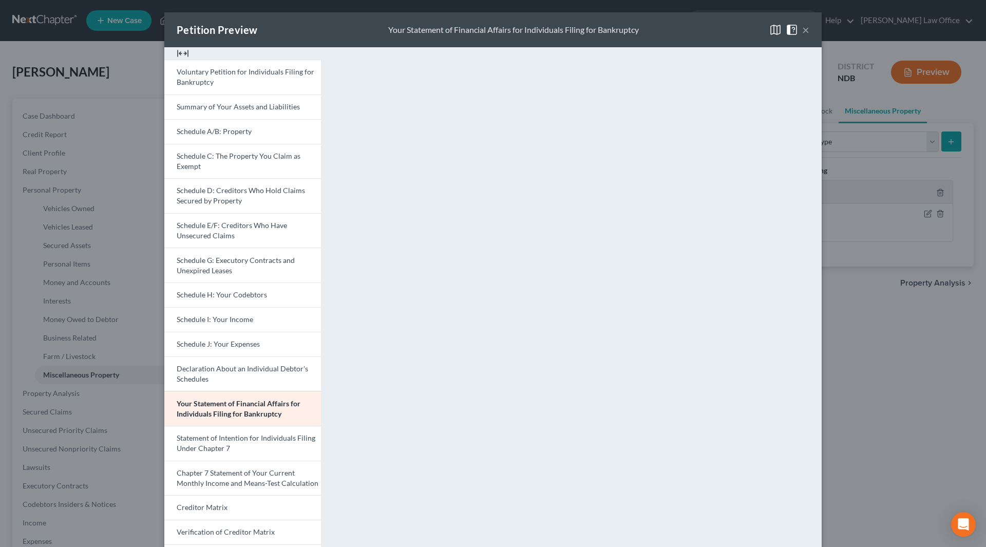
click at [802, 31] on button "×" at bounding box center [805, 30] width 7 height 12
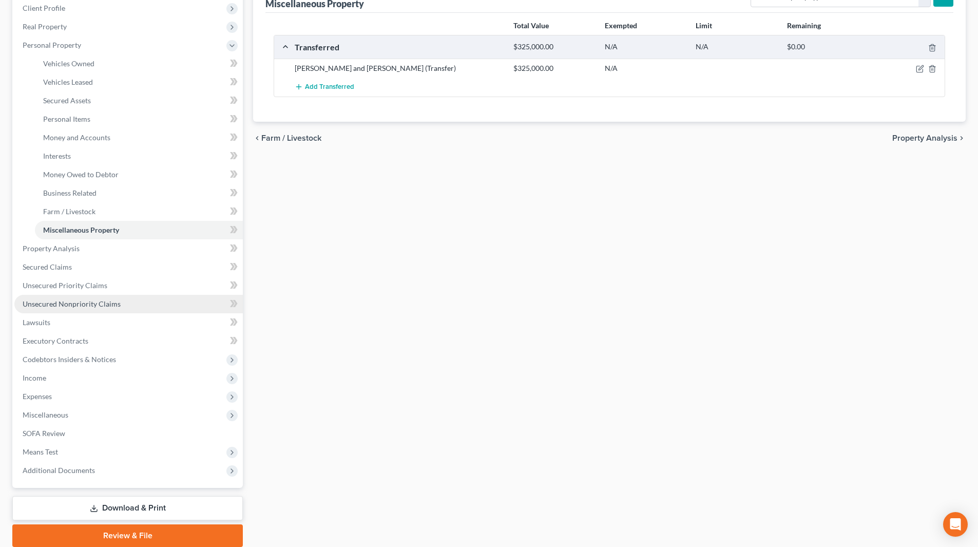
scroll to position [154, 0]
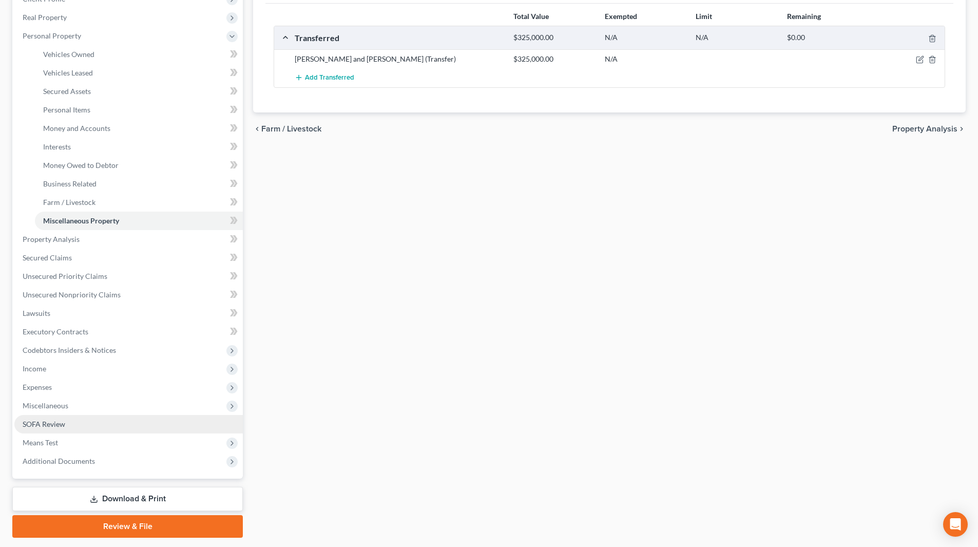
click at [116, 428] on link "SOFA Review" at bounding box center [128, 424] width 228 height 18
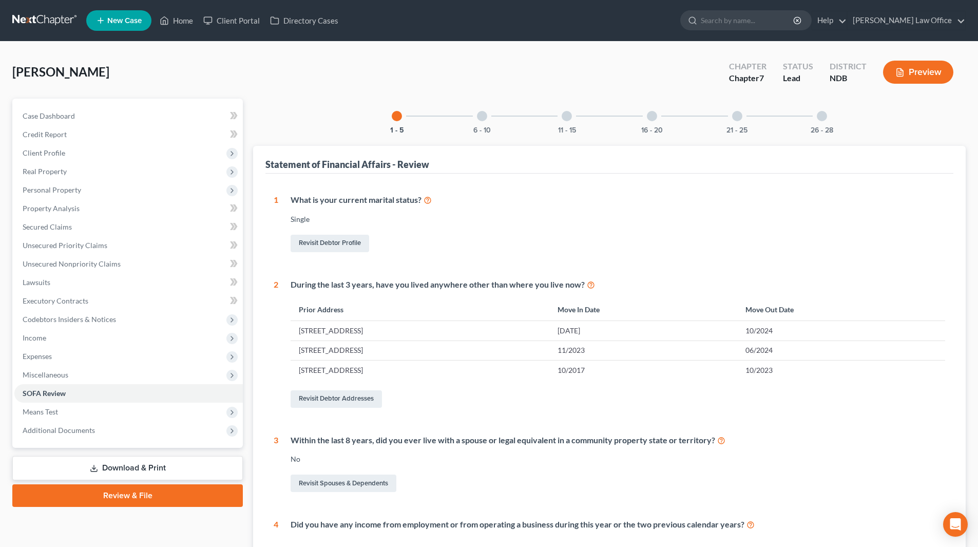
click at [481, 118] on div at bounding box center [482, 116] width 10 height 10
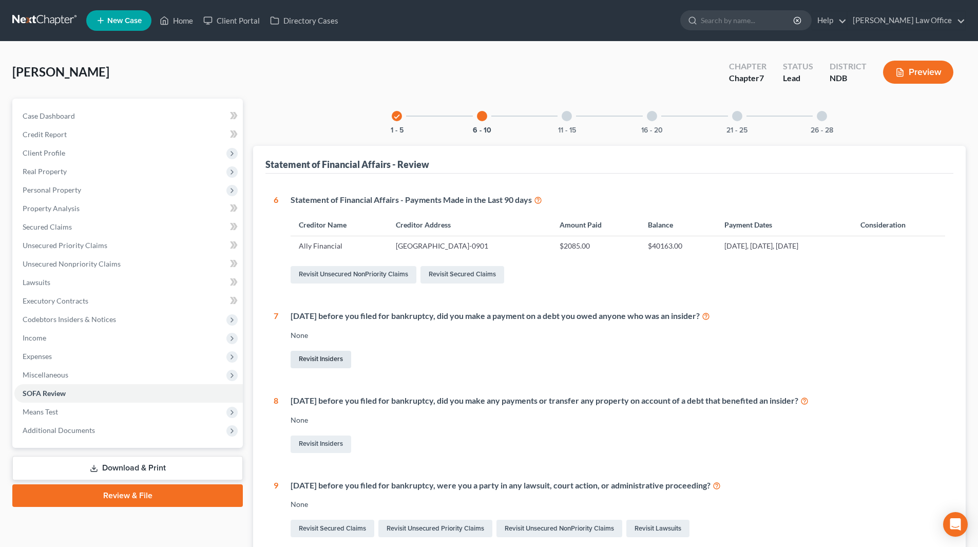
click at [337, 360] on link "Revisit Insiders" at bounding box center [321, 359] width 61 height 17
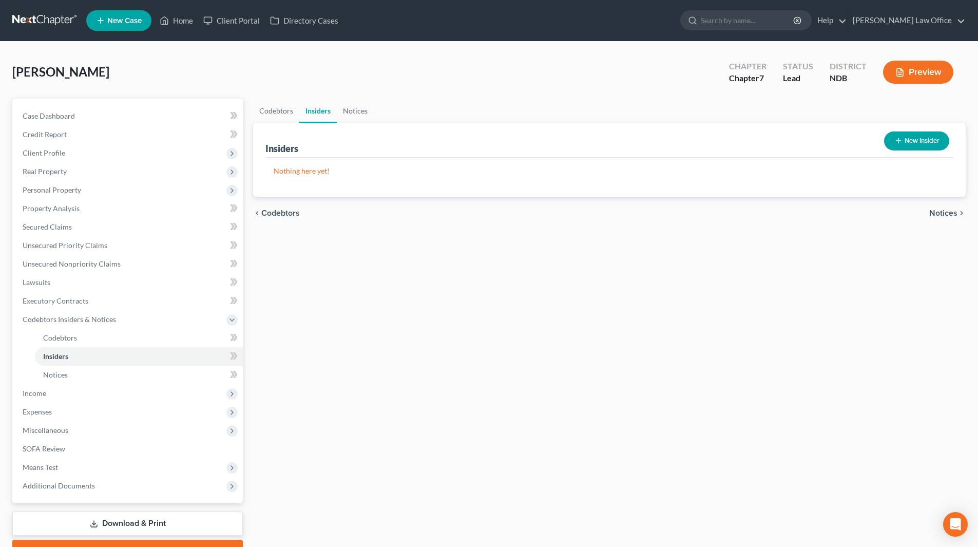
click at [921, 140] on button "New Insider" at bounding box center [916, 140] width 65 height 19
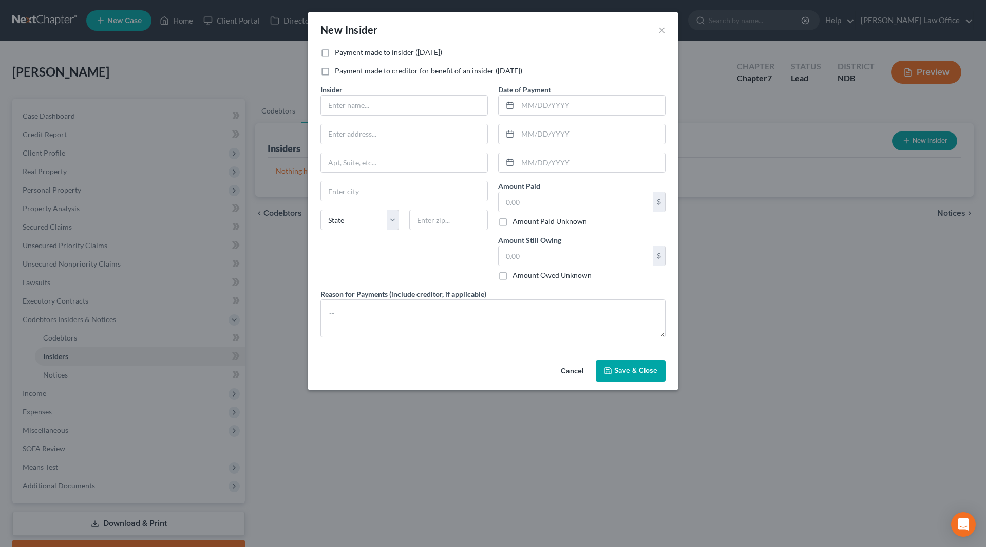
click at [335, 51] on label "Payment made to insider (within 1 year)" at bounding box center [388, 52] width 107 height 10
click at [339, 51] on input "Payment made to insider (within 1 year)" at bounding box center [342, 50] width 7 height 7
click at [375, 111] on input "text" at bounding box center [404, 105] width 166 height 20
click at [596, 110] on input "text" at bounding box center [590, 105] width 147 height 20
click at [568, 200] on input "text" at bounding box center [575, 202] width 154 height 20
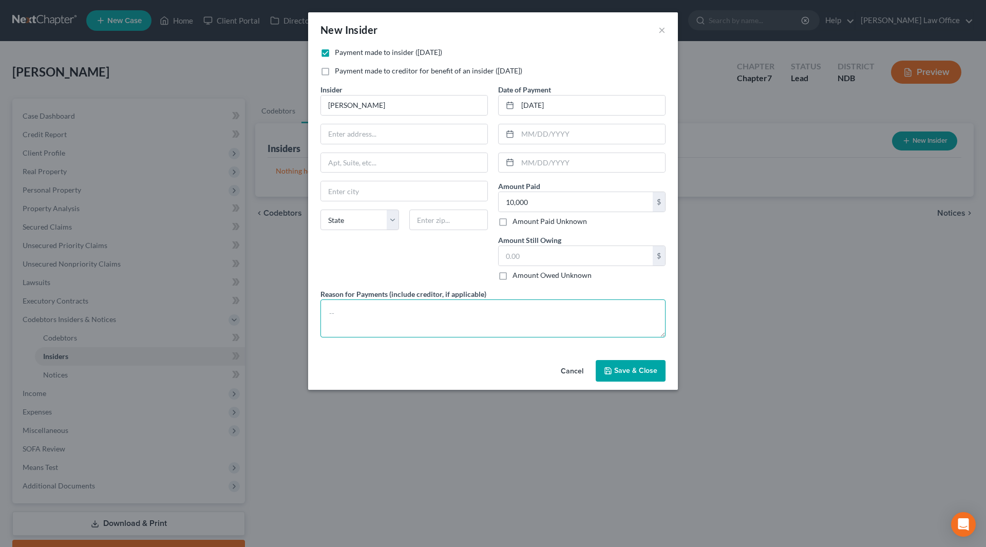
click at [465, 326] on textarea at bounding box center [492, 318] width 345 height 38
click at [642, 378] on button "Save & Close" at bounding box center [630, 371] width 70 height 22
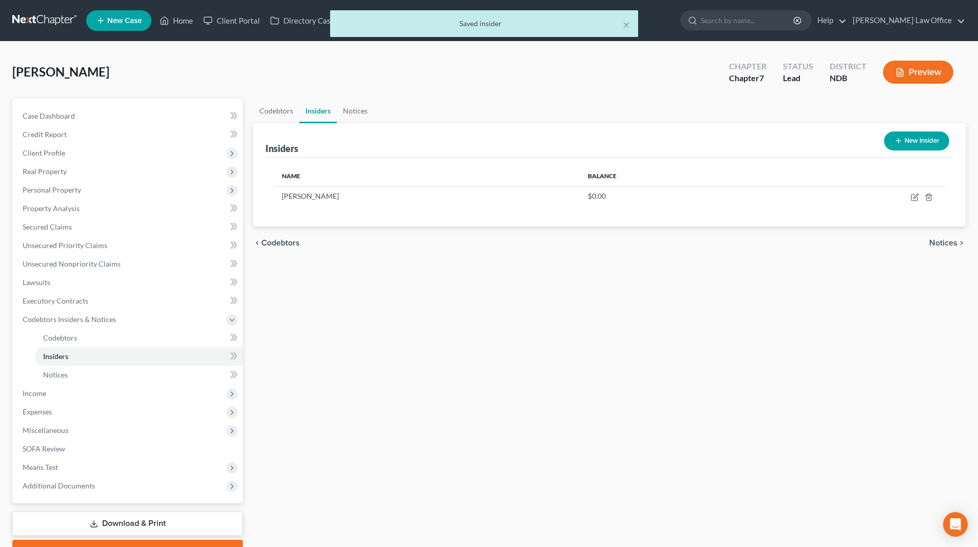
click at [917, 76] on button "Preview" at bounding box center [918, 72] width 70 height 23
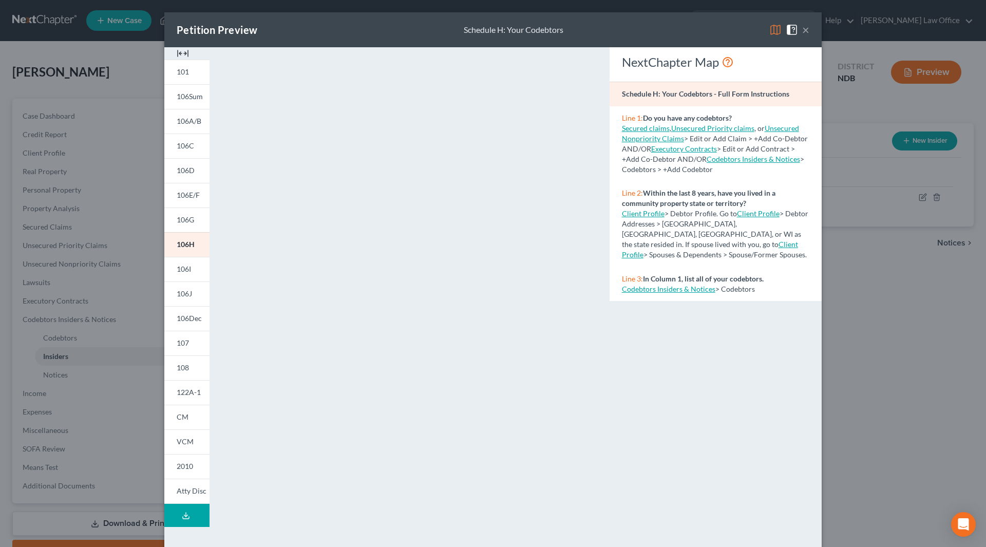
click at [180, 50] on img at bounding box center [183, 53] width 12 height 12
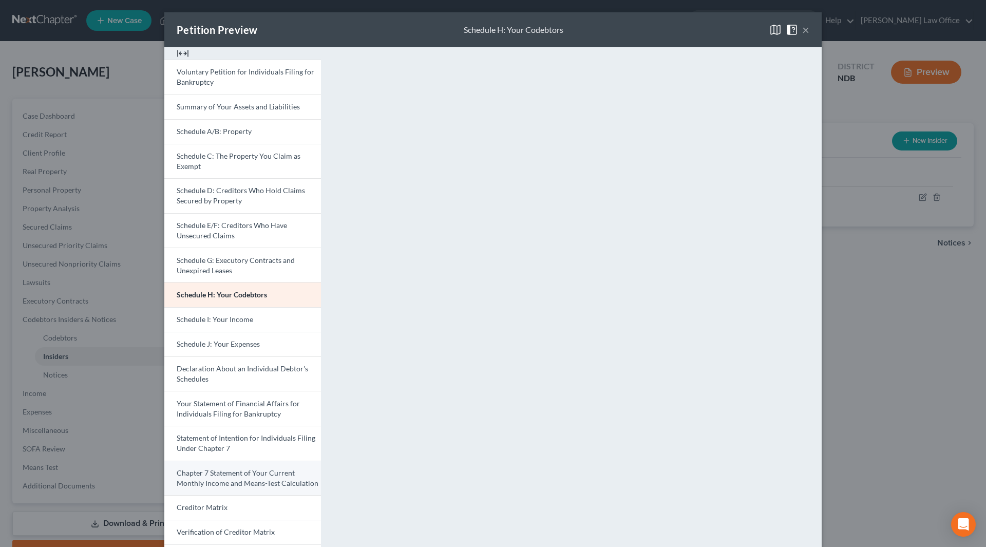
click at [236, 472] on span "Chapter 7 Statement of Your Current Monthly Income and Means-Test Calculation" at bounding box center [248, 477] width 142 height 19
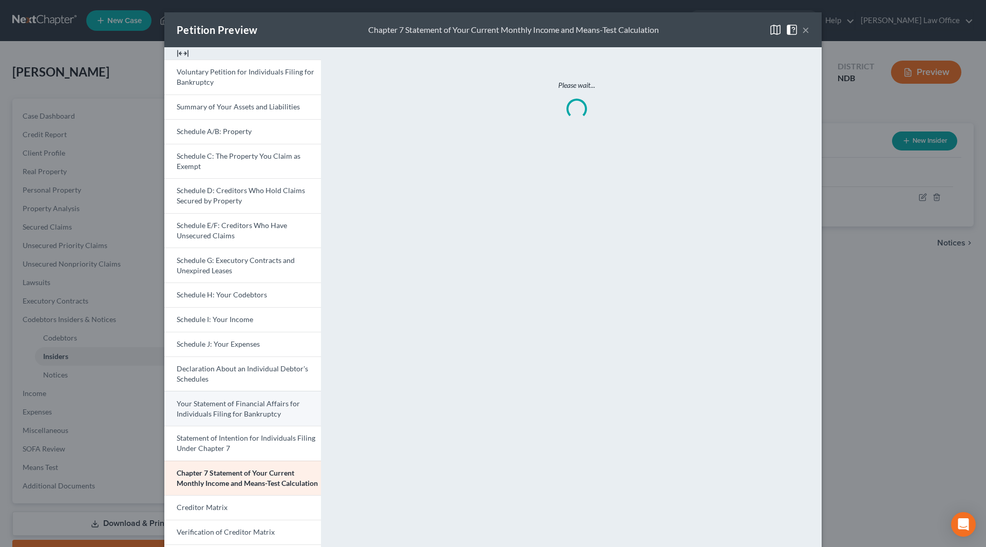
click at [264, 401] on span "Your Statement of Financial Affairs for Individuals Filing for Bankruptcy" at bounding box center [238, 408] width 123 height 19
click at [218, 411] on span "Your Statement of Financial Affairs for Individuals Filing for Bankruptcy" at bounding box center [239, 408] width 124 height 19
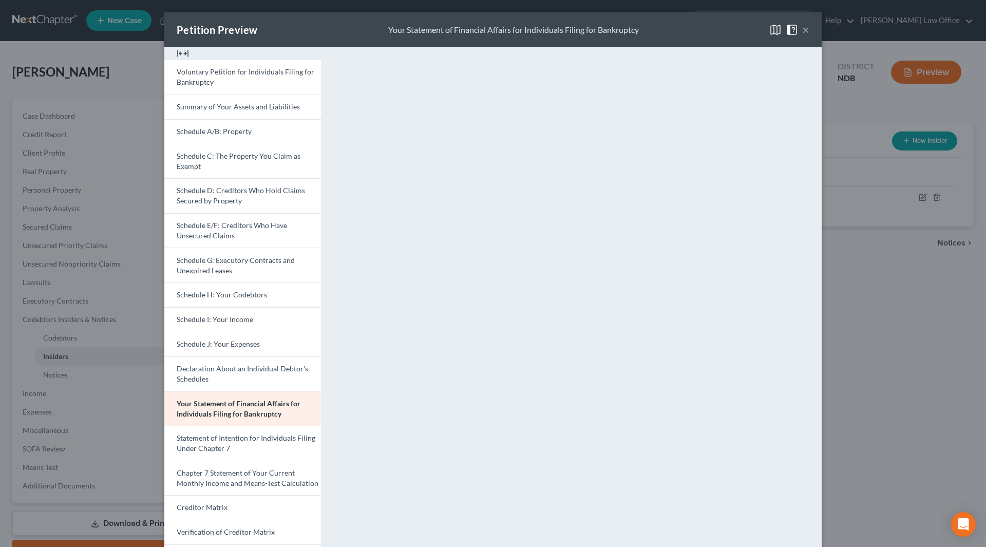
click at [802, 27] on button "×" at bounding box center [805, 30] width 7 height 12
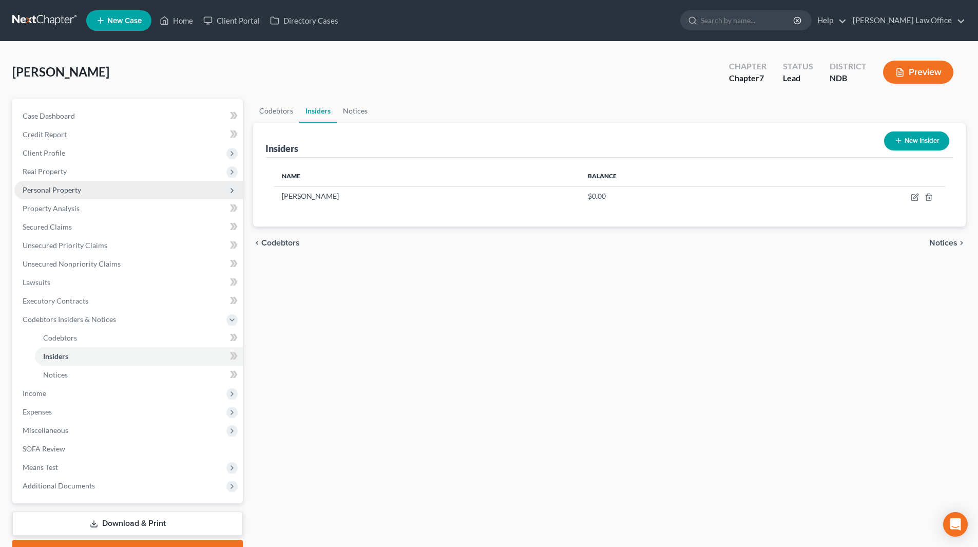
click at [59, 188] on span "Personal Property" at bounding box center [52, 189] width 59 height 9
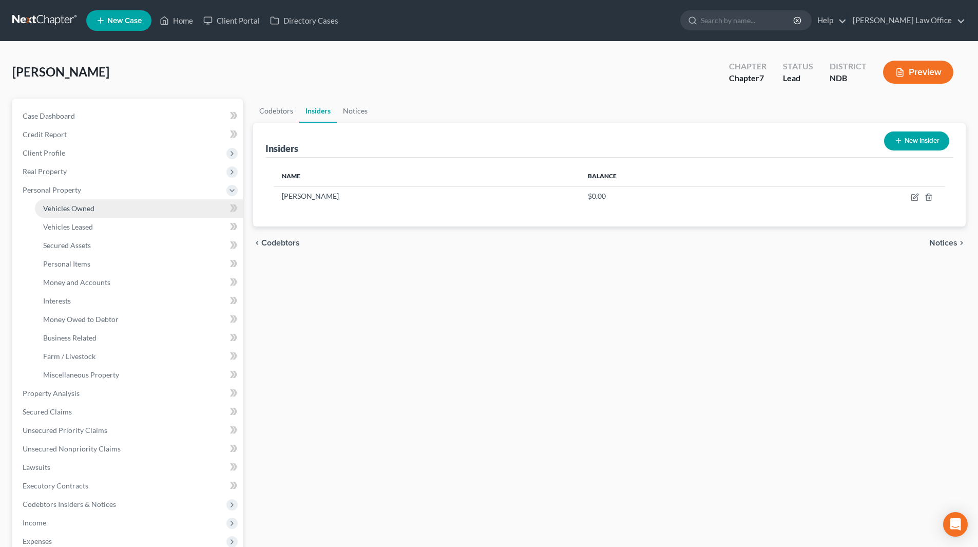
click at [64, 208] on span "Vehicles Owned" at bounding box center [68, 208] width 51 height 9
